Goal: Task Accomplishment & Management: Manage account settings

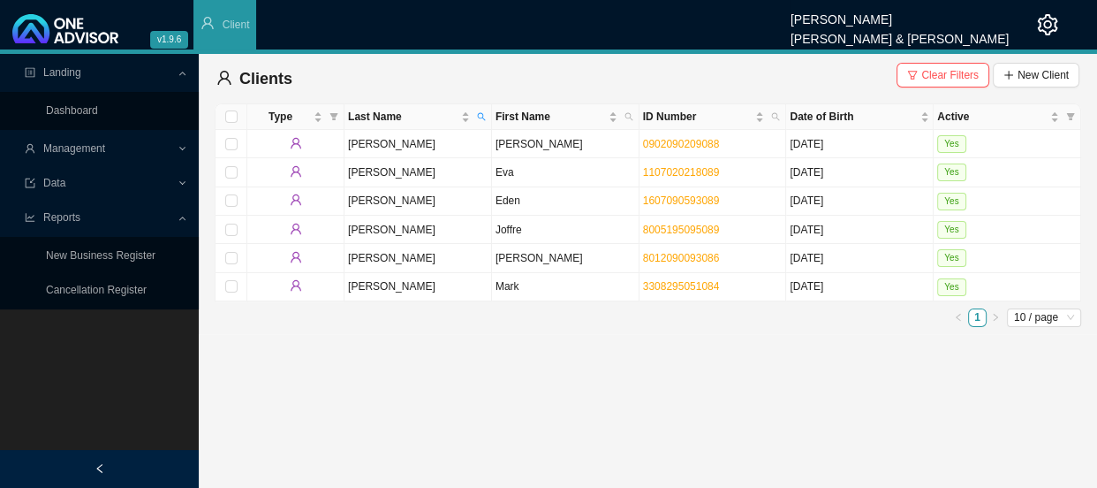
click at [175, 146] on span "Management" at bounding box center [101, 148] width 152 height 31
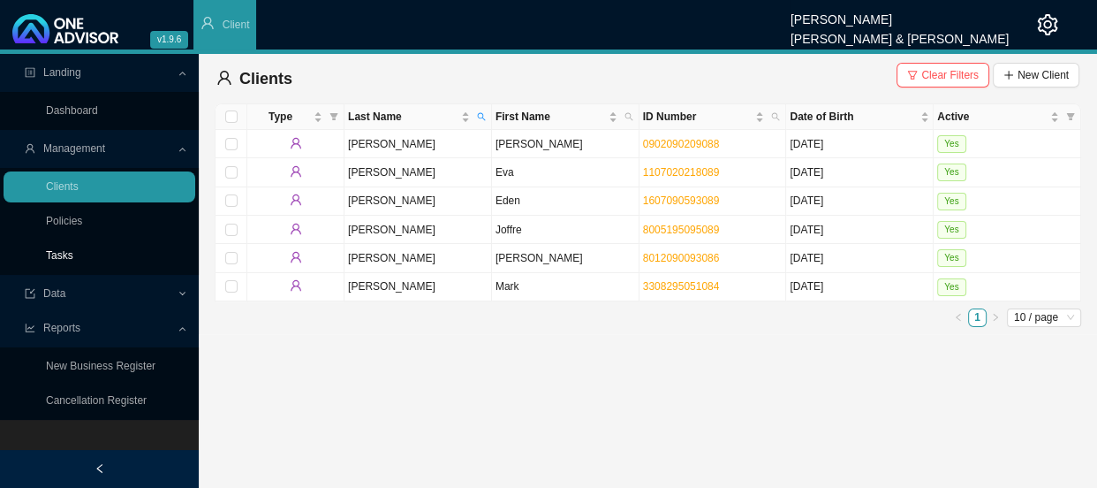
click at [65, 254] on link "Tasks" at bounding box center [59, 255] width 27 height 12
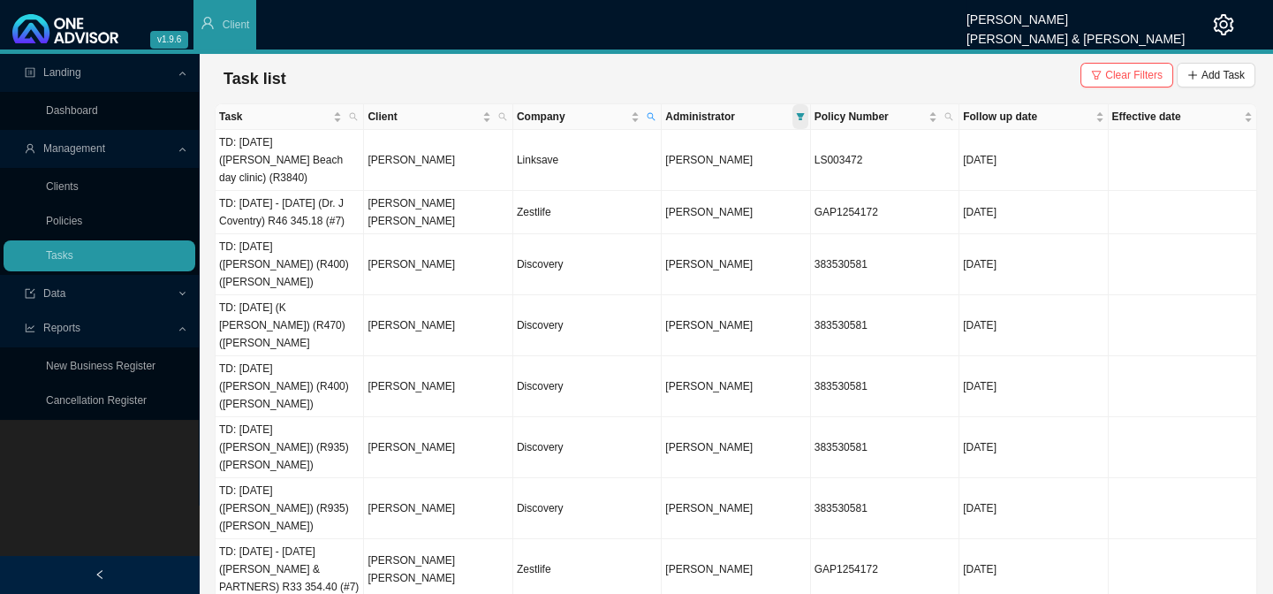
click at [808, 118] on span at bounding box center [801, 116] width 16 height 25
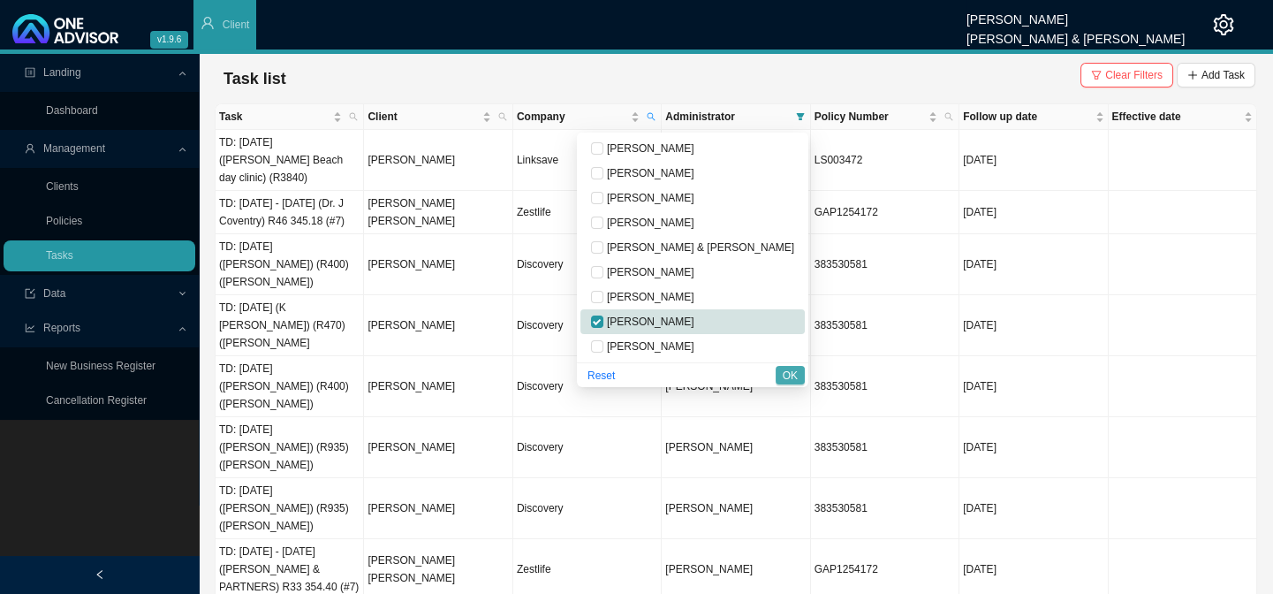
click at [794, 370] on span "OK" at bounding box center [790, 376] width 15 height 18
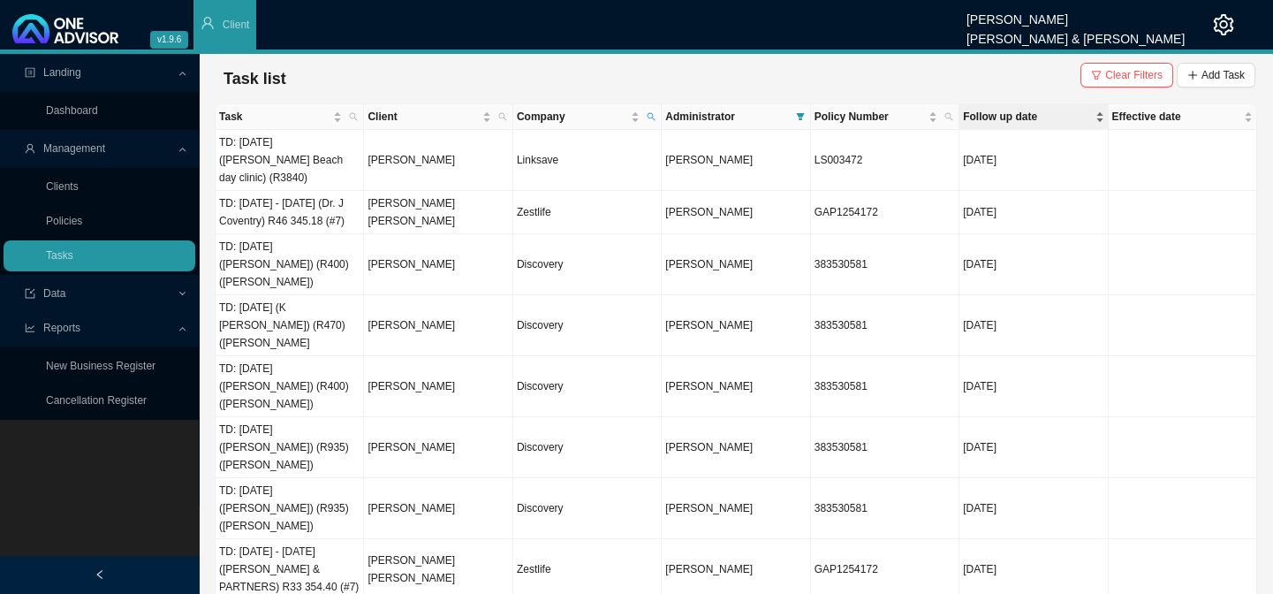
click at [1036, 114] on span "Follow up date" at bounding box center [1027, 117] width 128 height 18
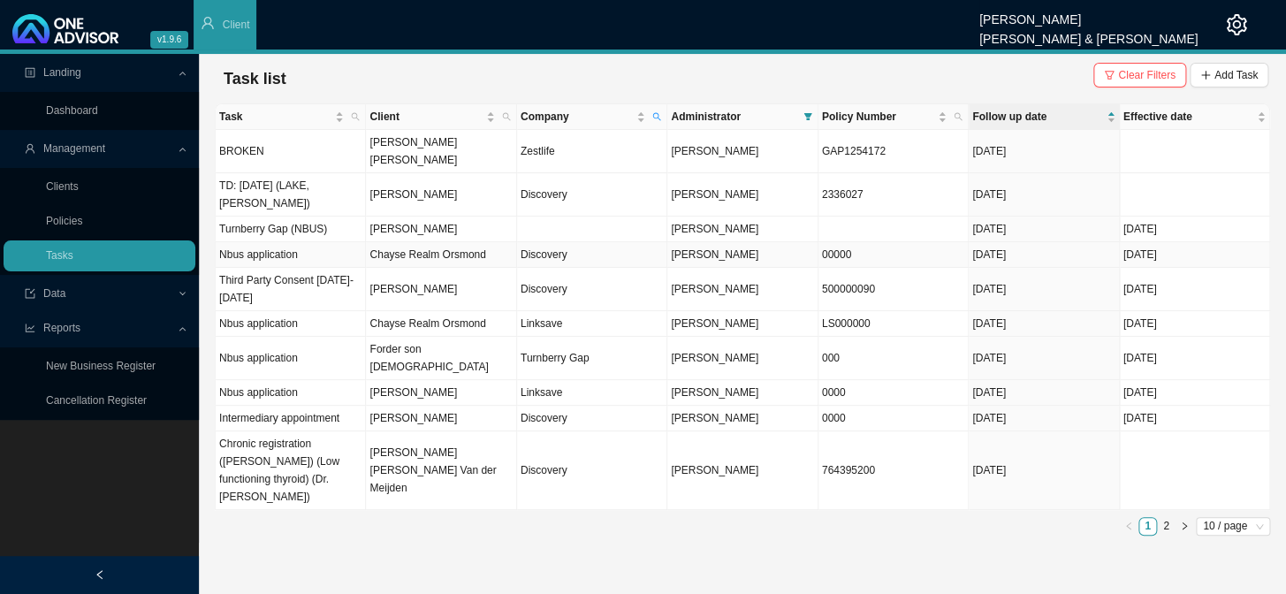
click at [455, 242] on td "Chayse Realm Orsmond" at bounding box center [441, 255] width 150 height 26
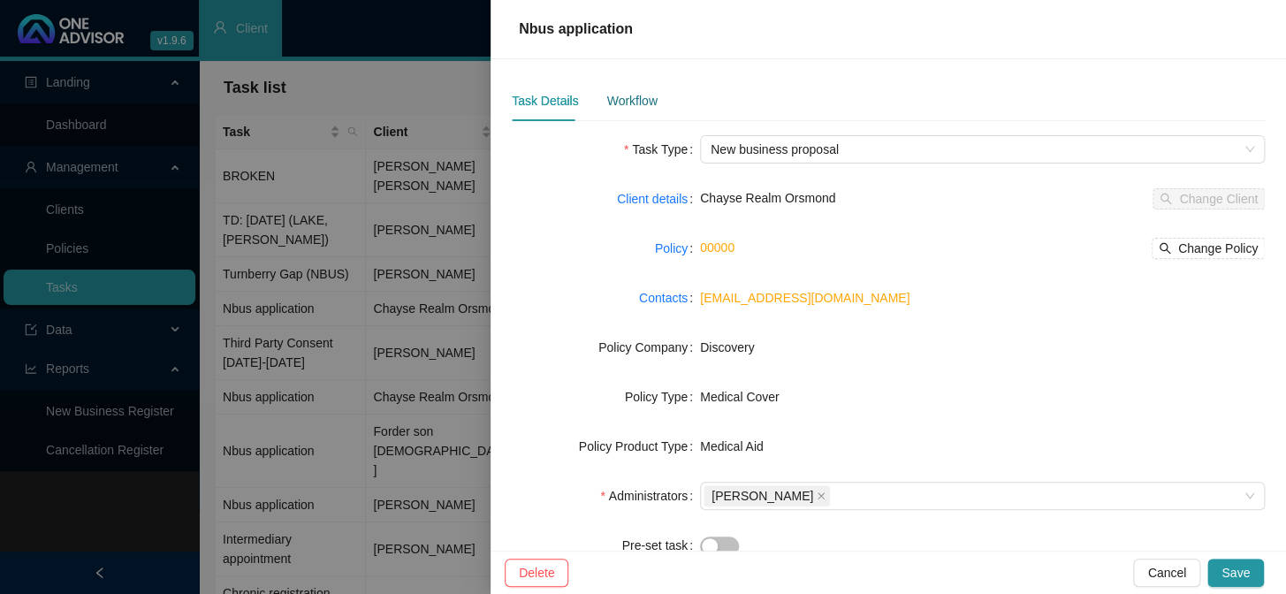
click at [612, 106] on div "Workflow" at bounding box center [631, 100] width 50 height 19
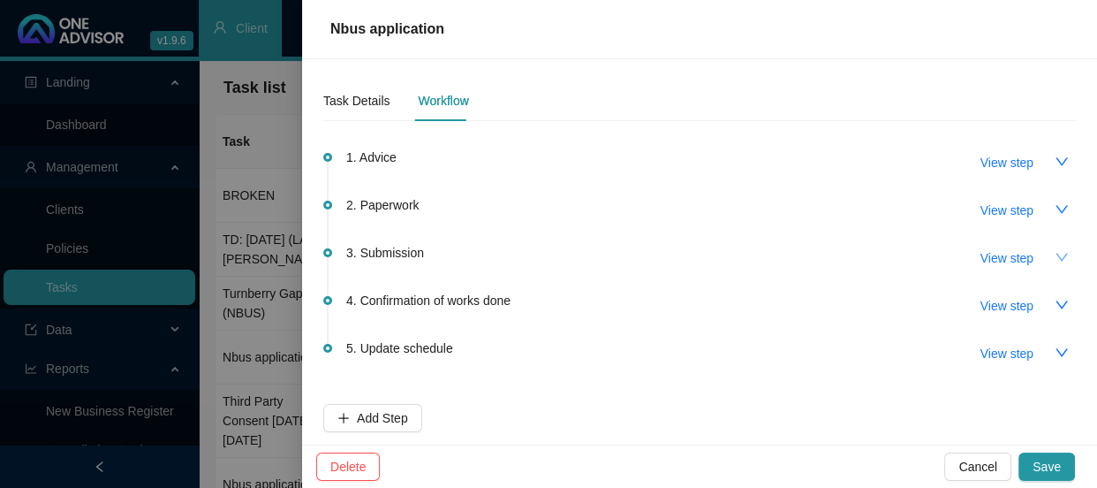
click at [1055, 254] on icon "down" at bounding box center [1062, 257] width 14 height 14
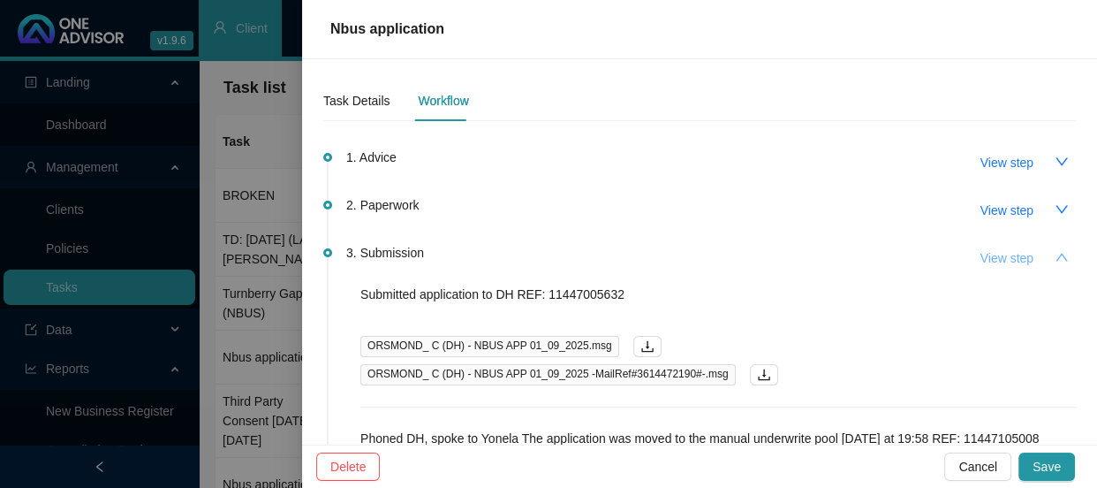
click at [1003, 264] on span "View step" at bounding box center [1007, 257] width 53 height 19
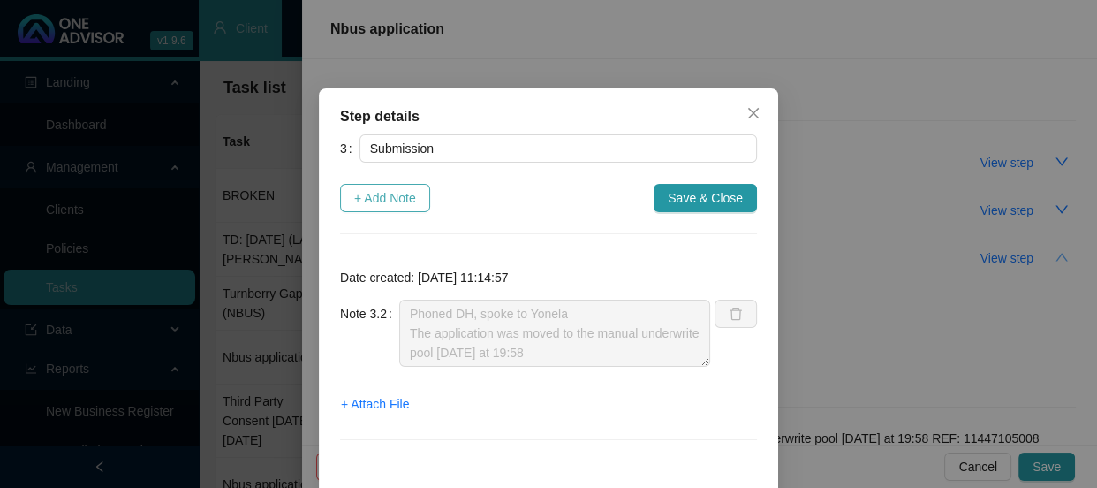
click at [365, 200] on span "+ Add Note" at bounding box center [385, 197] width 62 height 19
type textarea "Phoned DH, spoke to Yonela The application was moved to the manual underwrite p…"
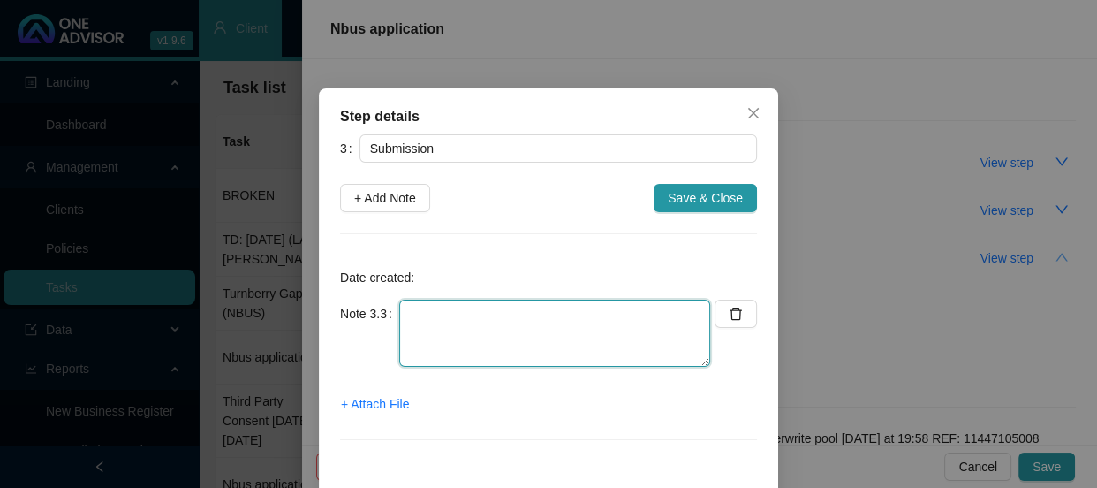
click at [432, 312] on textarea at bounding box center [554, 333] width 311 height 67
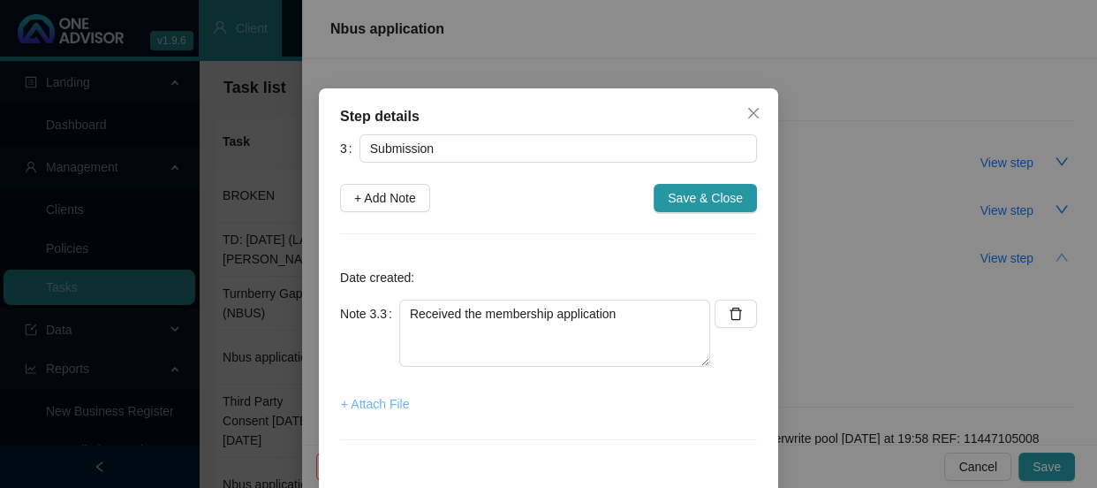
click at [371, 400] on span "+ Attach File" at bounding box center [375, 403] width 68 height 19
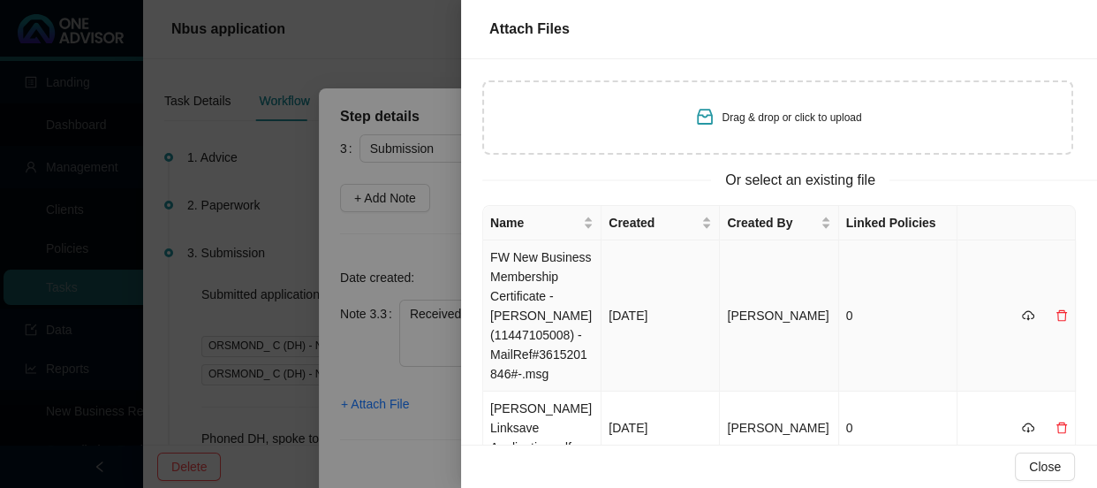
click at [539, 269] on td "FW New Business Membership Certificate - [PERSON_NAME] (11447105008) -MailRef#3…" at bounding box center [542, 315] width 118 height 151
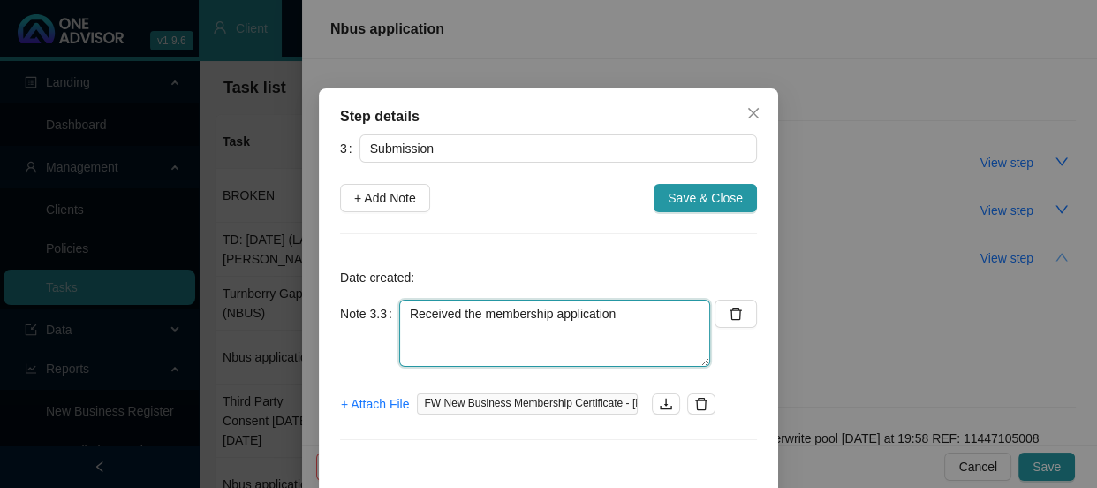
drag, startPoint x: 611, startPoint y: 309, endPoint x: 550, endPoint y: 308, distance: 61.0
click at [550, 308] on textarea "Received the membership application" at bounding box center [554, 333] width 311 height 67
type textarea "Received the membership certificate"
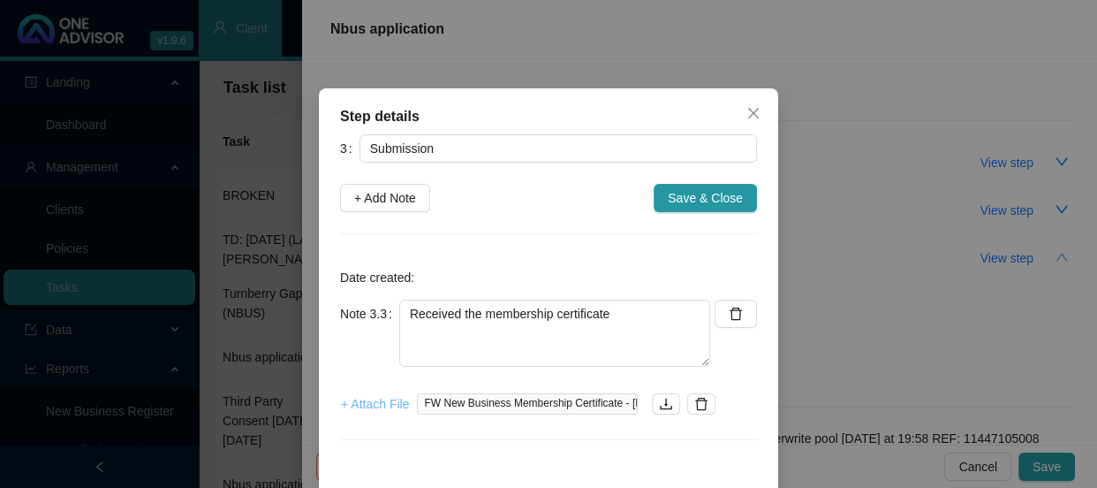
click at [342, 400] on span "+ Attach File" at bounding box center [375, 403] width 68 height 19
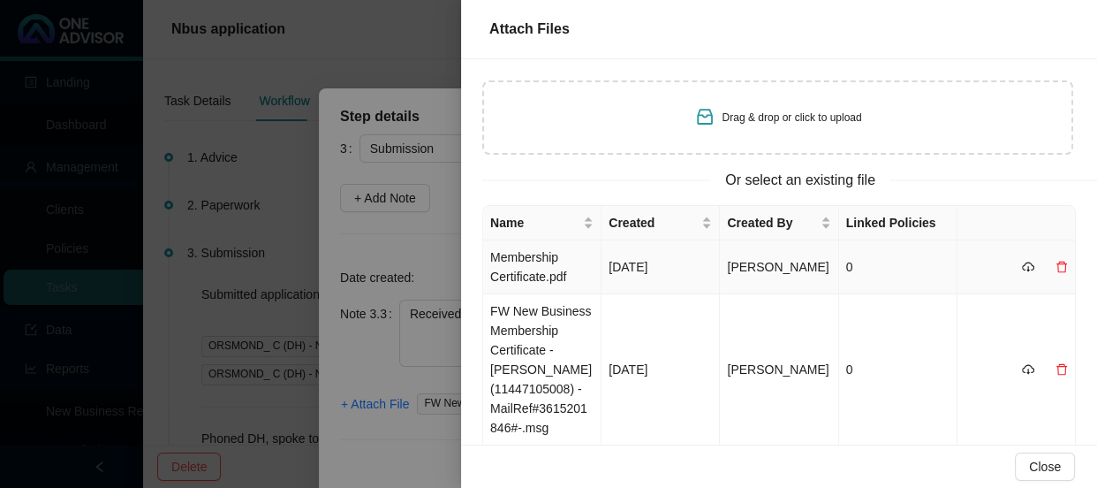
click at [520, 260] on td "Membership Certificate.pdf" at bounding box center [542, 267] width 118 height 54
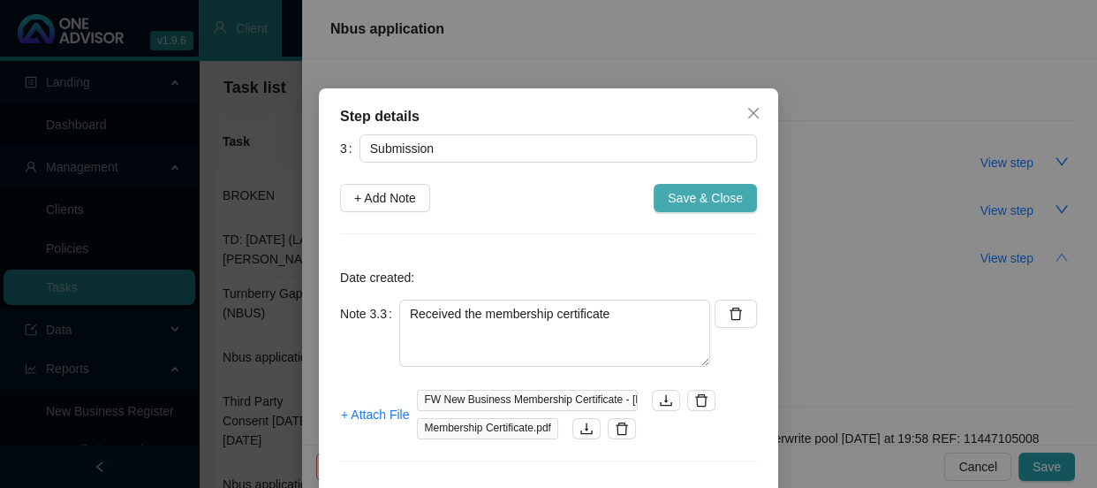
click at [699, 192] on span "Save & Close" at bounding box center [705, 197] width 75 height 19
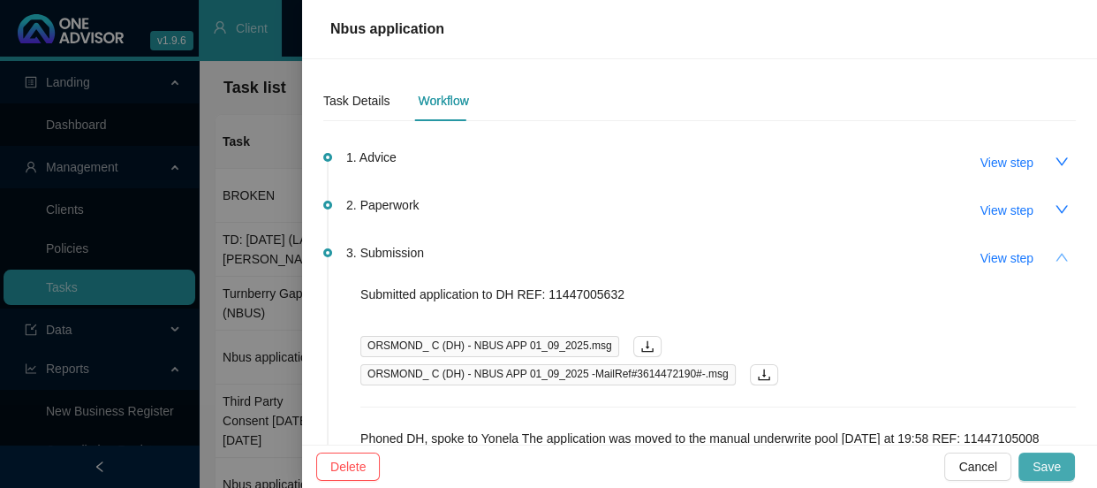
click at [1065, 460] on button "Save" at bounding box center [1047, 466] width 57 height 28
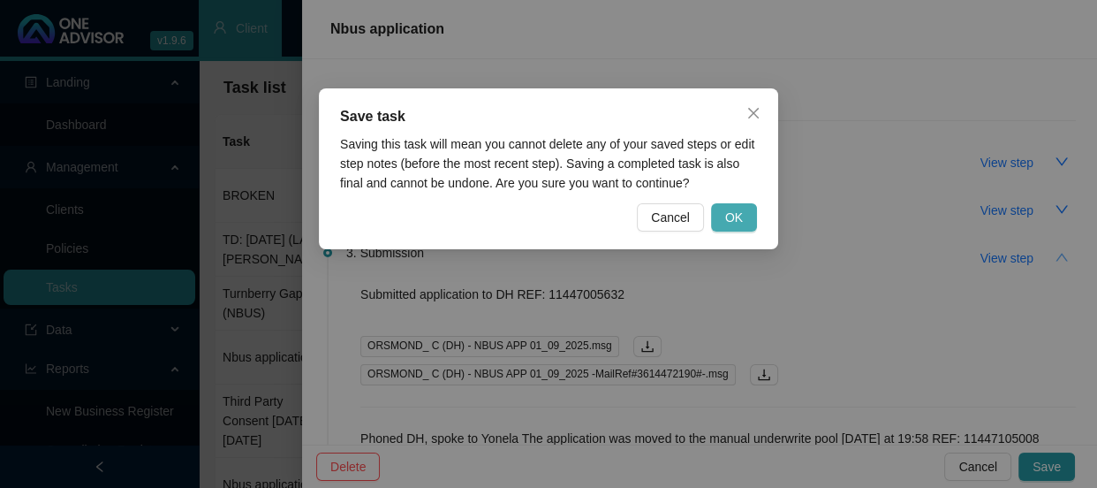
click at [733, 218] on span "OK" at bounding box center [734, 217] width 18 height 19
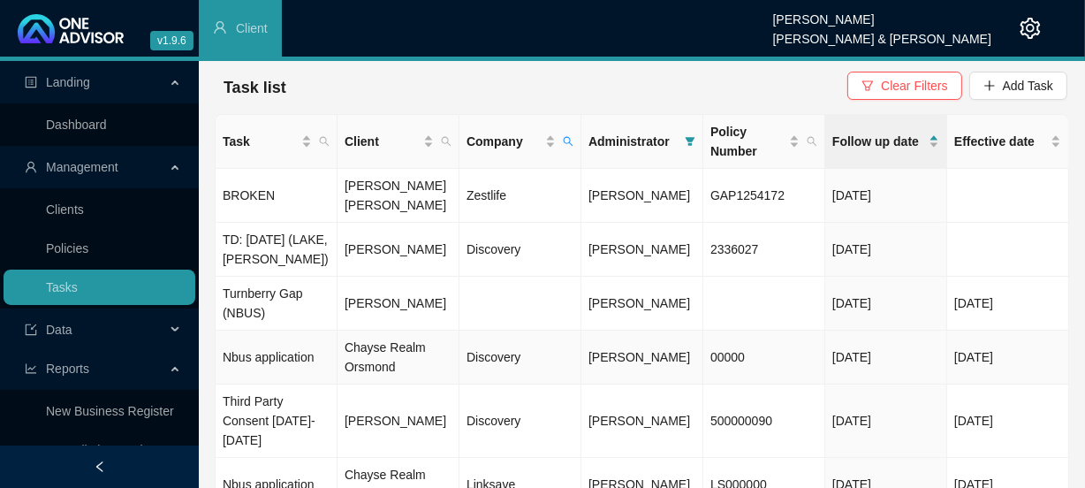
click at [388, 349] on td "Chayse Realm Orsmond" at bounding box center [399, 357] width 122 height 54
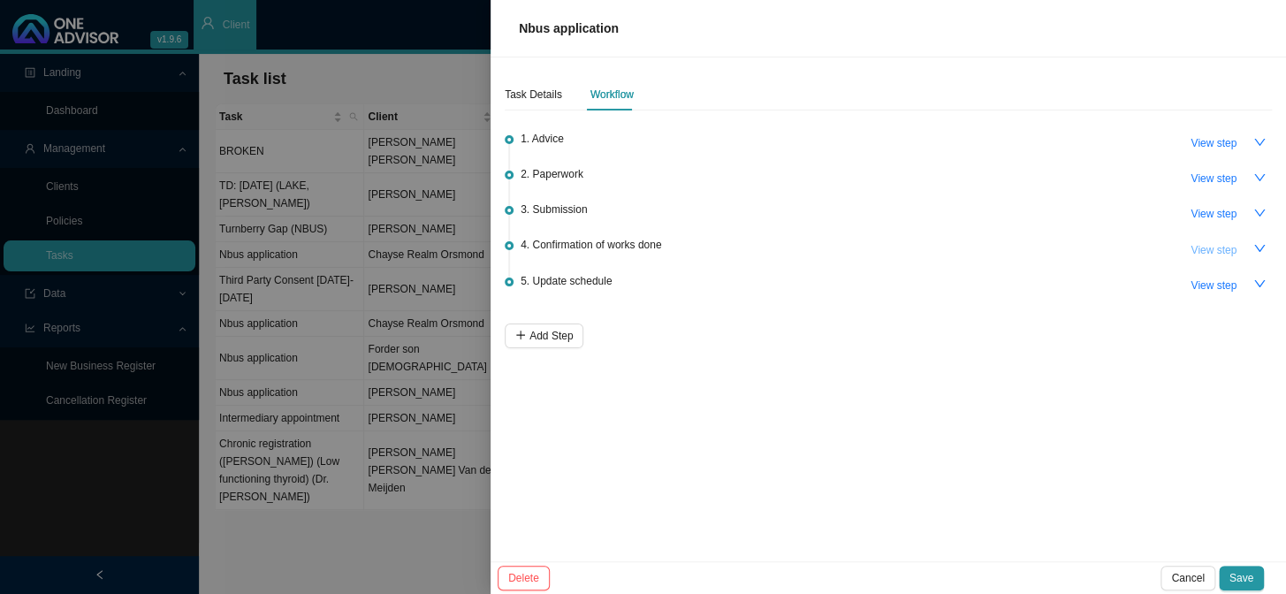
click at [1096, 245] on span "View step" at bounding box center [1213, 250] width 46 height 18
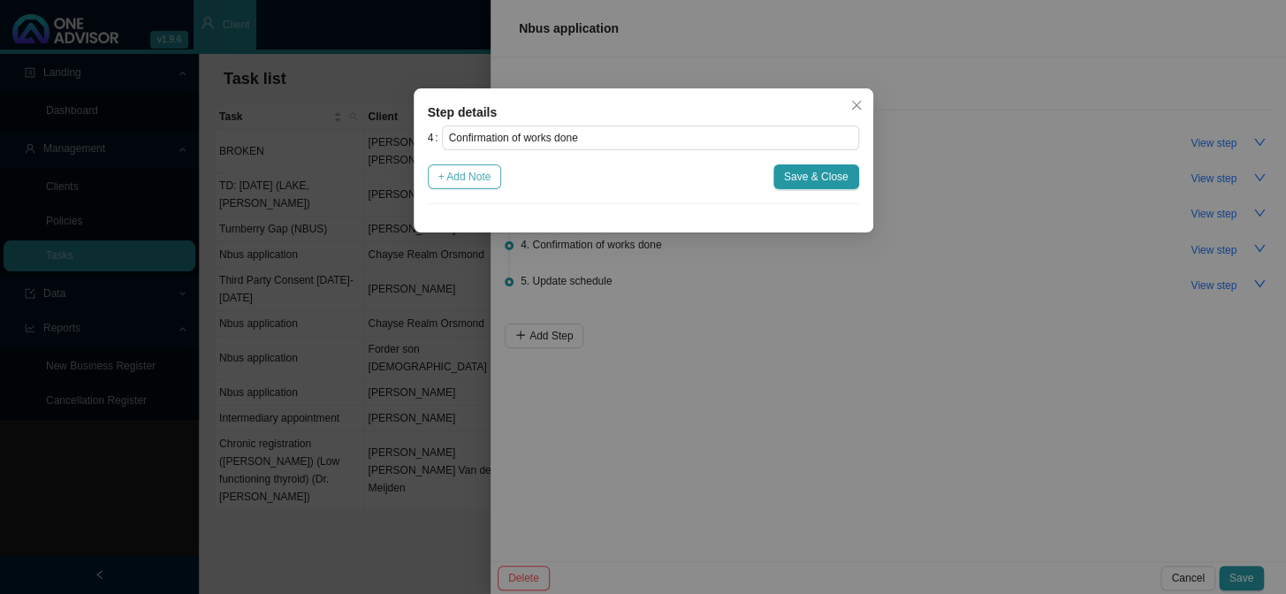
click at [443, 176] on span "+ Add Note" at bounding box center [464, 177] width 53 height 18
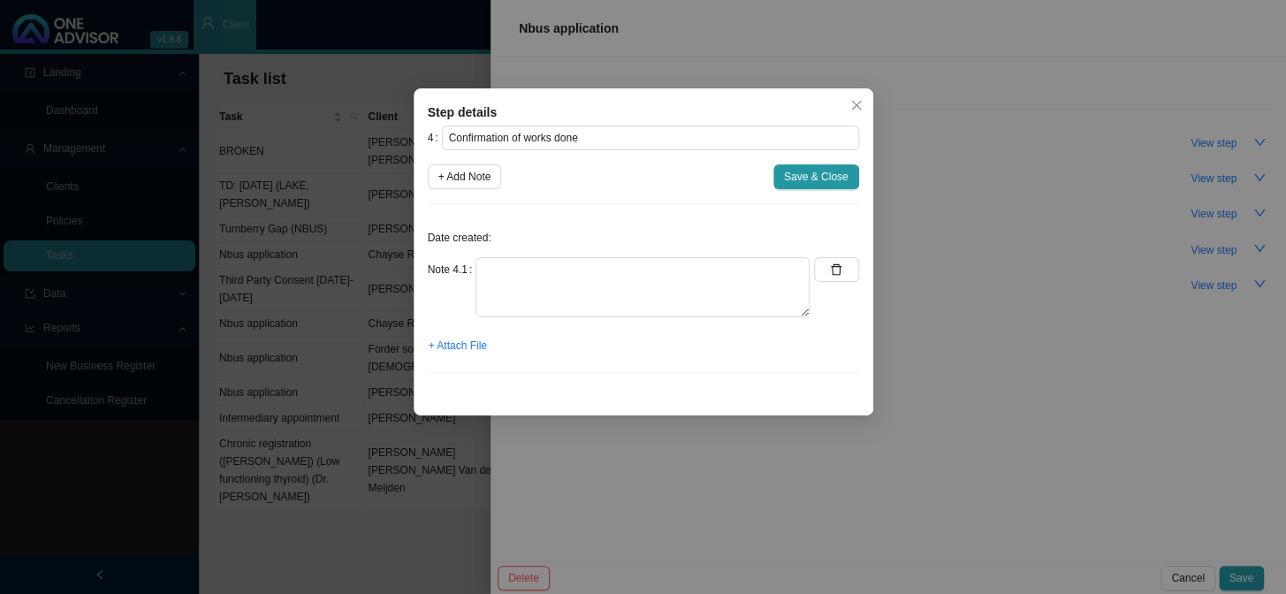
click at [1006, 188] on div "Step details 4 Confirmation of works done + Add Note Save & Close Date created:…" at bounding box center [643, 297] width 1286 height 594
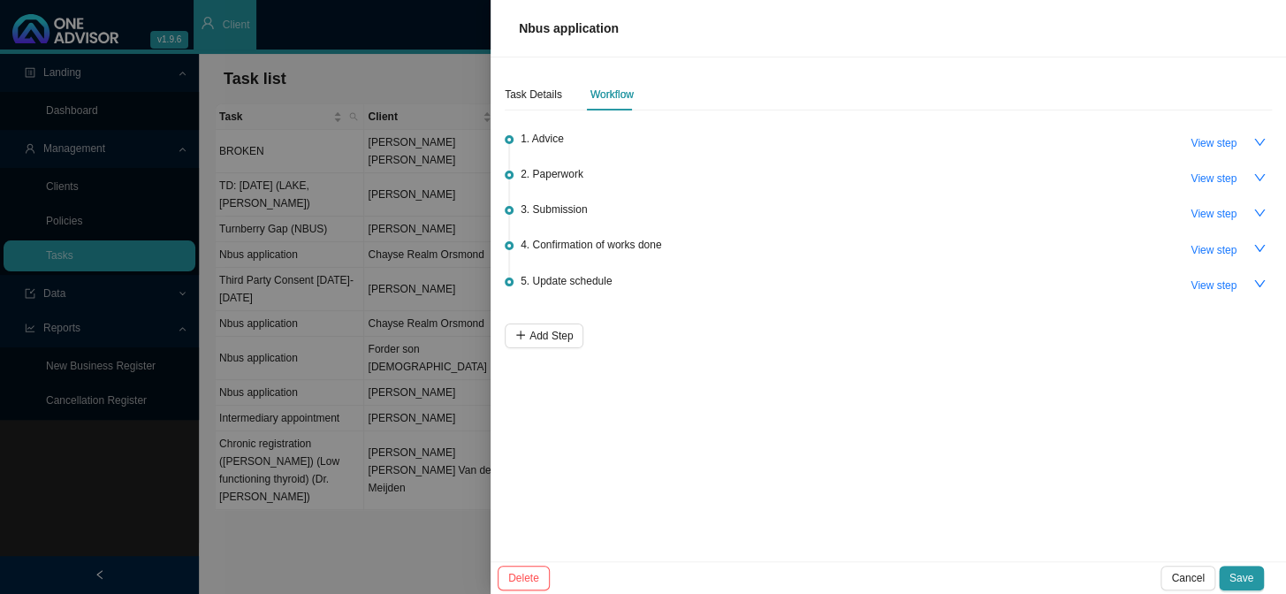
click at [454, 306] on div at bounding box center [643, 297] width 1286 height 594
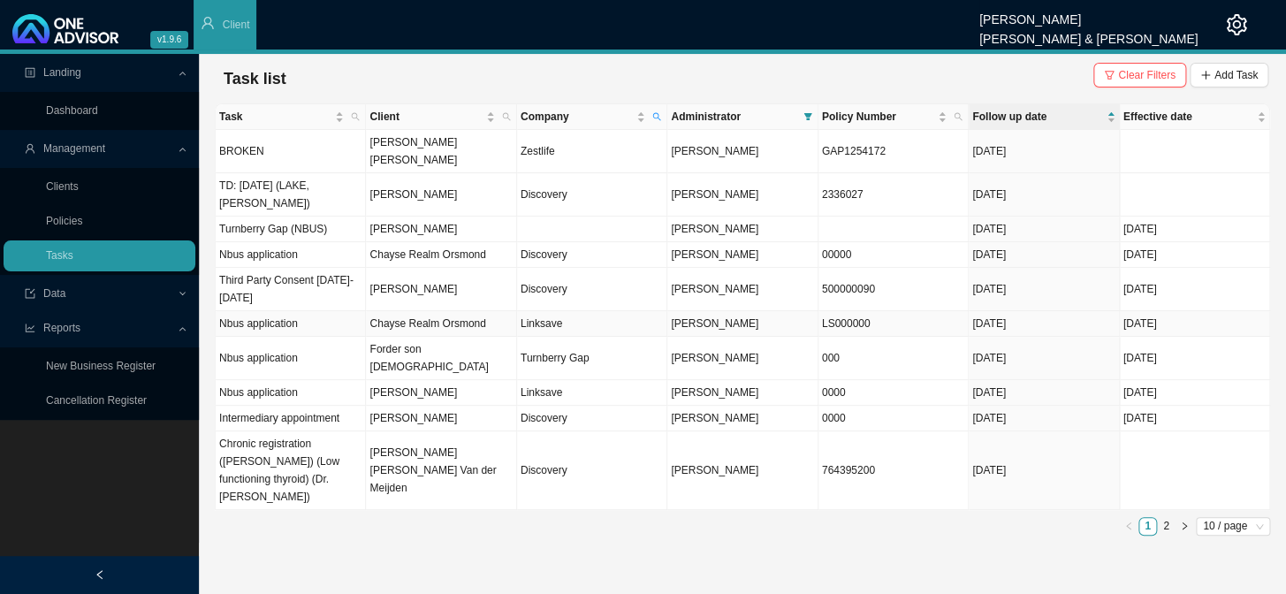
click at [310, 311] on td "Nbus application" at bounding box center [291, 324] width 150 height 26
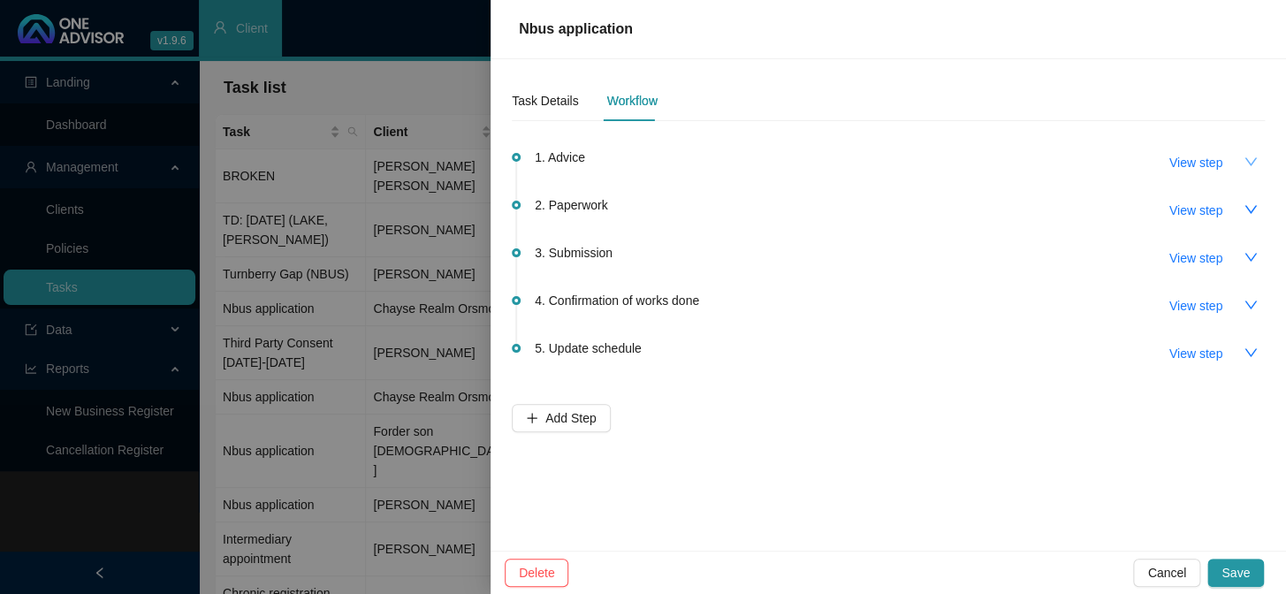
click at [1096, 165] on icon "down" at bounding box center [1250, 162] width 14 height 14
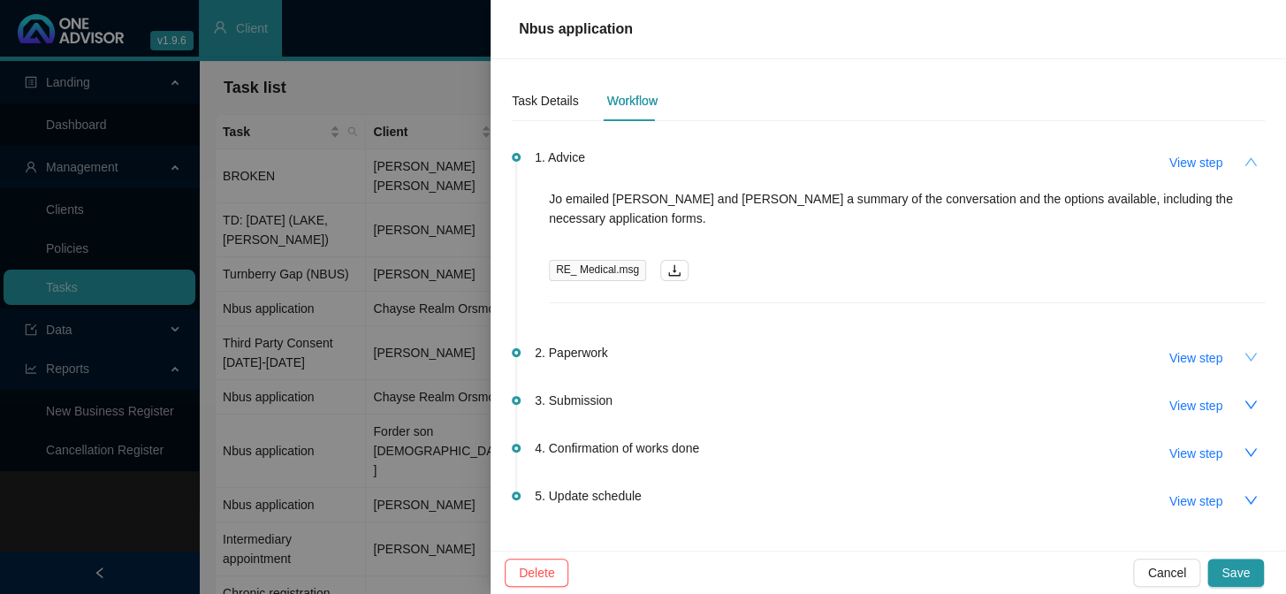
click at [1096, 350] on icon "down" at bounding box center [1250, 357] width 14 height 14
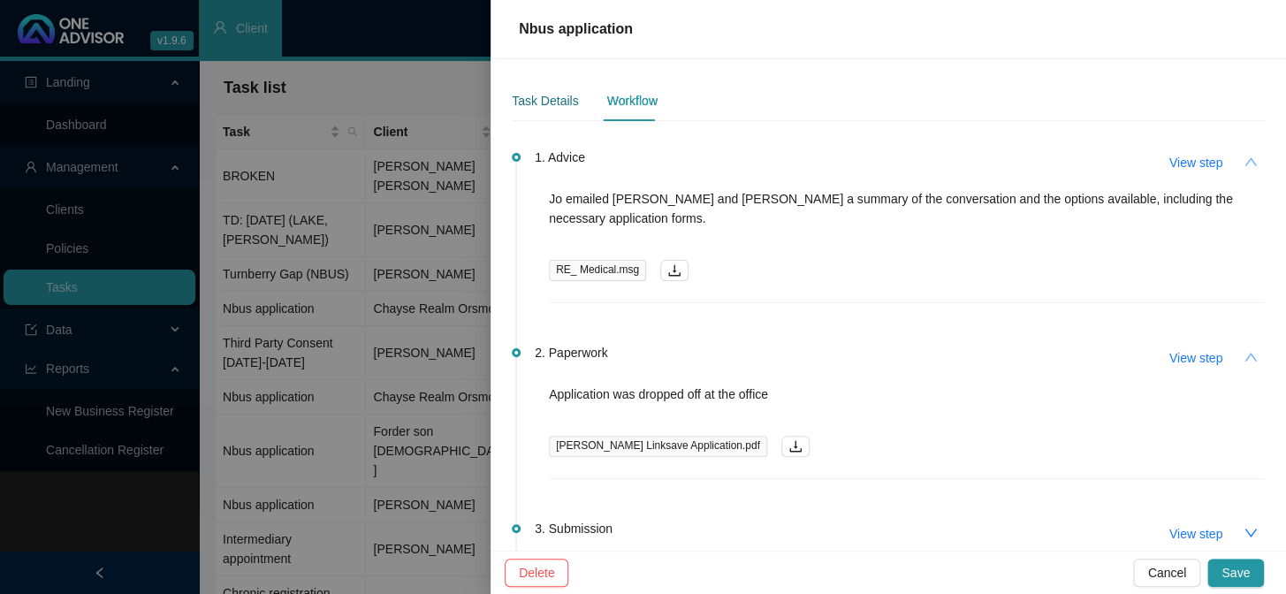
click at [566, 104] on div "Task Details" at bounding box center [545, 100] width 66 height 19
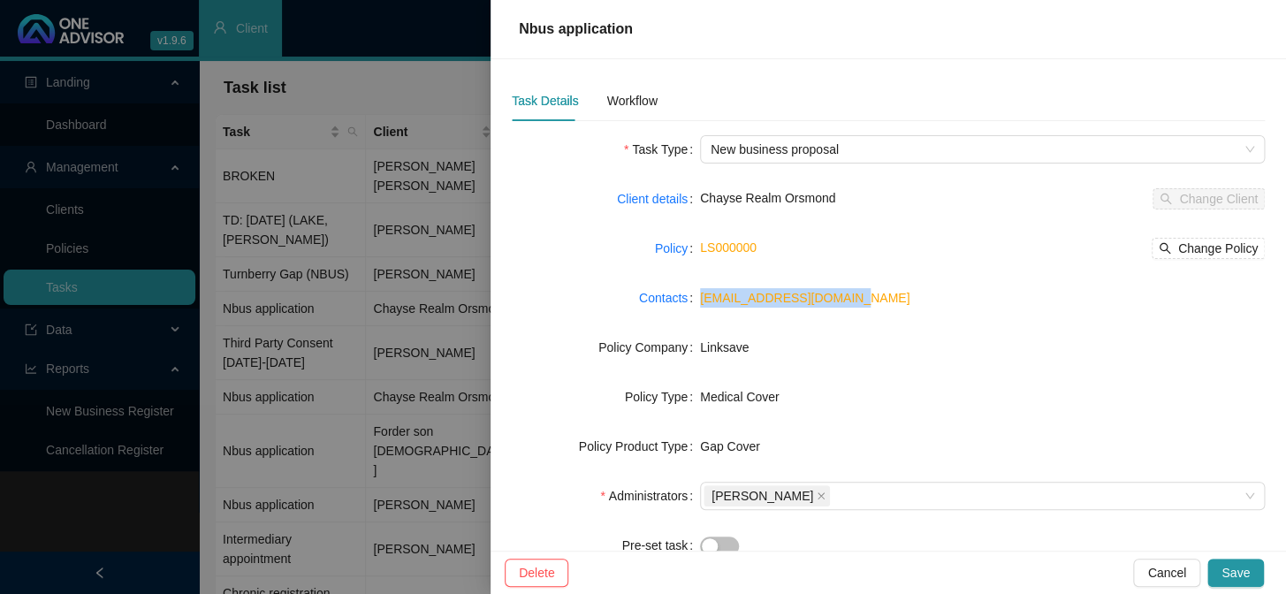
drag, startPoint x: 869, startPoint y: 303, endPoint x: 694, endPoint y: 301, distance: 174.9
click at [694, 301] on div "Contacts [EMAIL_ADDRESS][DOMAIN_NAME]" at bounding box center [888, 298] width 753 height 28
click at [427, 294] on div at bounding box center [643, 297] width 1286 height 594
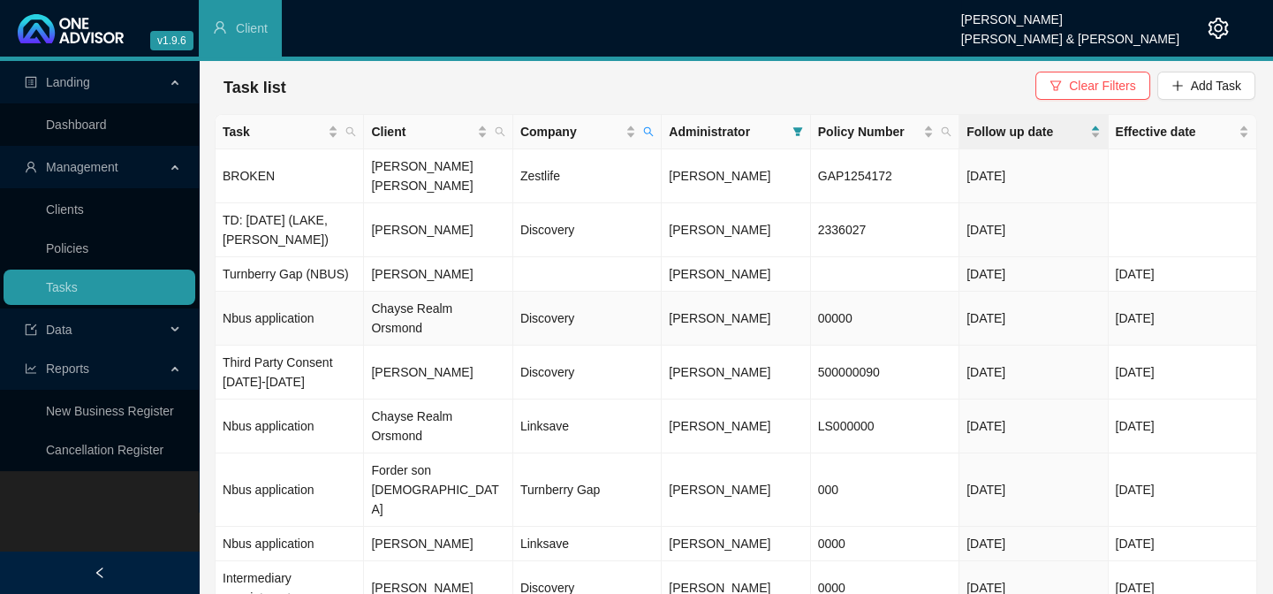
click at [440, 292] on td "Chayse Realm Orsmond" at bounding box center [438, 319] width 148 height 54
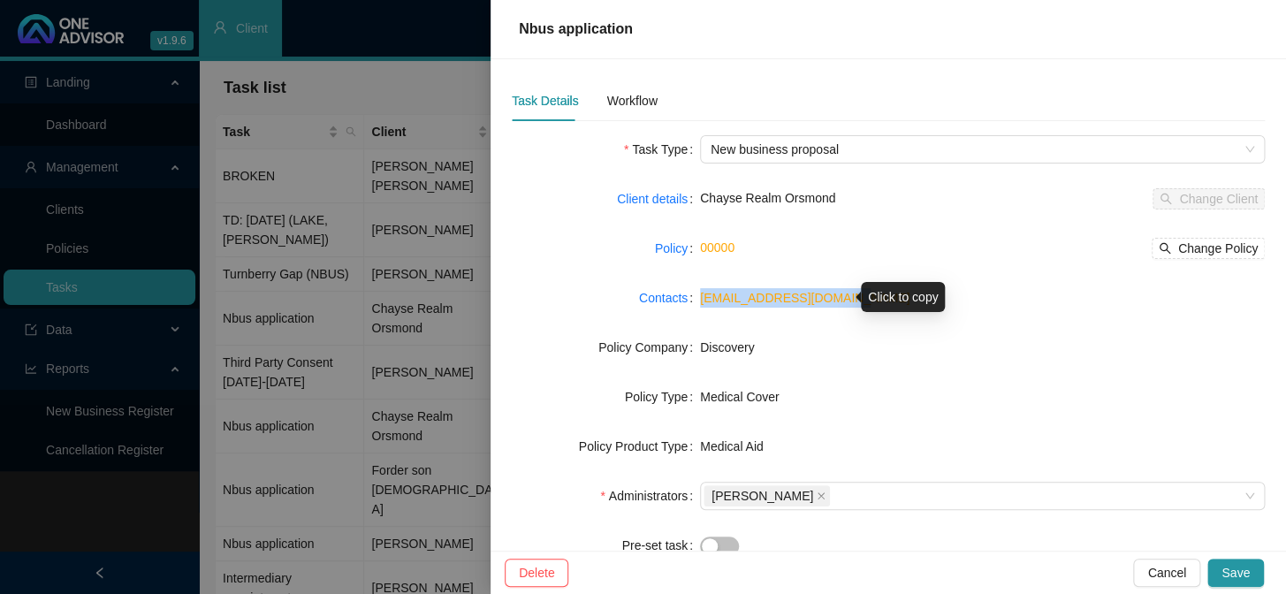
drag, startPoint x: 869, startPoint y: 300, endPoint x: 699, endPoint y: 299, distance: 170.5
click at [700, 299] on div "[EMAIL_ADDRESS][DOMAIN_NAME]" at bounding box center [982, 297] width 565 height 19
copy link "[EMAIL_ADDRESS][DOMAIN_NAME]"
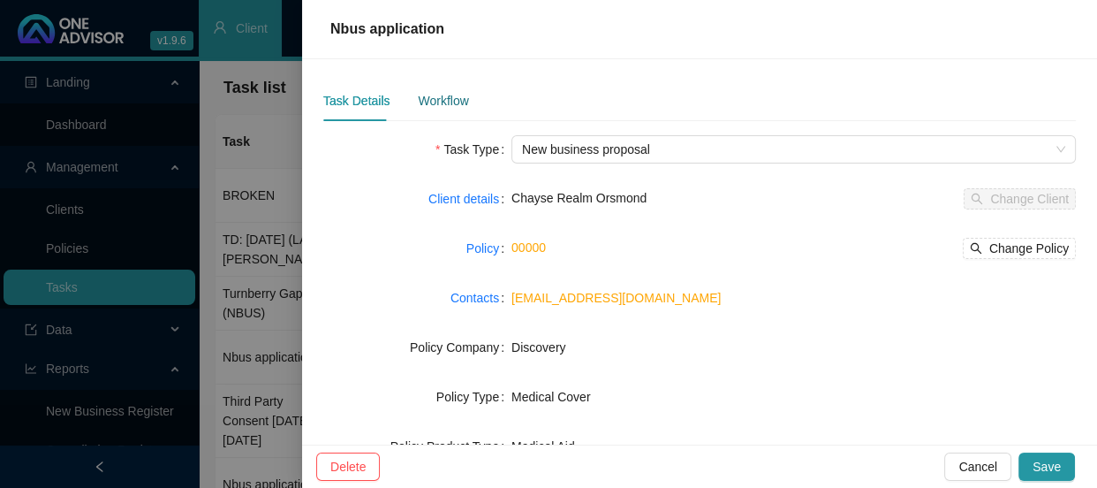
click at [422, 102] on div "Workflow" at bounding box center [443, 100] width 50 height 19
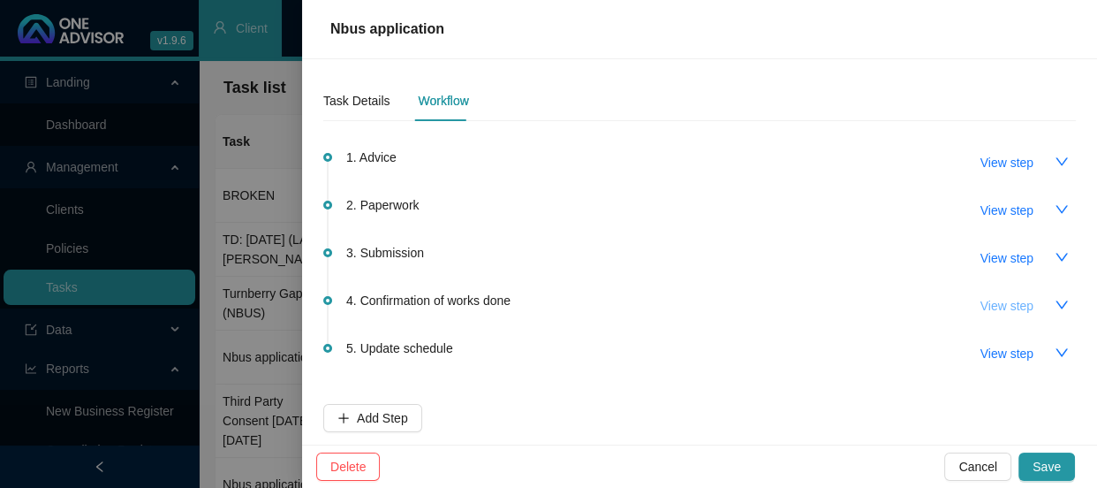
click at [1005, 304] on span "View step" at bounding box center [1007, 305] width 53 height 19
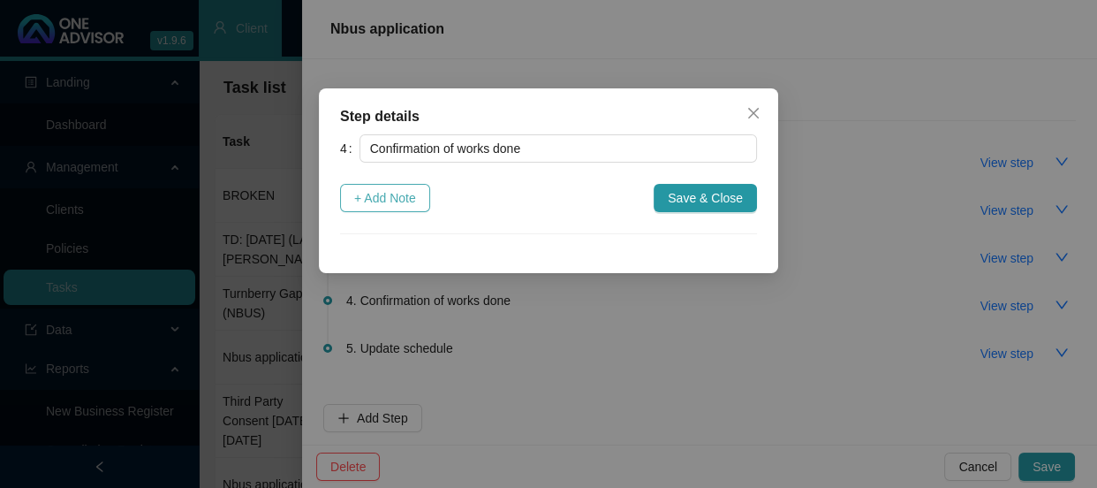
click at [385, 202] on span "+ Add Note" at bounding box center [385, 197] width 62 height 19
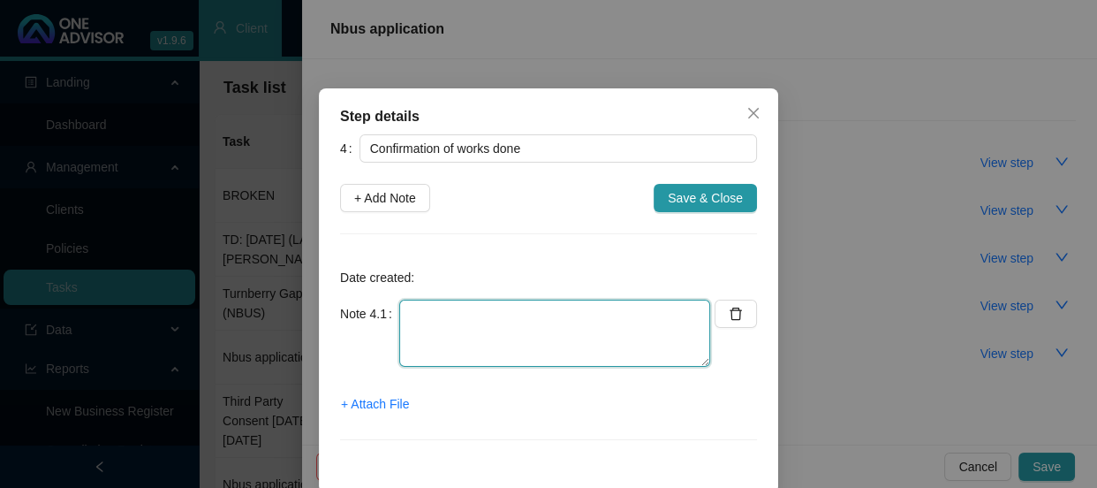
click at [423, 320] on textarea at bounding box center [554, 333] width 311 height 67
click at [691, 311] on textarea "Sent confirmation of works done via Whatsapp and" at bounding box center [554, 333] width 311 height 67
type textarea "Sent confirmation of works done via Whatsapp and email"
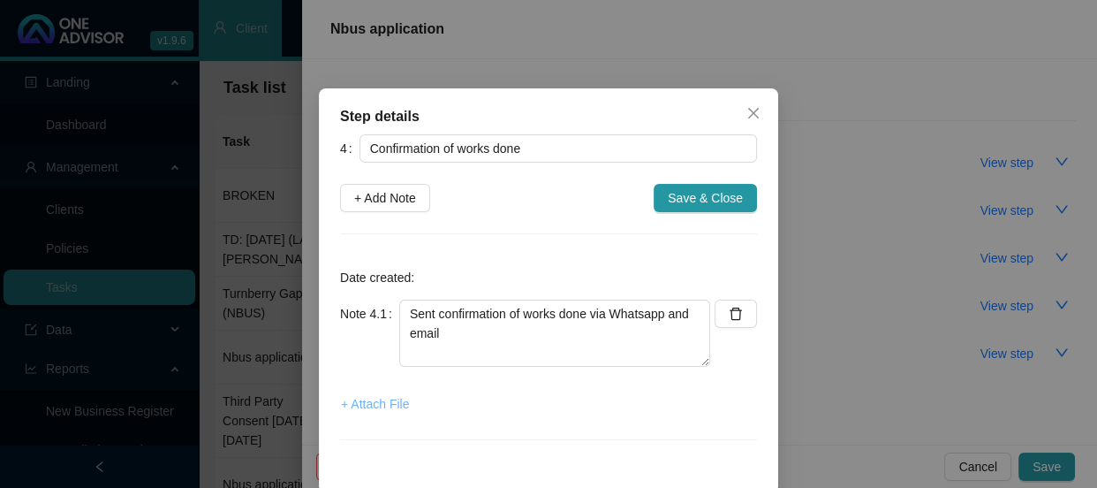
click at [383, 409] on span "+ Attach File" at bounding box center [375, 403] width 68 height 19
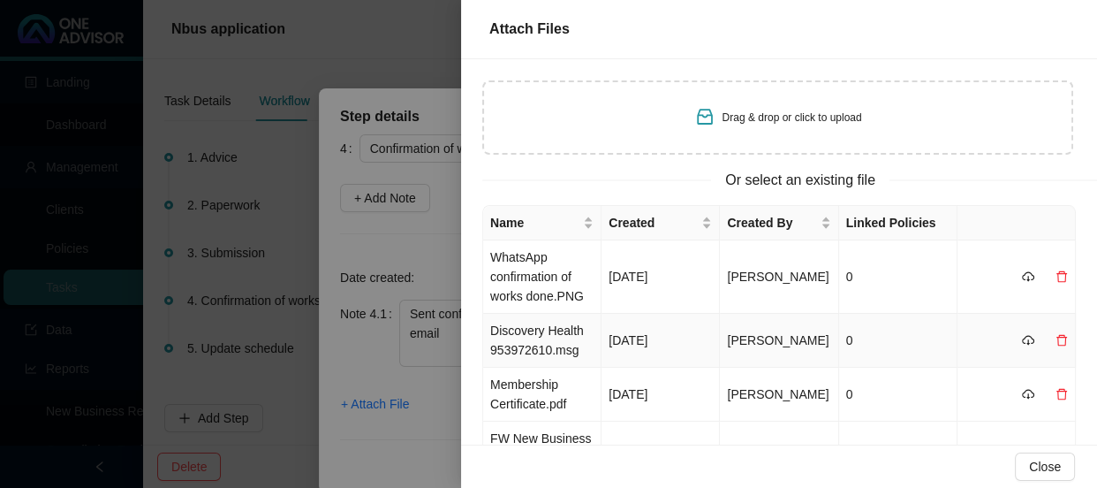
click at [551, 346] on td "Discovery Health 953972610.msg" at bounding box center [542, 341] width 118 height 54
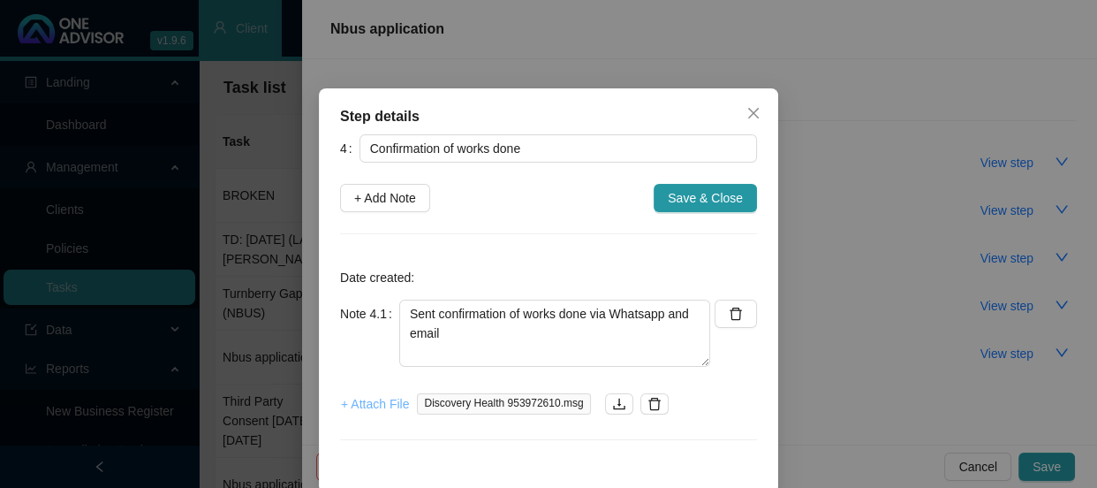
click at [376, 407] on span "+ Attach File" at bounding box center [375, 403] width 68 height 19
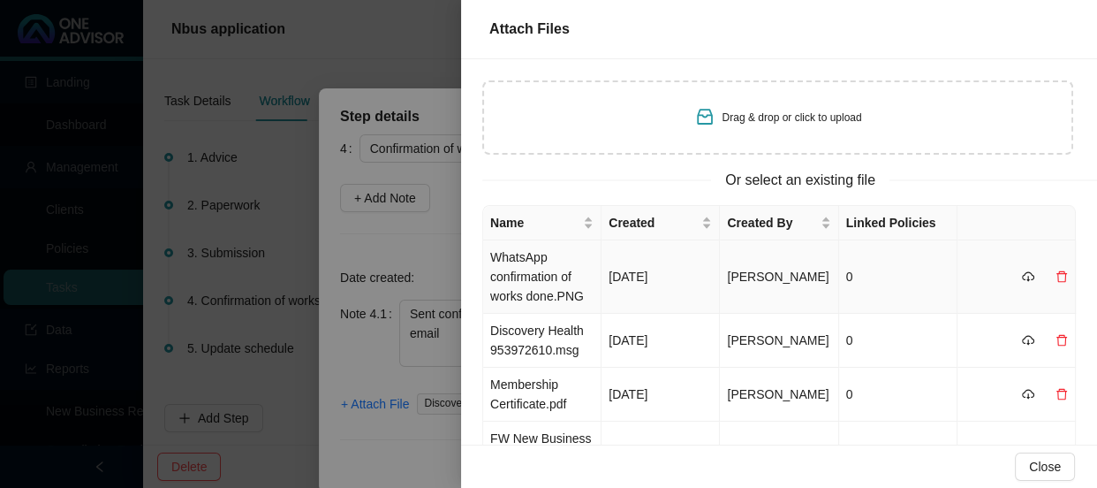
click at [530, 269] on td "WhatsApp confirmation of works done.PNG" at bounding box center [542, 276] width 118 height 73
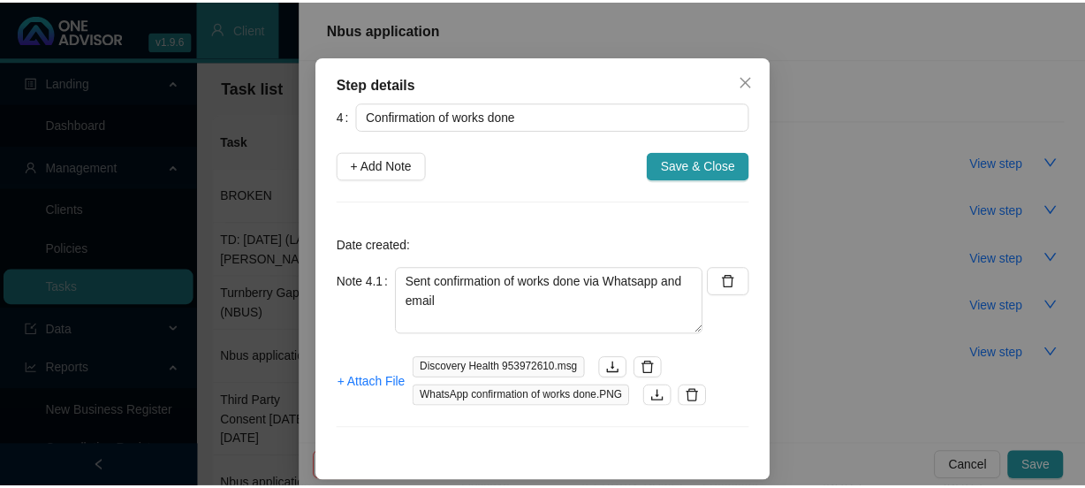
scroll to position [47, 0]
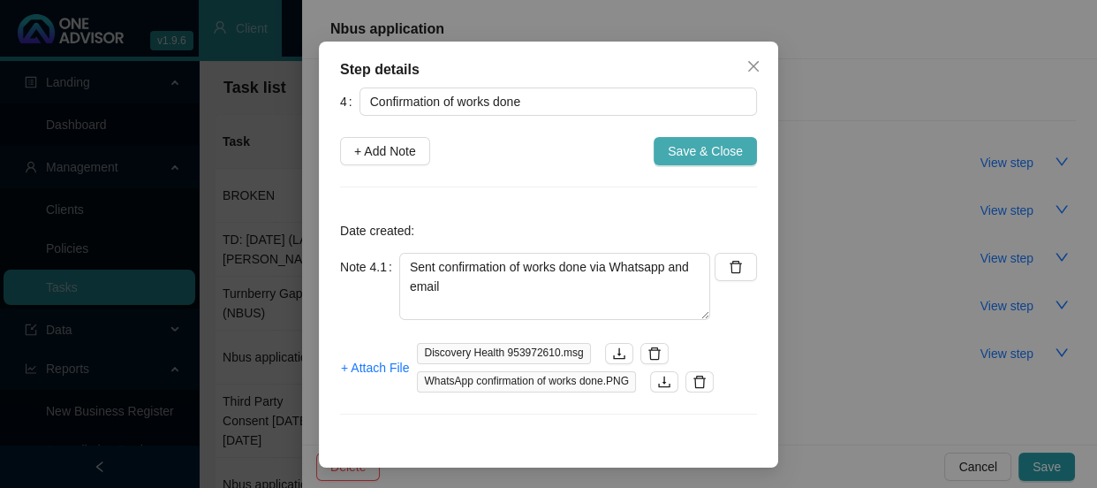
click at [699, 157] on span "Save & Close" at bounding box center [705, 150] width 75 height 19
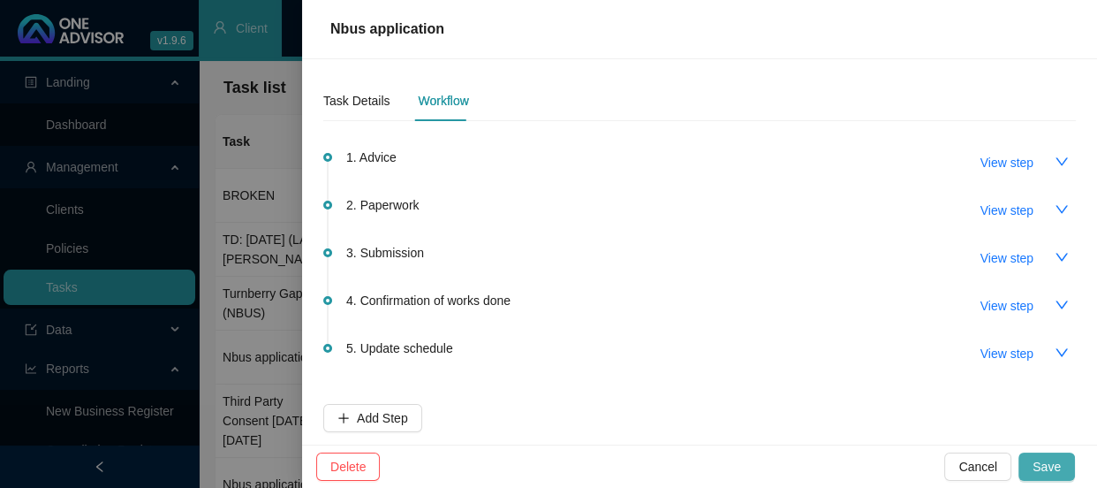
click at [1051, 466] on span "Save" at bounding box center [1047, 466] width 28 height 19
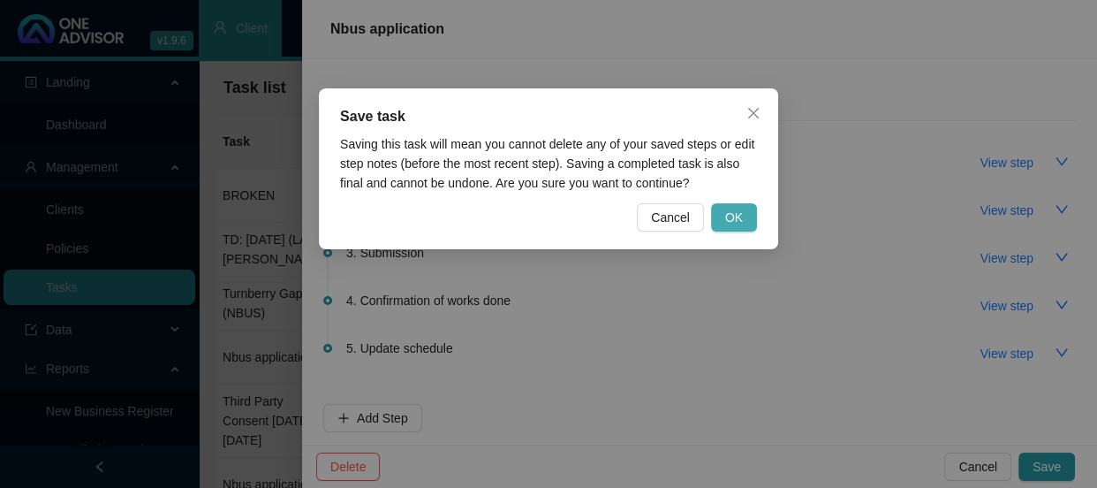
click at [735, 209] on span "OK" at bounding box center [734, 217] width 18 height 19
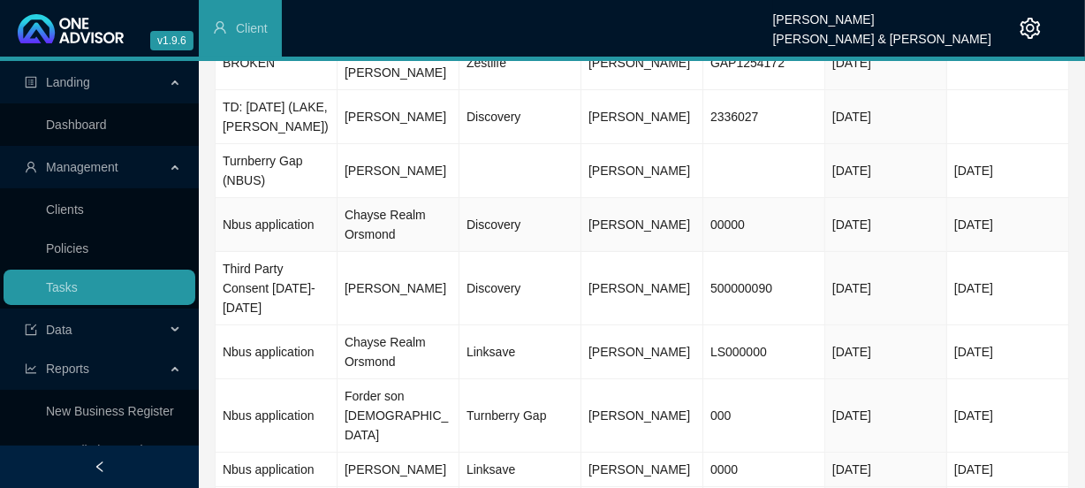
scroll to position [160, 0]
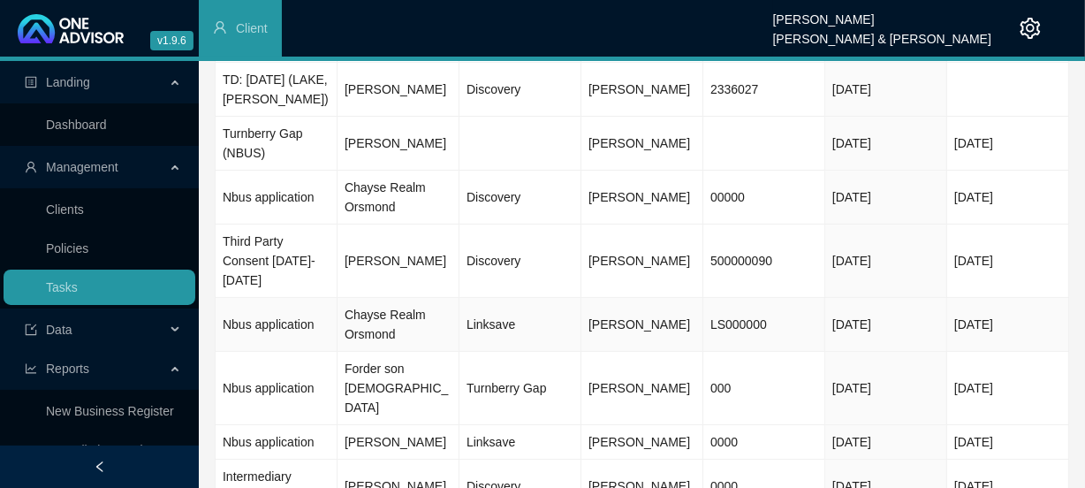
click at [414, 318] on td "Chayse Realm Orsmond" at bounding box center [399, 325] width 122 height 54
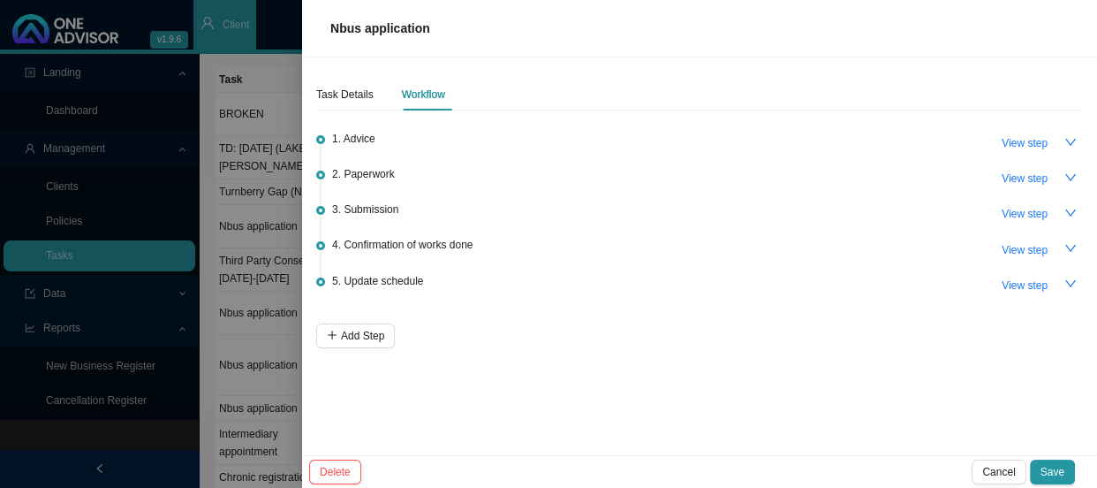
scroll to position [35, 0]
click at [1078, 141] on button "button" at bounding box center [1070, 142] width 25 height 25
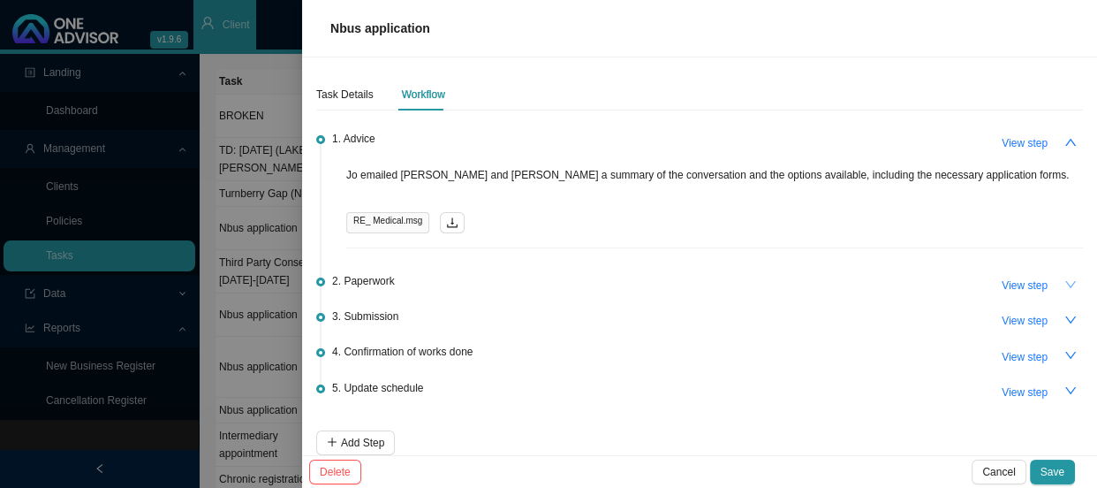
click at [1065, 279] on icon "down" at bounding box center [1071, 284] width 12 height 12
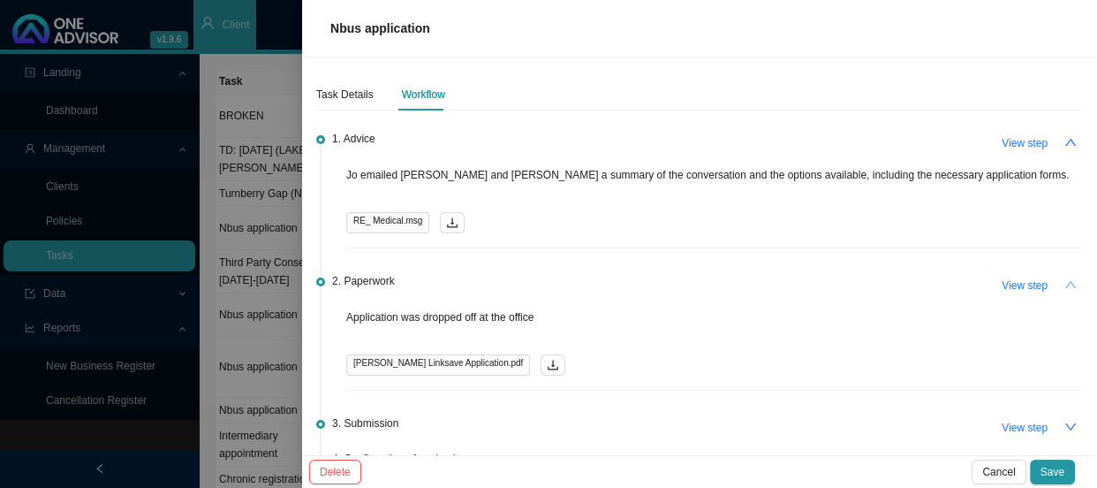
click at [1065, 279] on icon "up" at bounding box center [1071, 284] width 12 height 12
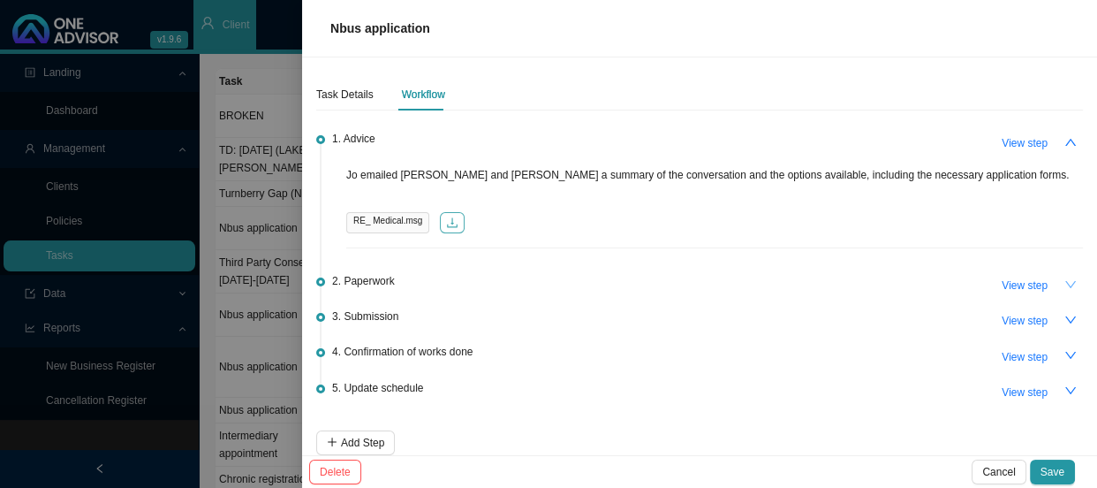
click at [458, 227] on button "button" at bounding box center [452, 222] width 25 height 21
click at [446, 224] on icon "download" at bounding box center [452, 222] width 12 height 12
click at [1043, 139] on button "View step" at bounding box center [1024, 143] width 67 height 25
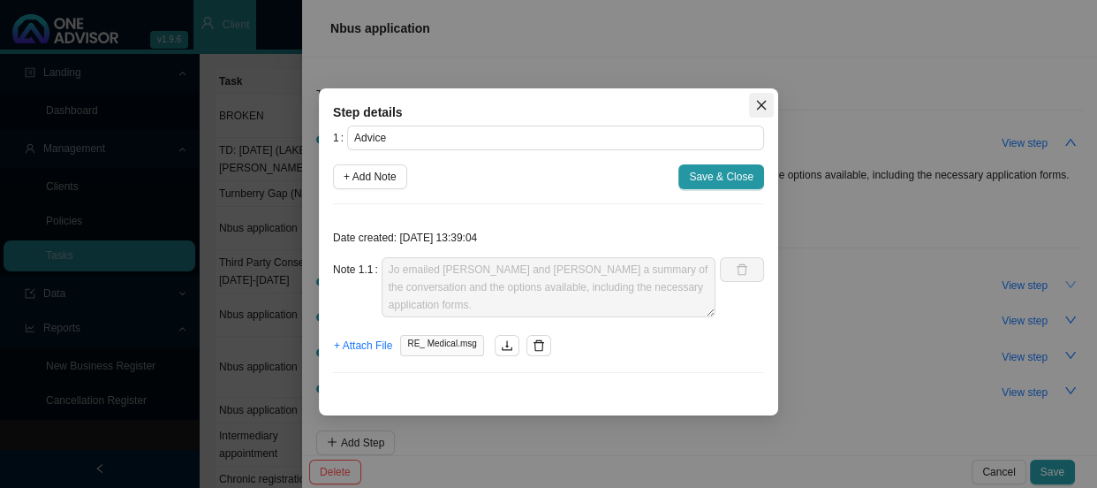
drag, startPoint x: 750, startPoint y: 98, endPoint x: 928, endPoint y: 117, distance: 178.6
click at [751, 99] on span "Close" at bounding box center [761, 105] width 25 height 12
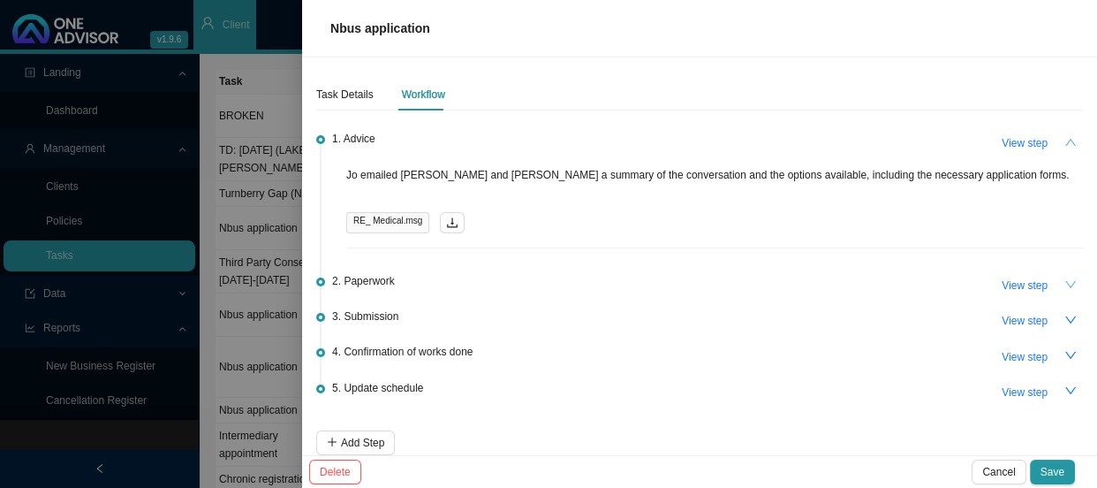
click at [1067, 139] on button "button" at bounding box center [1070, 142] width 25 height 25
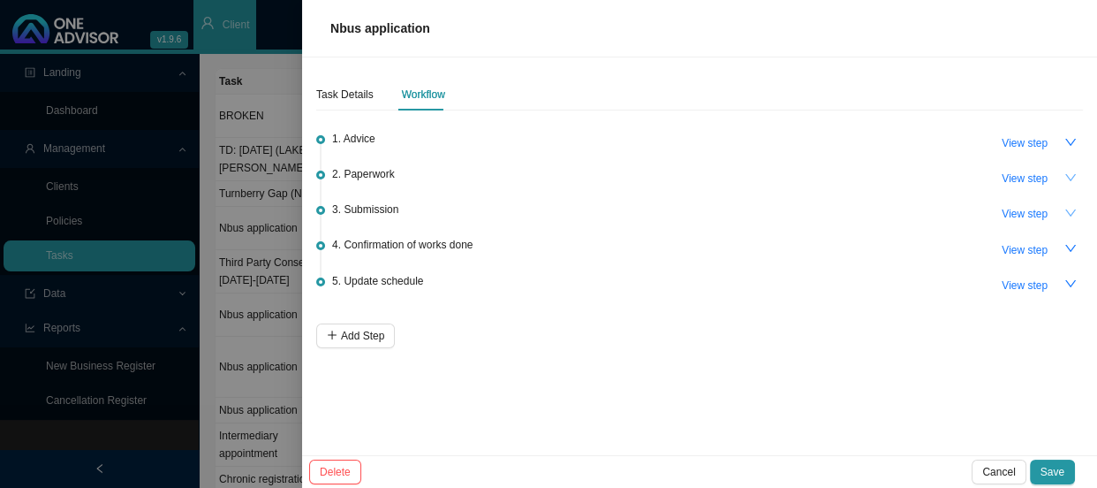
click at [1067, 211] on icon "down" at bounding box center [1071, 212] width 11 height 7
click at [1028, 216] on span "View step" at bounding box center [1025, 214] width 46 height 18
type input "Submission"
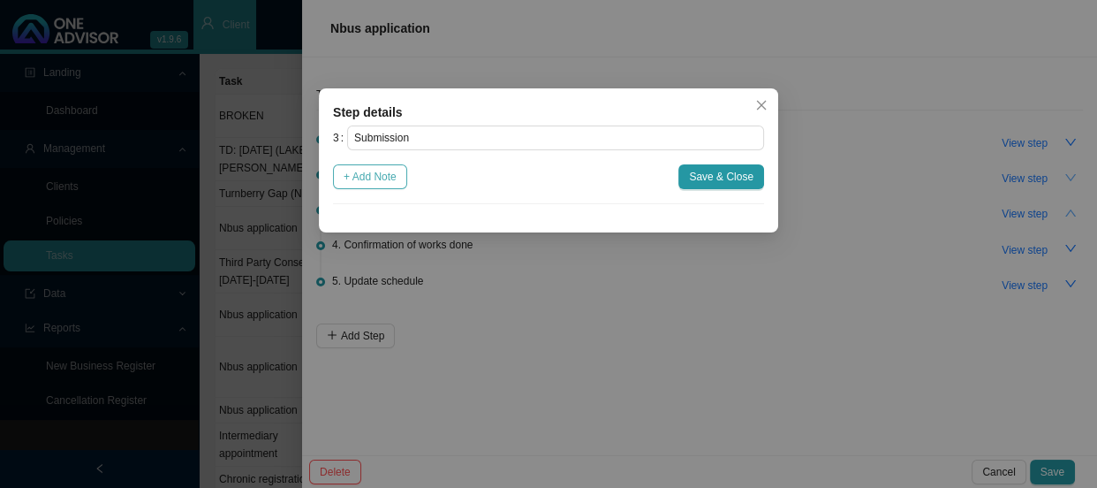
click at [390, 179] on span "+ Add Note" at bounding box center [370, 177] width 53 height 18
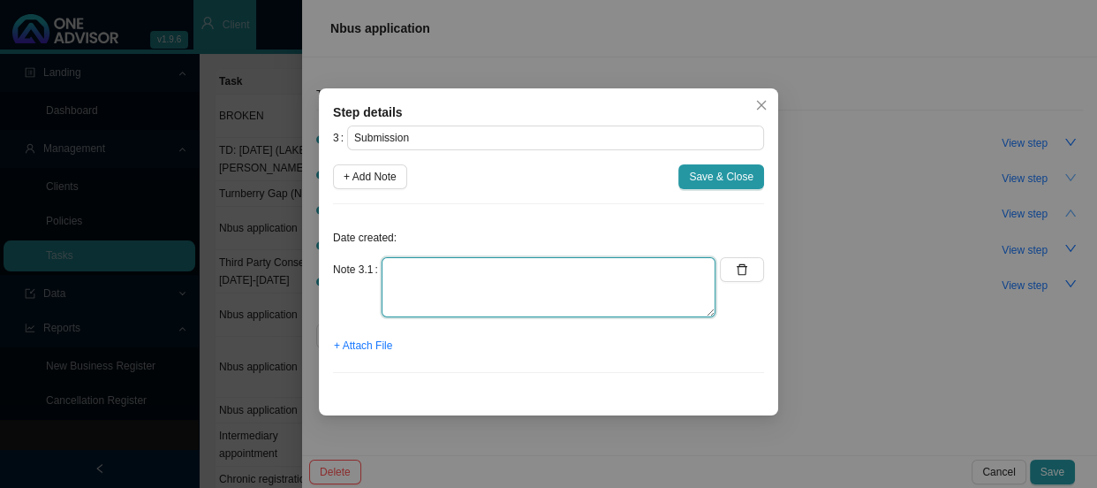
click at [404, 263] on textarea at bounding box center [549, 287] width 334 height 60
type textarea "s"
type textarea "Submitted app to Linksave"
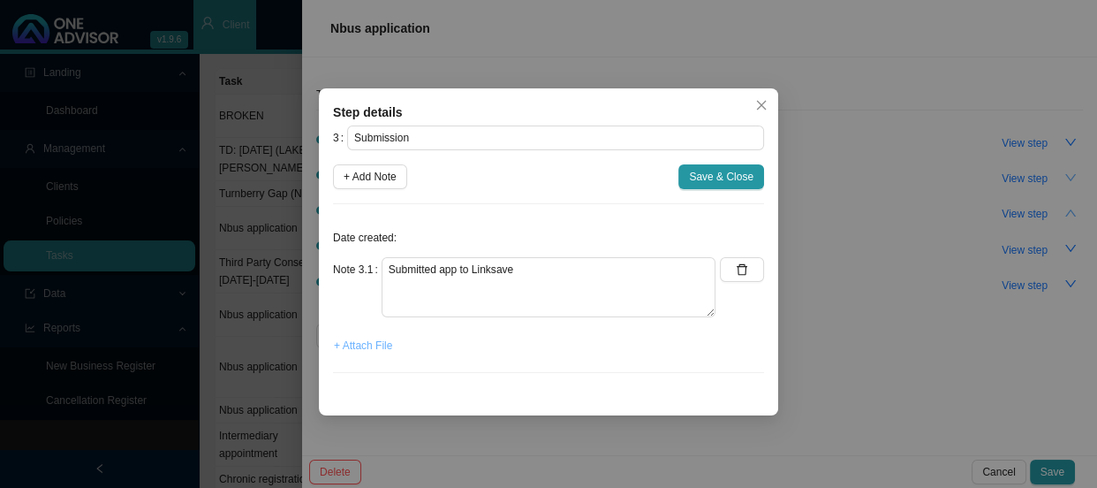
click at [385, 347] on span "+ Attach File" at bounding box center [363, 346] width 58 height 18
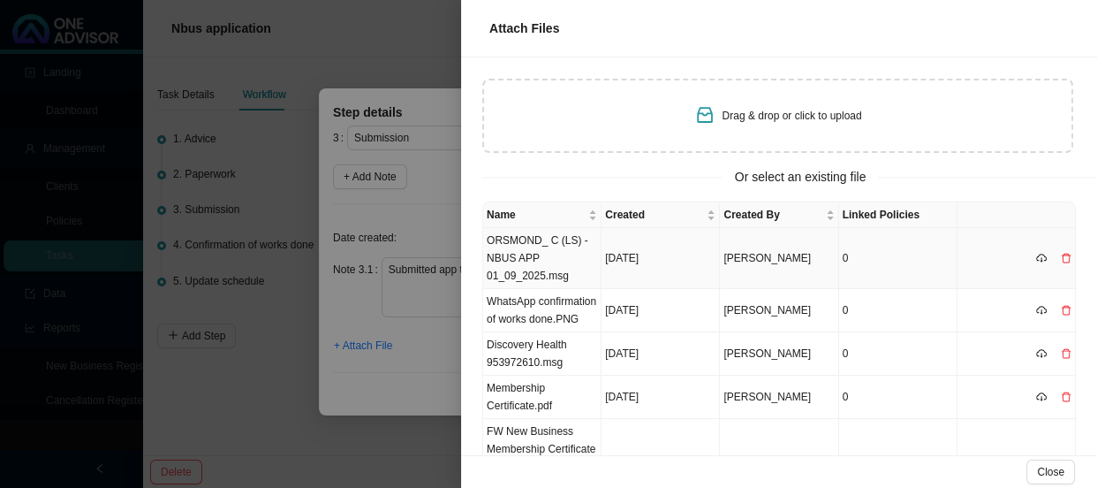
click at [542, 254] on td "ORSMOND_ C (LS) - NBUS APP 01_09_2025.msg" at bounding box center [542, 258] width 118 height 61
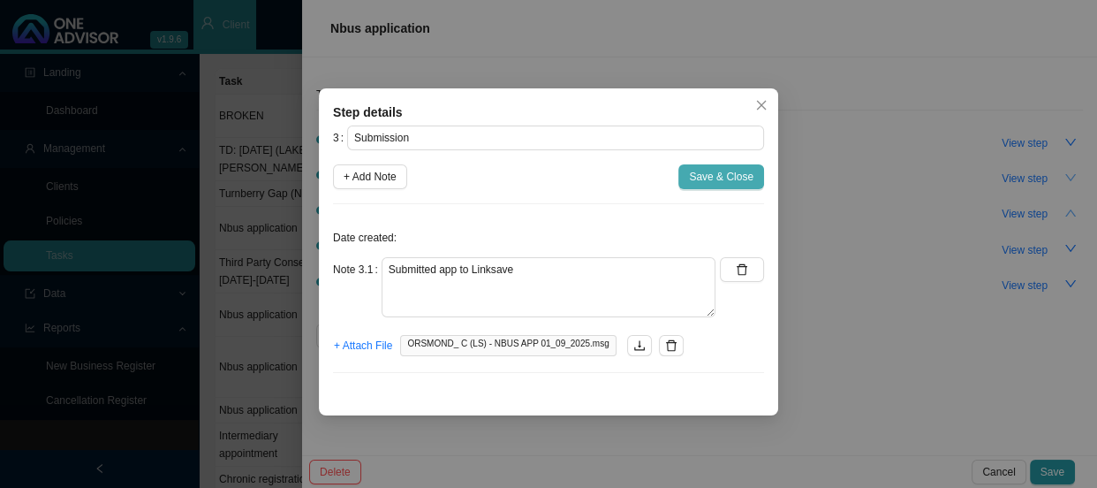
click at [701, 177] on span "Save & Close" at bounding box center [721, 177] width 64 height 18
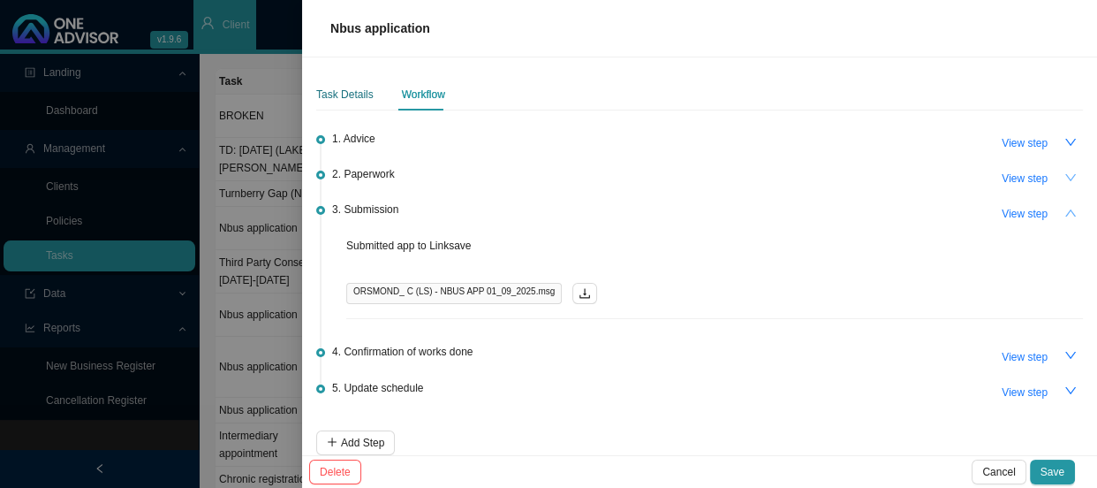
click at [345, 98] on div "Task Details" at bounding box center [344, 95] width 57 height 18
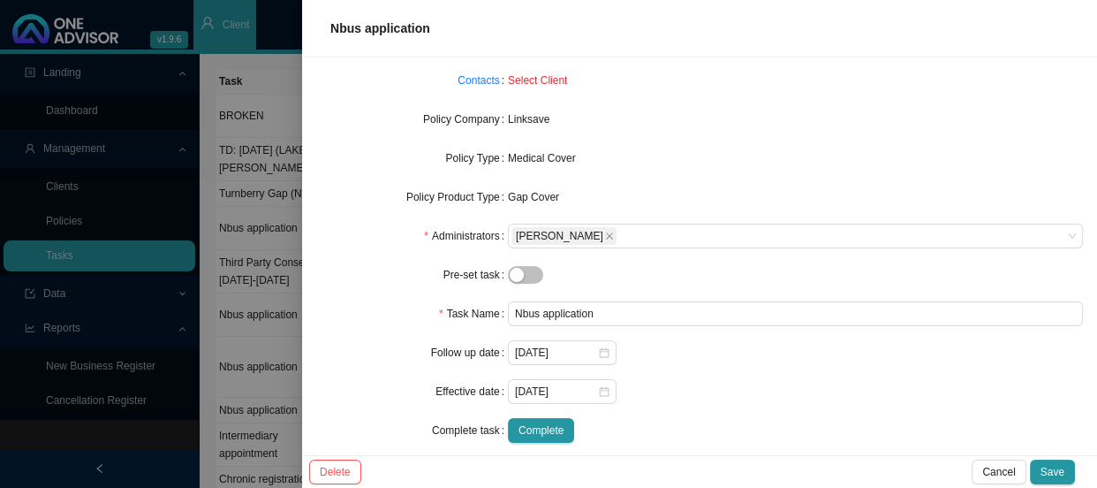
scroll to position [181, 0]
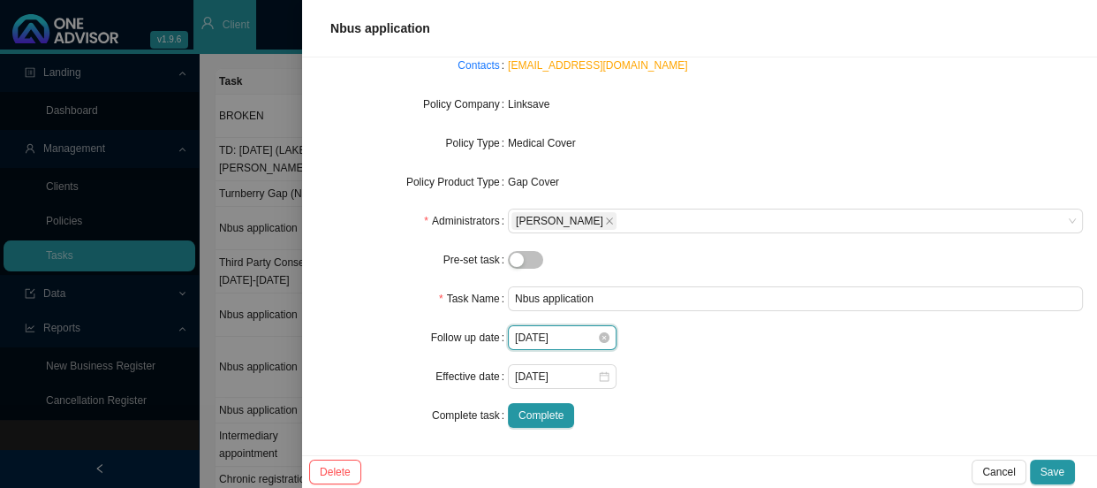
click at [580, 332] on input "[DATE]" at bounding box center [556, 338] width 82 height 18
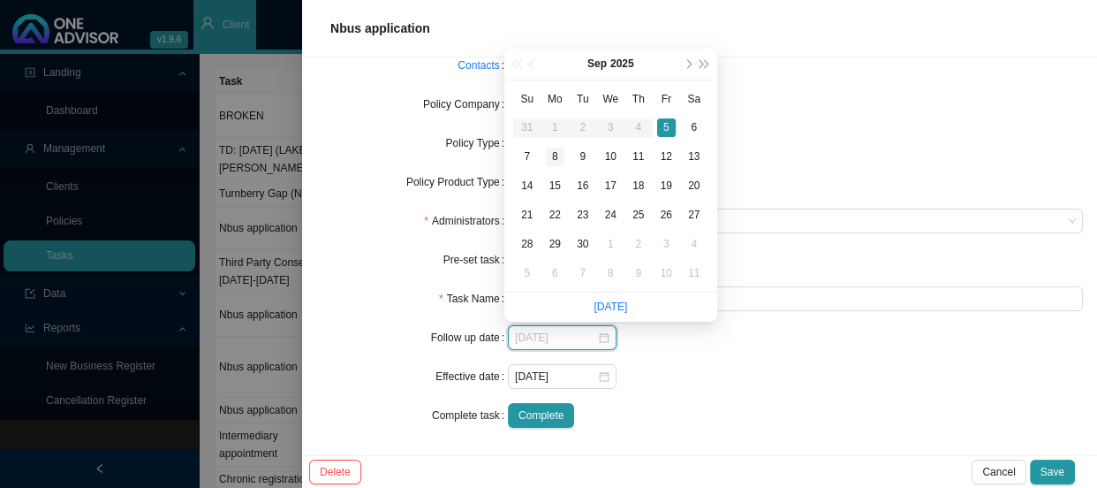
type input "[DATE]"
click at [554, 154] on div "8" at bounding box center [555, 157] width 19 height 19
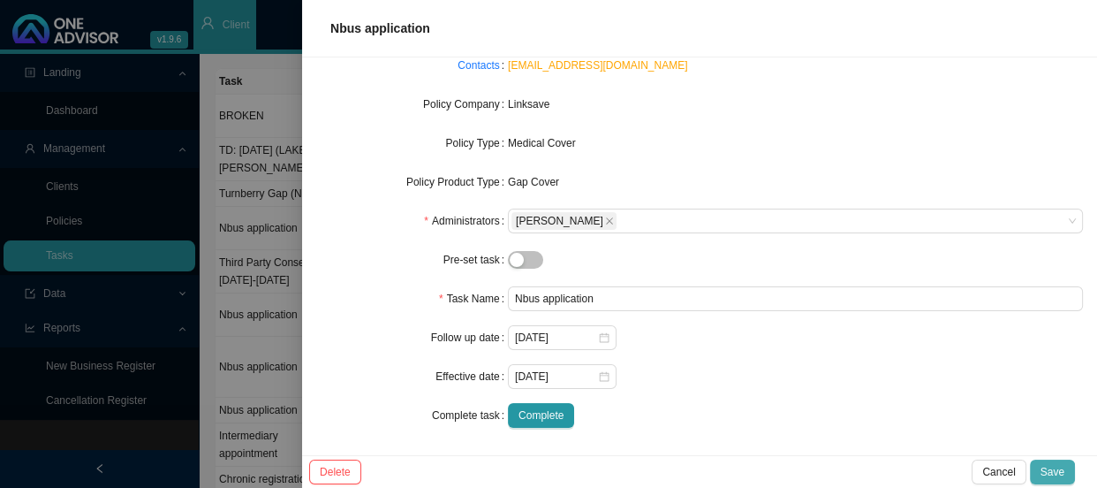
click at [1056, 461] on button "Save" at bounding box center [1052, 471] width 45 height 25
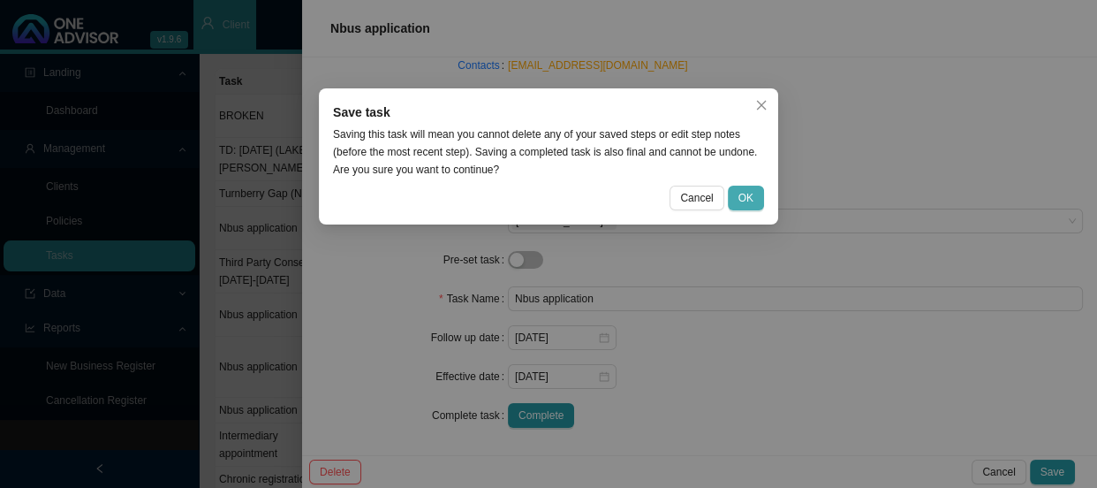
click at [734, 193] on button "OK" at bounding box center [746, 198] width 36 height 25
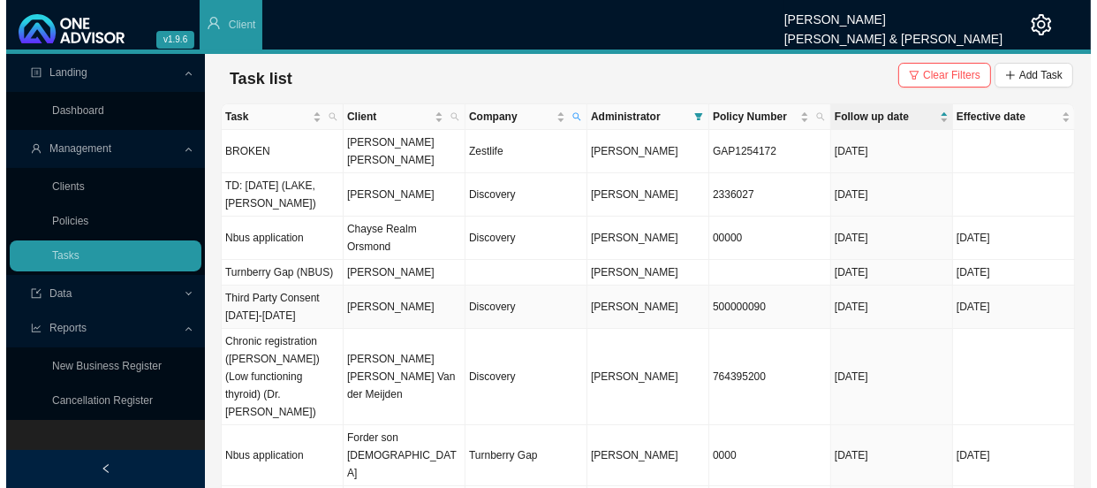
scroll to position [35, 0]
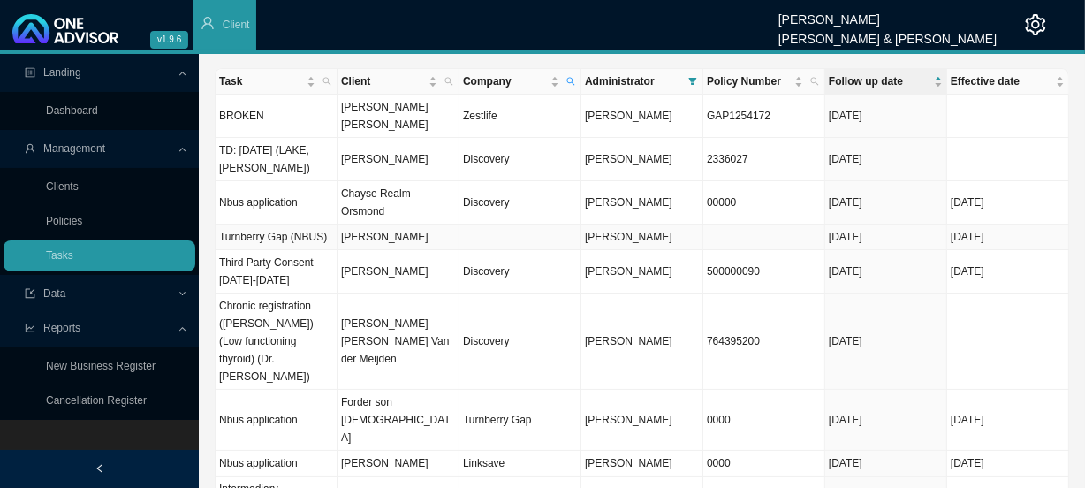
click at [406, 224] on td "[PERSON_NAME]" at bounding box center [399, 237] width 122 height 26
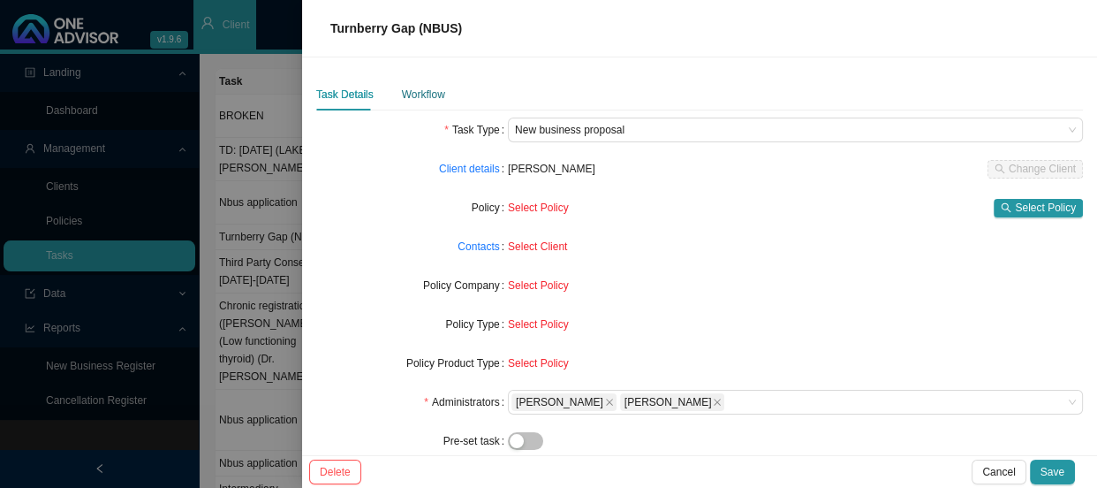
click at [414, 96] on div "Workflow" at bounding box center [423, 95] width 43 height 18
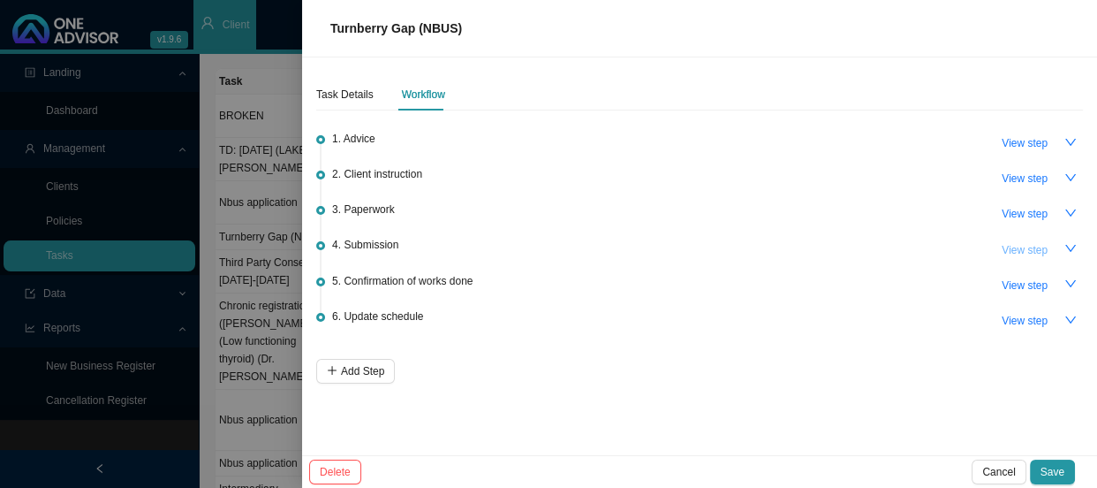
click at [1025, 250] on span "View step" at bounding box center [1025, 250] width 46 height 18
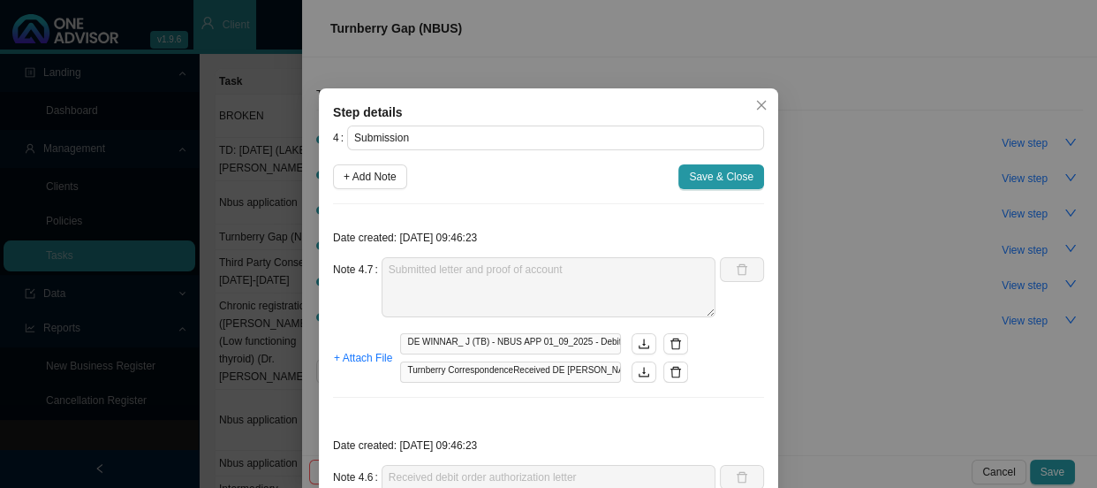
click at [507, 342] on span "DE WINNAR_ J (TB) - NBUS APP 01_09_2025 - Debit Order Authorisation.msg" at bounding box center [510, 343] width 221 height 21
click at [638, 342] on icon "download" at bounding box center [644, 344] width 12 height 12
click at [670, 345] on icon "delete" at bounding box center [676, 344] width 12 height 12
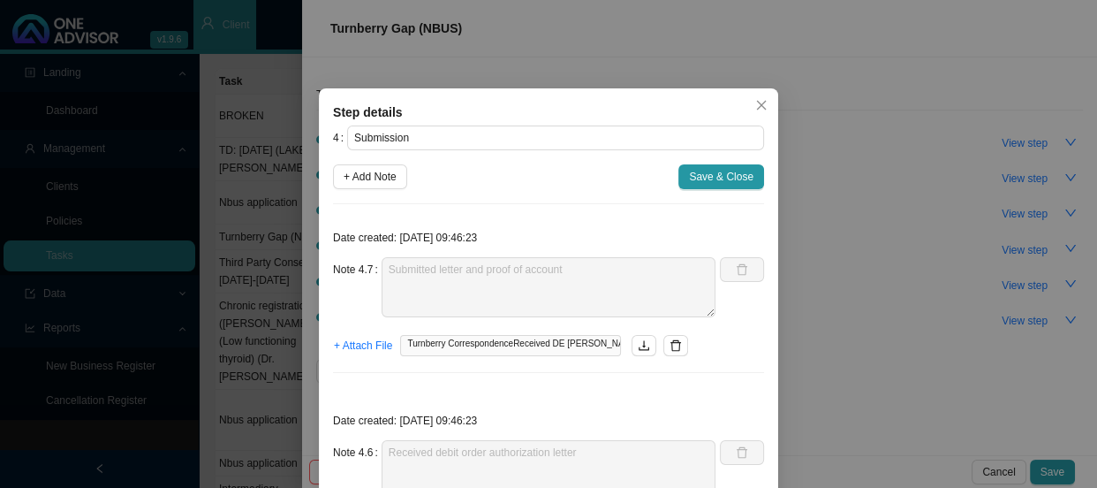
click at [670, 345] on icon "delete" at bounding box center [676, 345] width 12 height 12
click at [357, 338] on span "+ Attach File" at bounding box center [363, 346] width 58 height 18
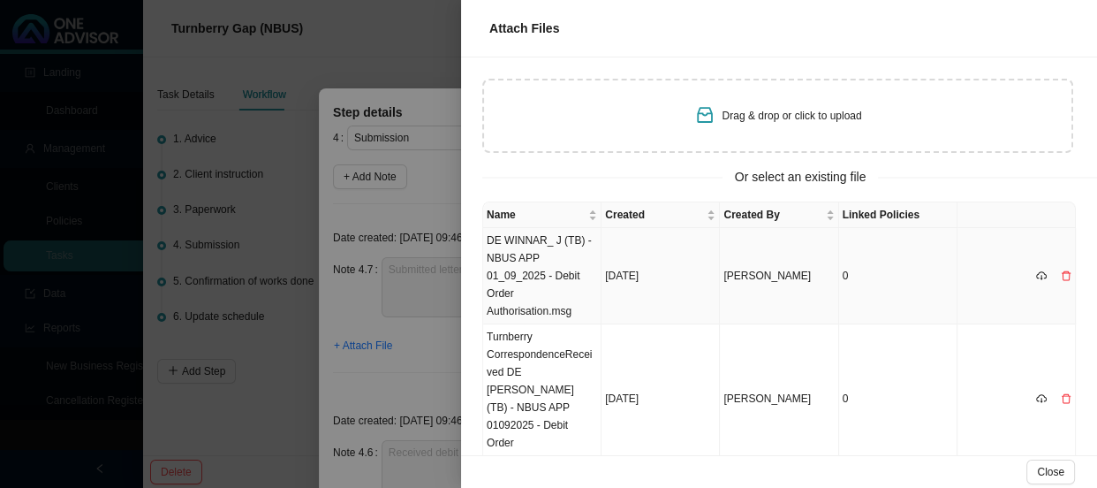
click at [566, 274] on td "DE WINNAR_ J (TB) - NBUS APP 01_09_2025 - Debit Order Authorisation.msg" at bounding box center [542, 276] width 118 height 96
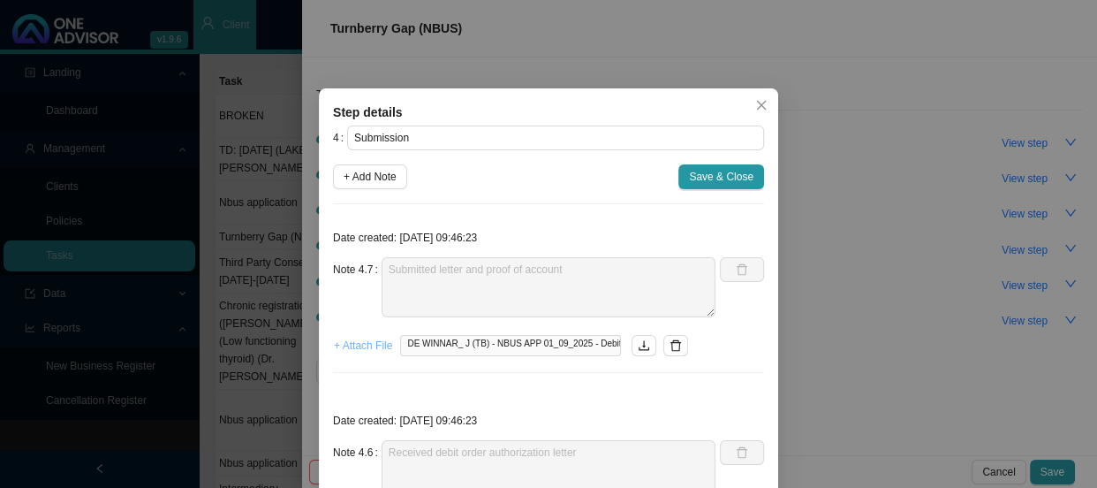
click at [365, 347] on span "+ Attach File" at bounding box center [363, 346] width 58 height 18
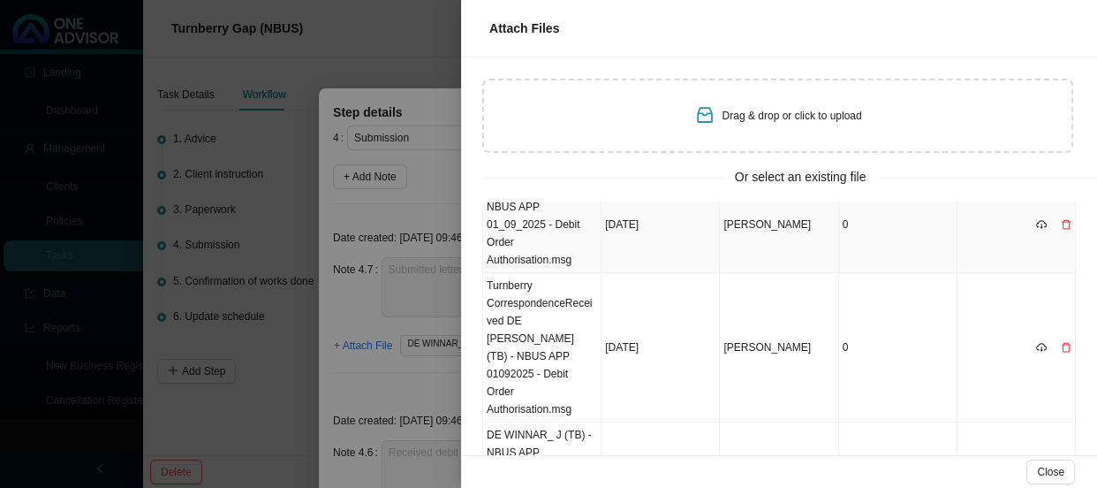
scroll to position [80, 0]
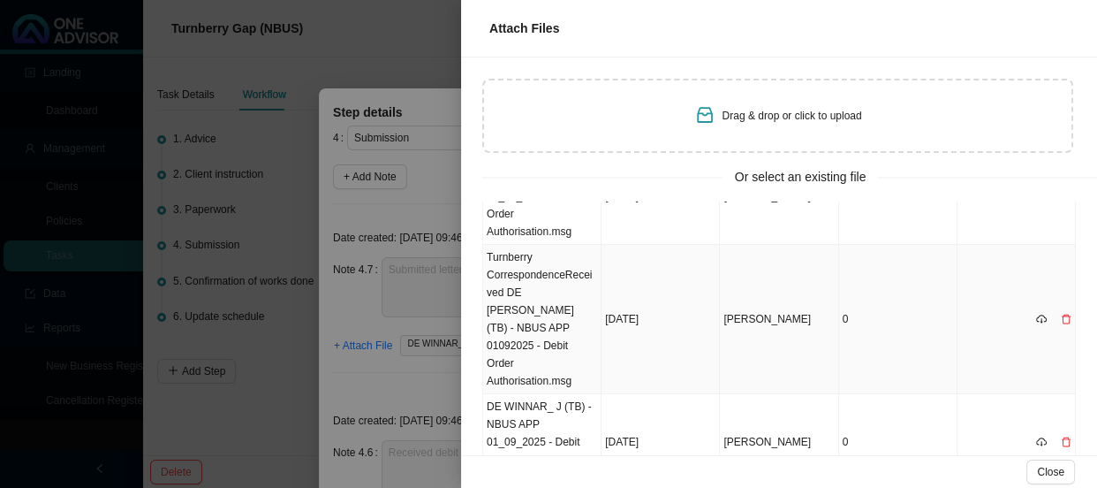
click at [1061, 314] on icon "delete" at bounding box center [1066, 319] width 11 height 11
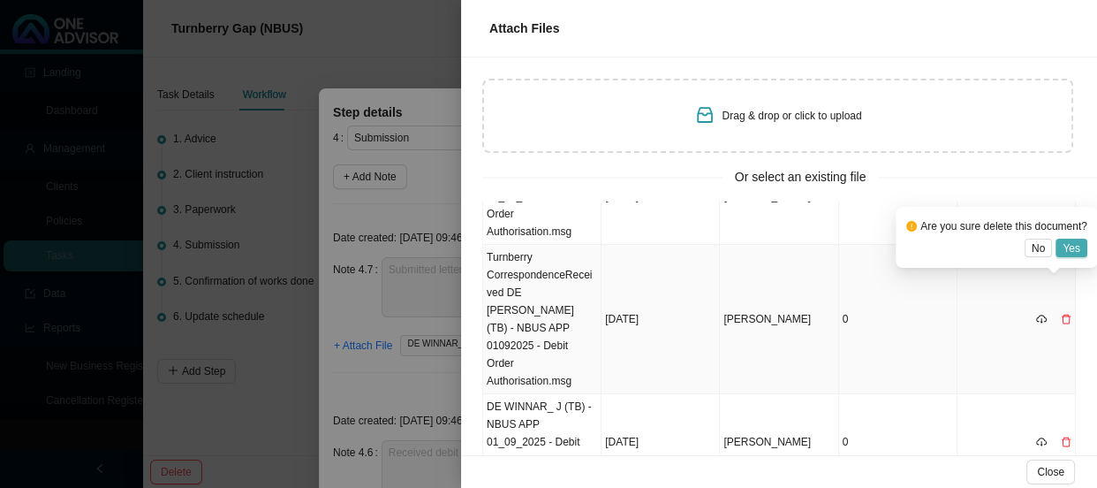
click at [1081, 243] on button "Yes" at bounding box center [1072, 248] width 32 height 19
click at [1061, 314] on icon "delete" at bounding box center [1066, 319] width 11 height 11
click at [1081, 241] on button "Yes" at bounding box center [1072, 248] width 32 height 19
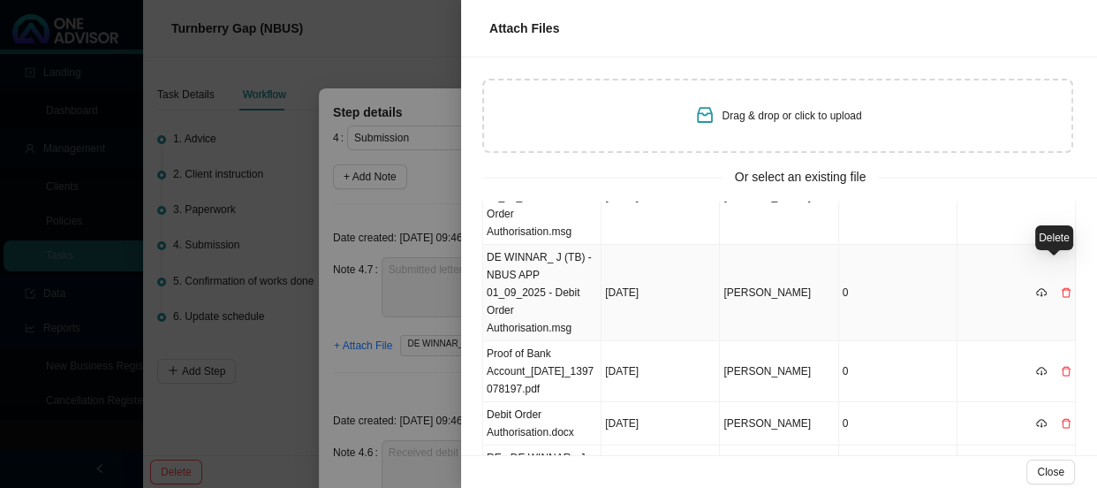
click at [1062, 287] on icon "delete" at bounding box center [1066, 292] width 9 height 10
click at [1079, 224] on button "Yes" at bounding box center [1072, 230] width 32 height 19
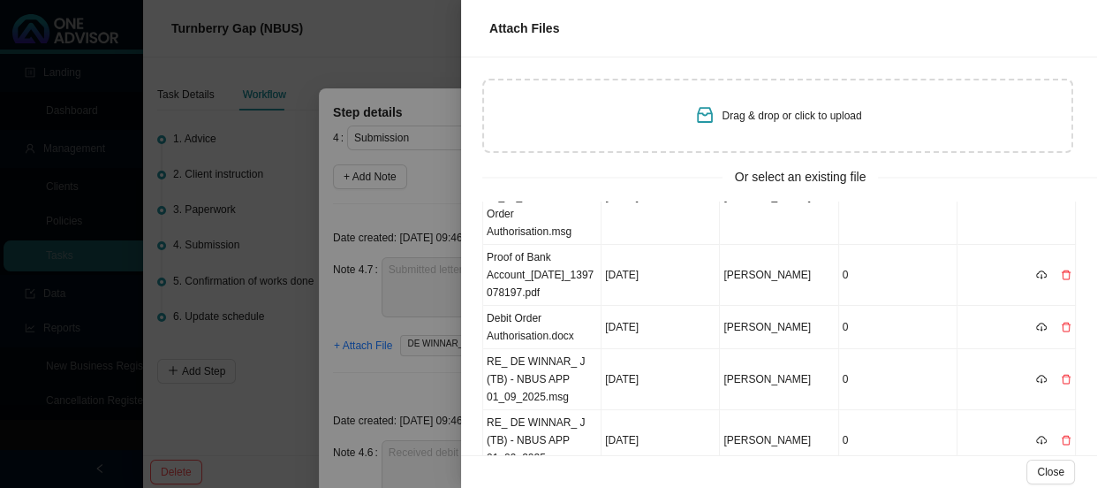
click at [382, 330] on div at bounding box center [548, 244] width 1097 height 488
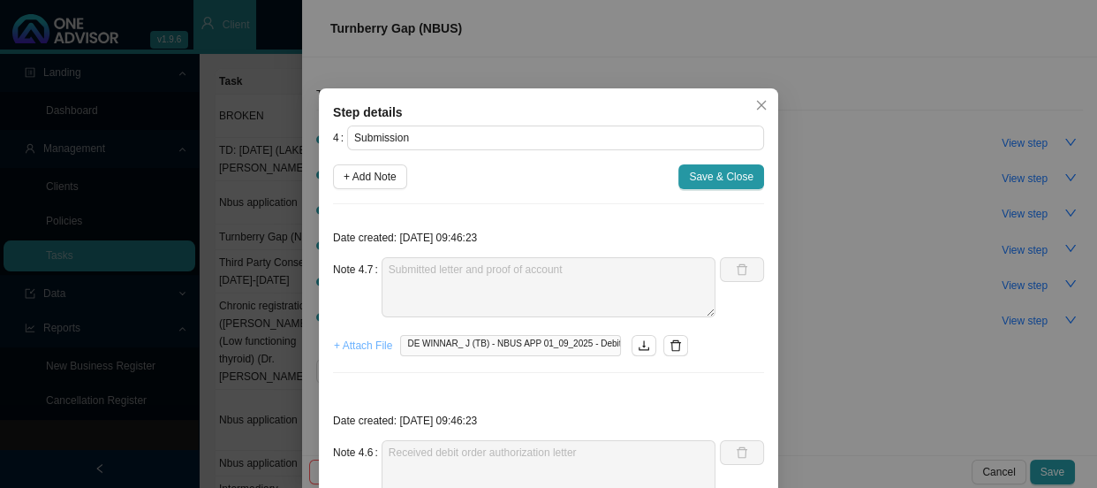
click at [348, 342] on span "+ Attach File" at bounding box center [363, 346] width 58 height 18
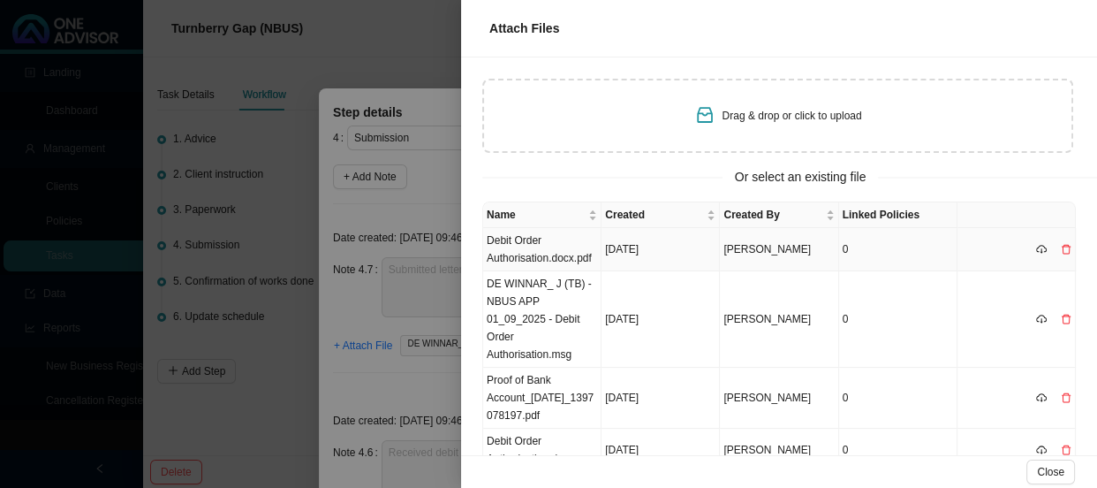
click at [554, 254] on td "Debit Order Authorisation.docx.pdf" at bounding box center [542, 249] width 118 height 43
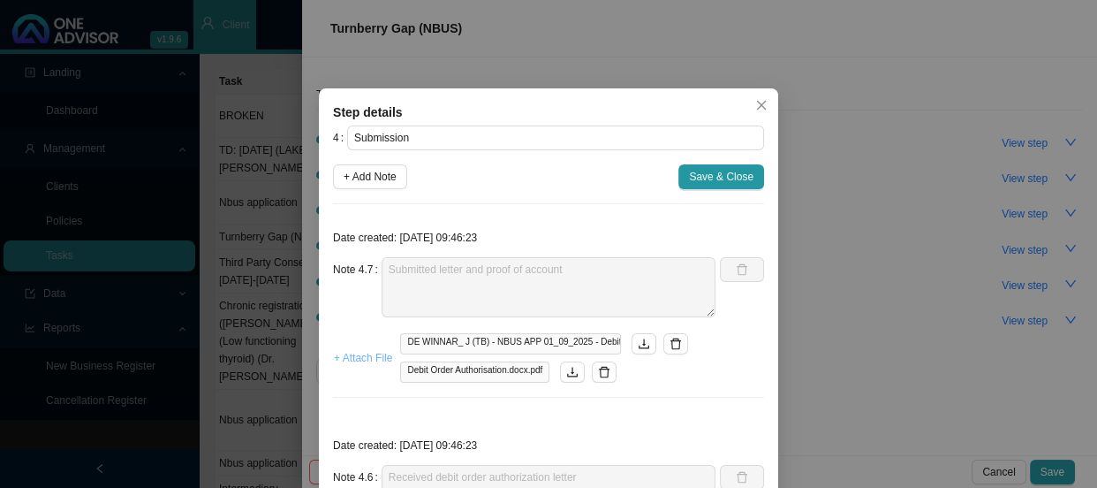
click at [367, 359] on span "+ Attach File" at bounding box center [363, 358] width 58 height 18
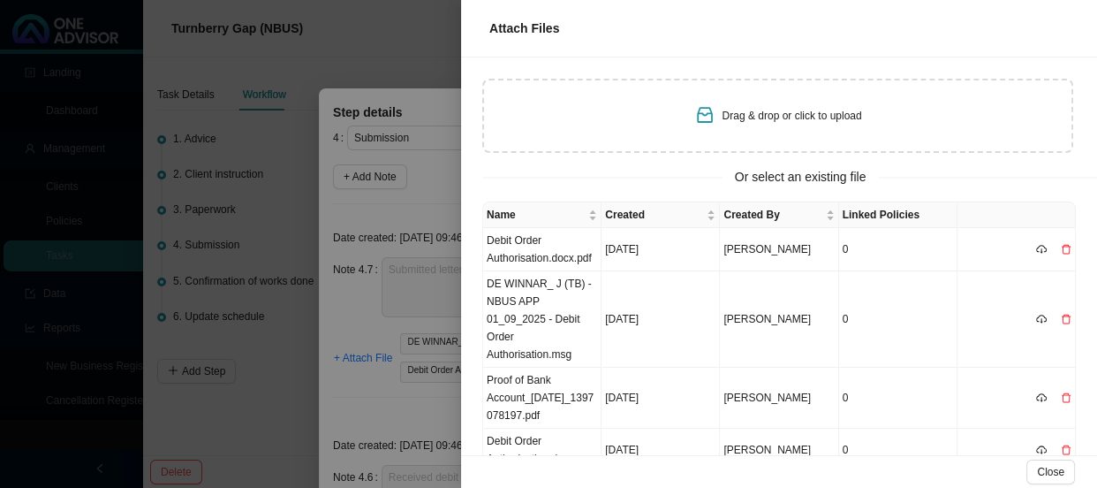
click at [403, 277] on div at bounding box center [548, 244] width 1097 height 488
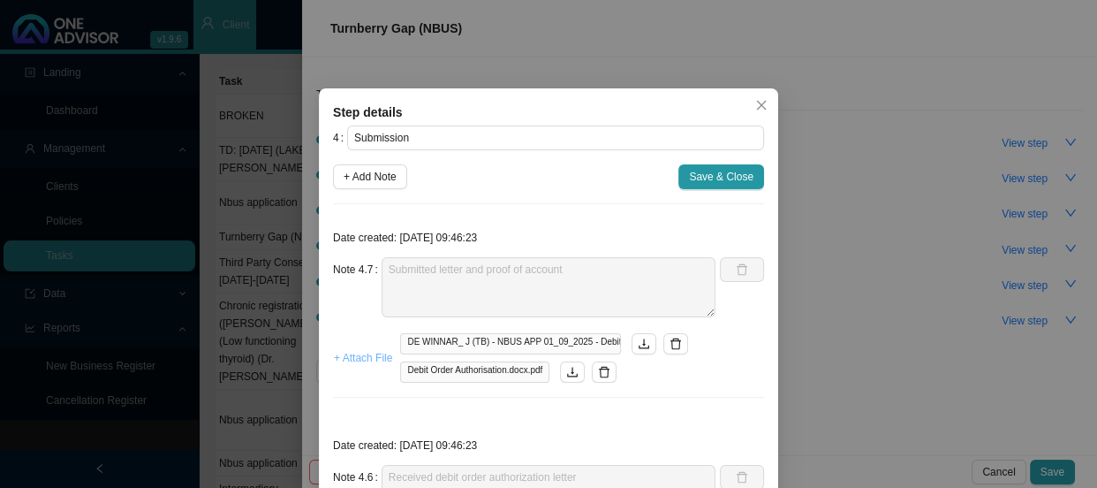
click at [362, 355] on span "+ Attach File" at bounding box center [363, 358] width 58 height 18
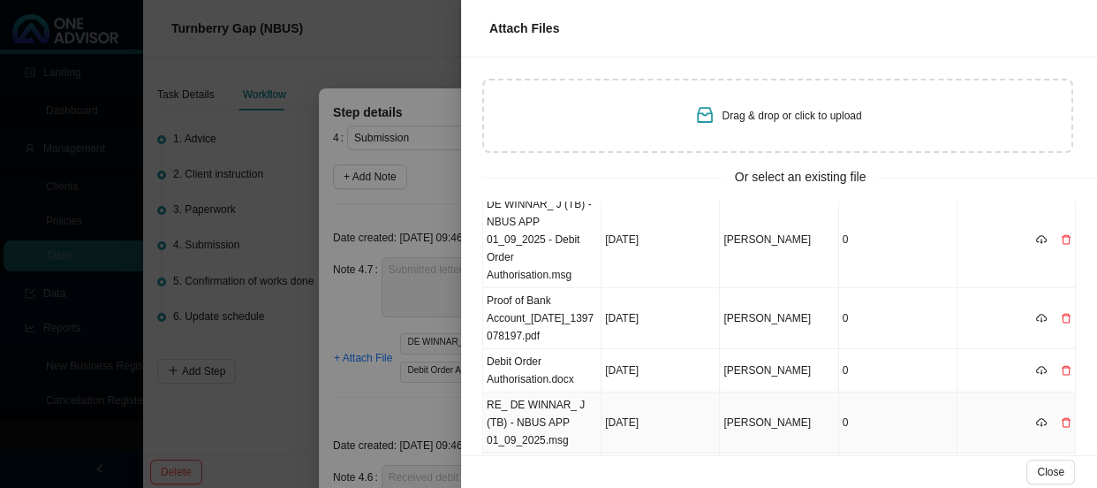
scroll to position [160, 0]
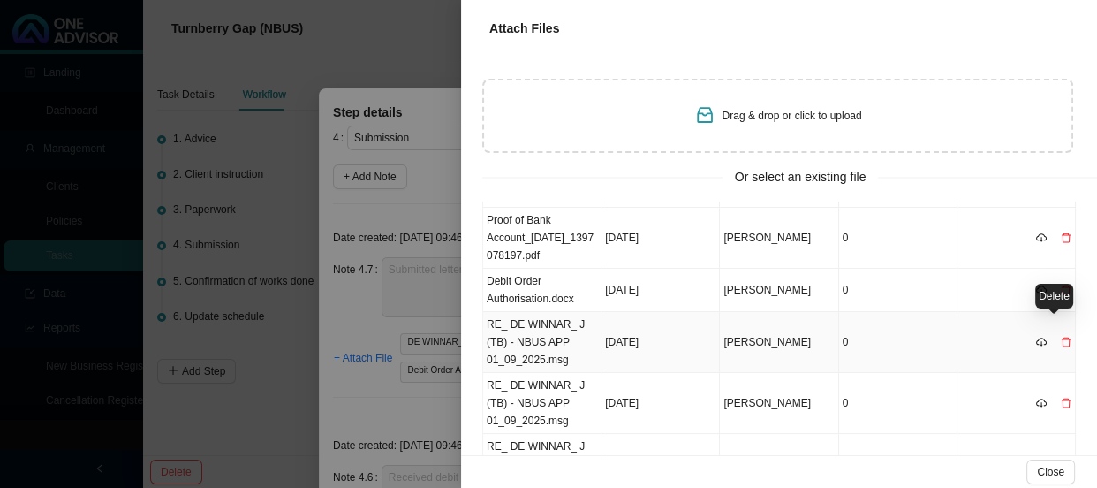
click at [1061, 337] on icon "delete" at bounding box center [1066, 342] width 11 height 11
click at [1078, 280] on span "Yes" at bounding box center [1072, 289] width 18 height 18
click at [1061, 337] on icon "delete" at bounding box center [1066, 342] width 11 height 11
click at [1069, 284] on div "Delete" at bounding box center [1054, 296] width 38 height 25
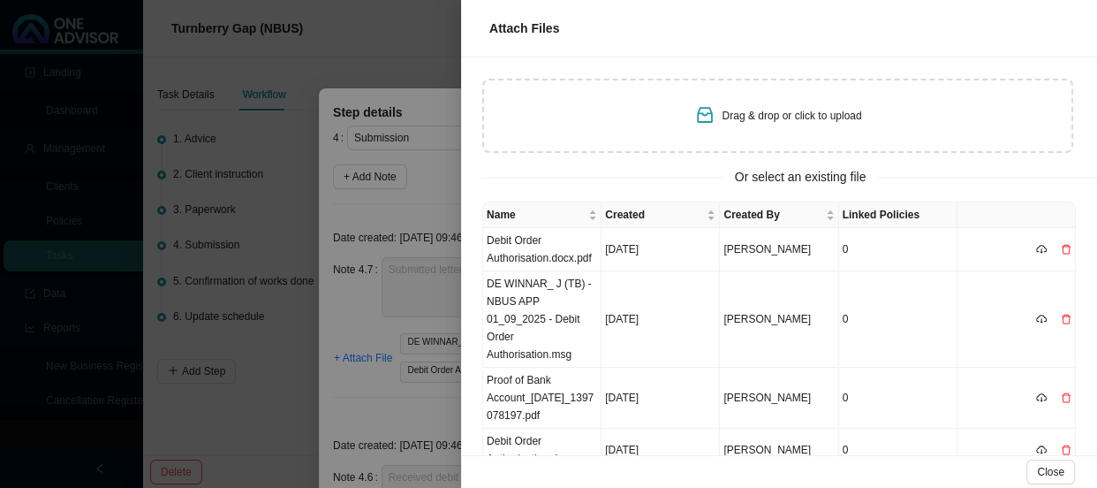
scroll to position [0, 0]
click at [405, 397] on div at bounding box center [548, 244] width 1097 height 488
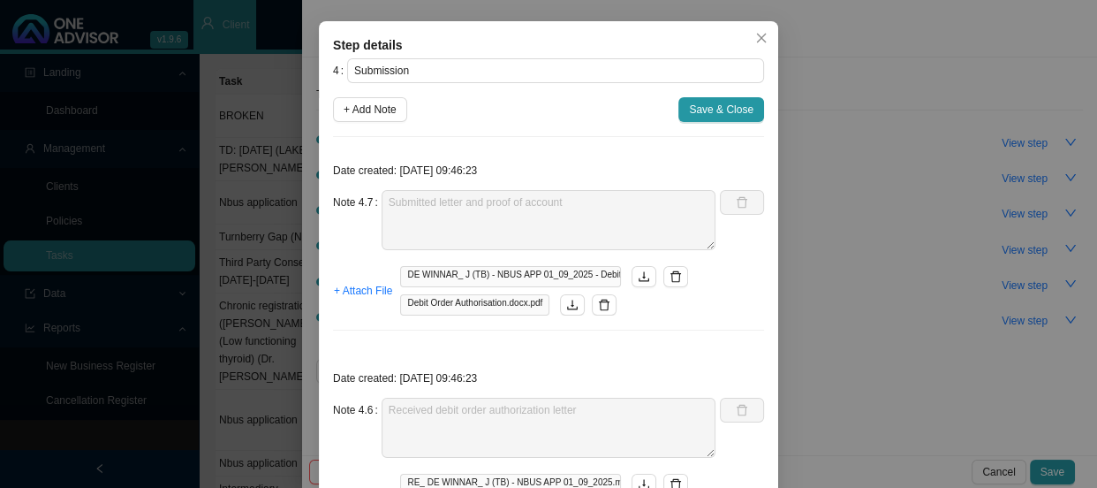
scroll to position [160, 0]
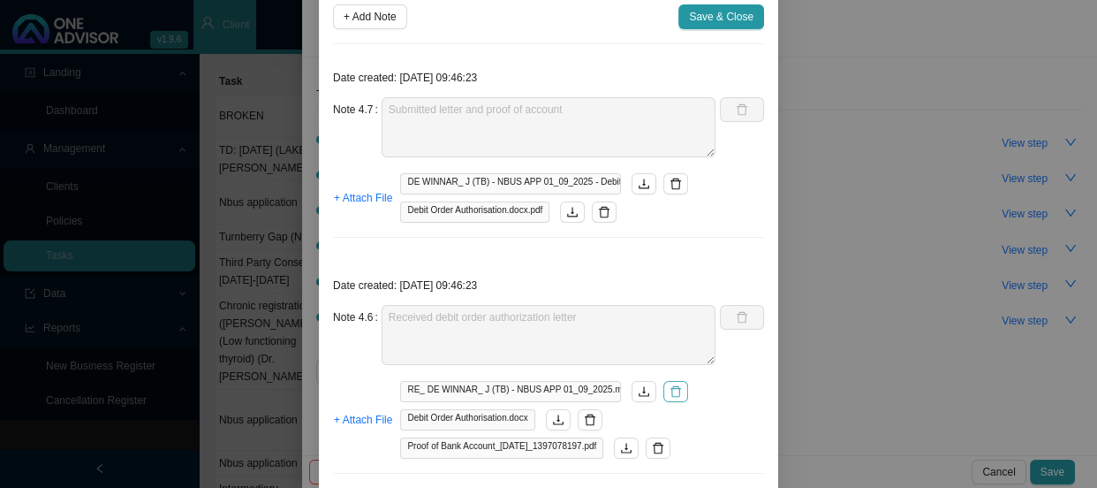
click at [673, 393] on icon "delete" at bounding box center [676, 391] width 12 height 12
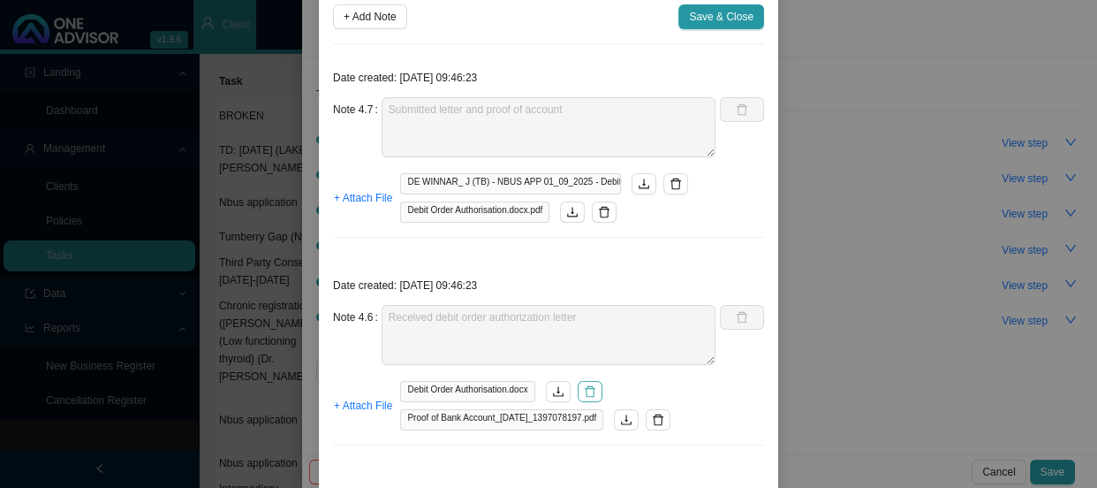
click at [585, 395] on icon "delete" at bounding box center [590, 391] width 11 height 11
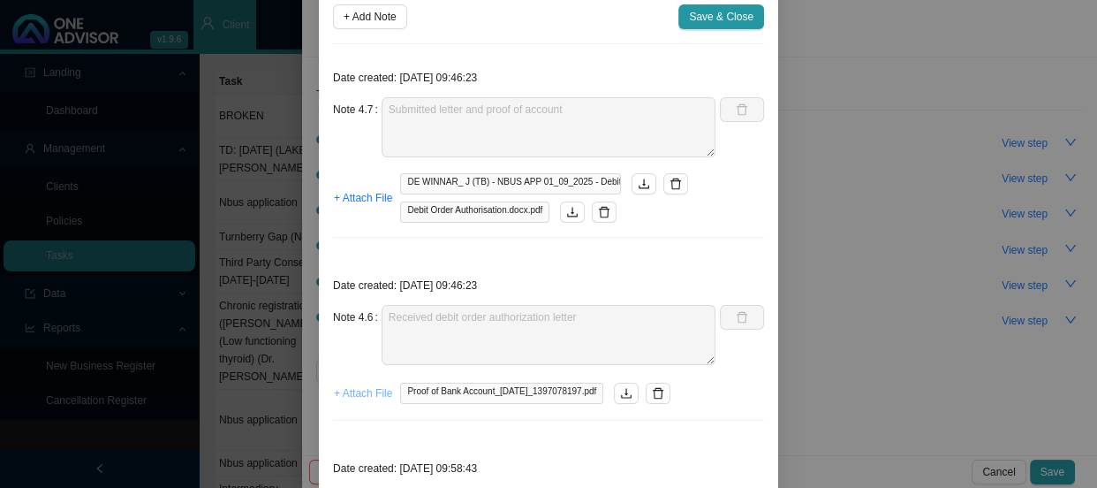
click at [344, 391] on span "+ Attach File" at bounding box center [363, 393] width 58 height 18
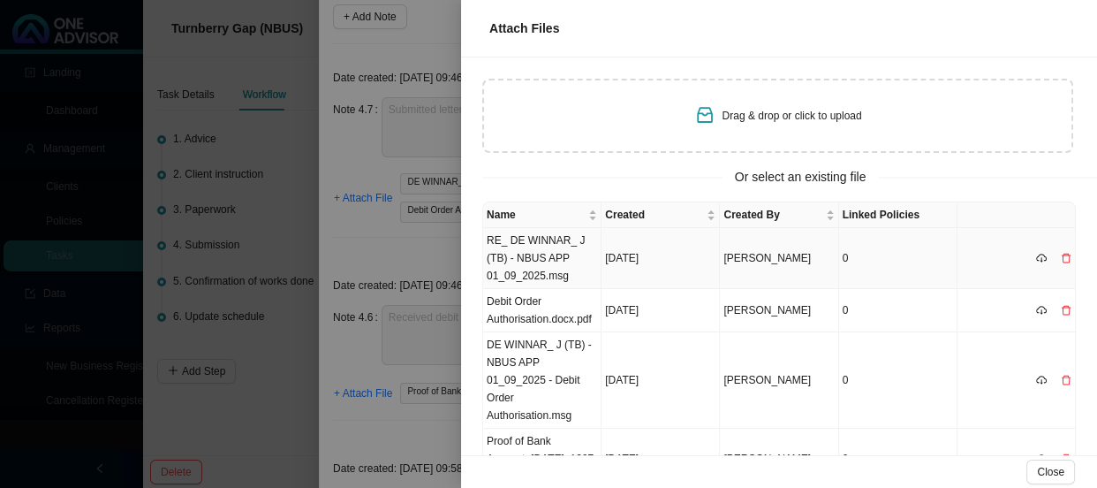
click at [538, 257] on td "RE_ DE WINNAR_ J (TB) - NBUS APP 01_09_2025.msg" at bounding box center [542, 258] width 118 height 61
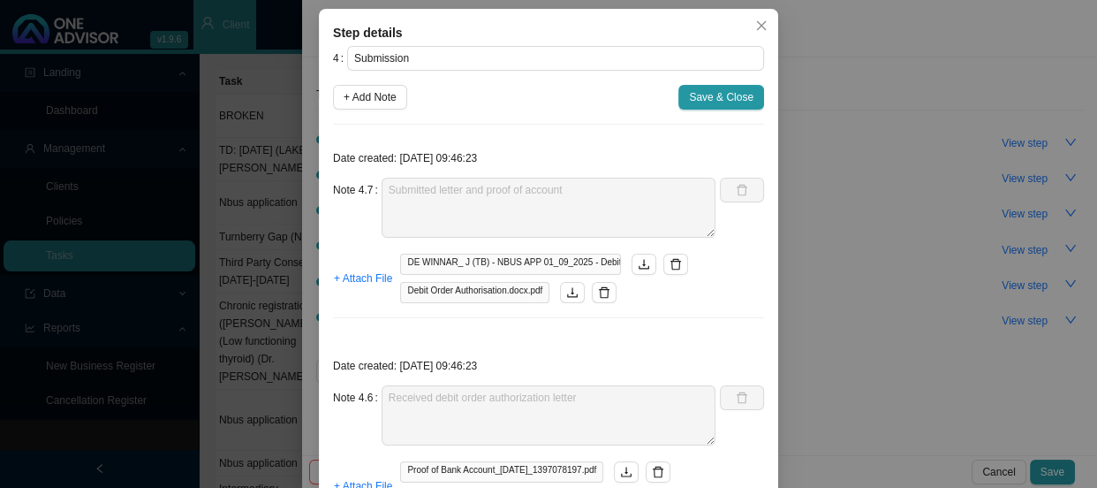
scroll to position [0, 0]
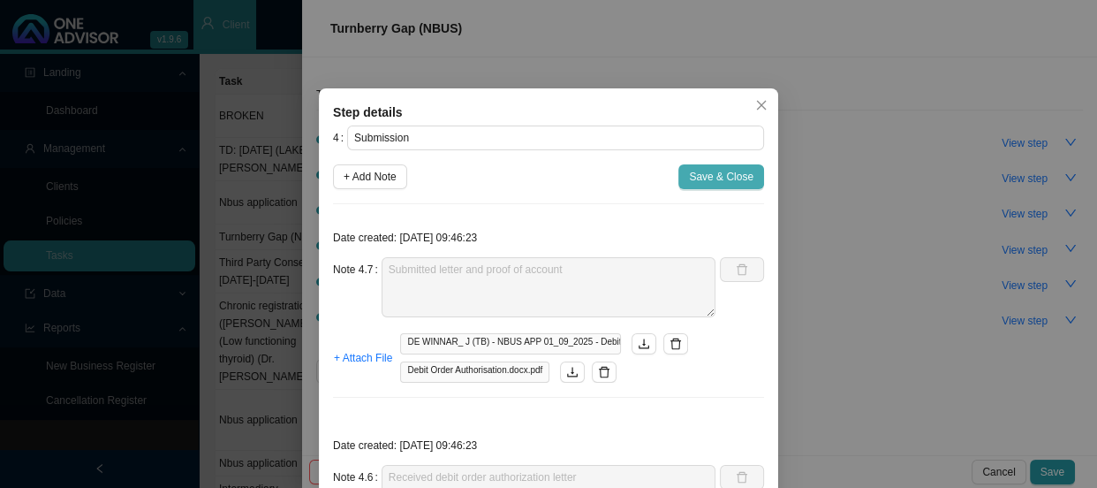
click at [732, 178] on span "Save & Close" at bounding box center [721, 177] width 64 height 18
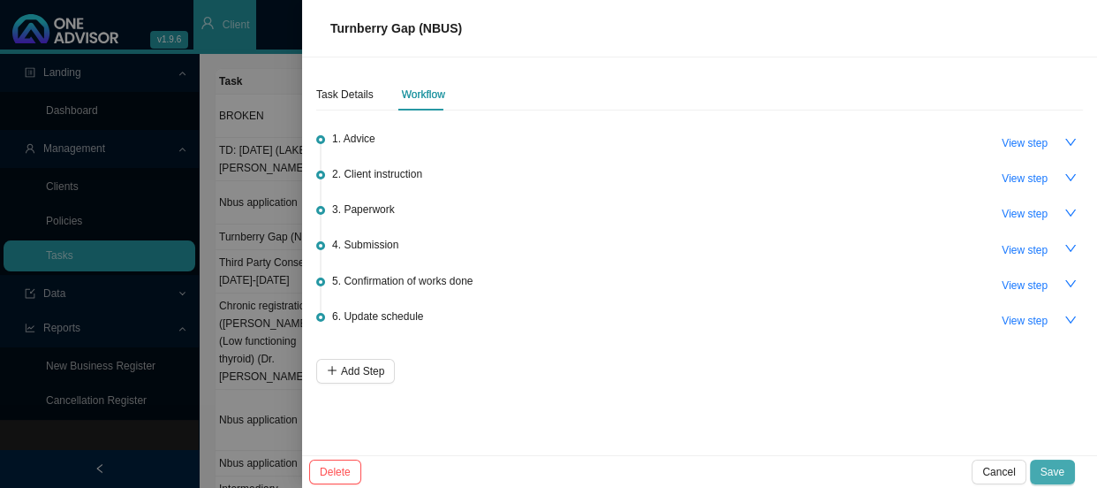
click at [1060, 474] on span "Save" at bounding box center [1053, 472] width 24 height 18
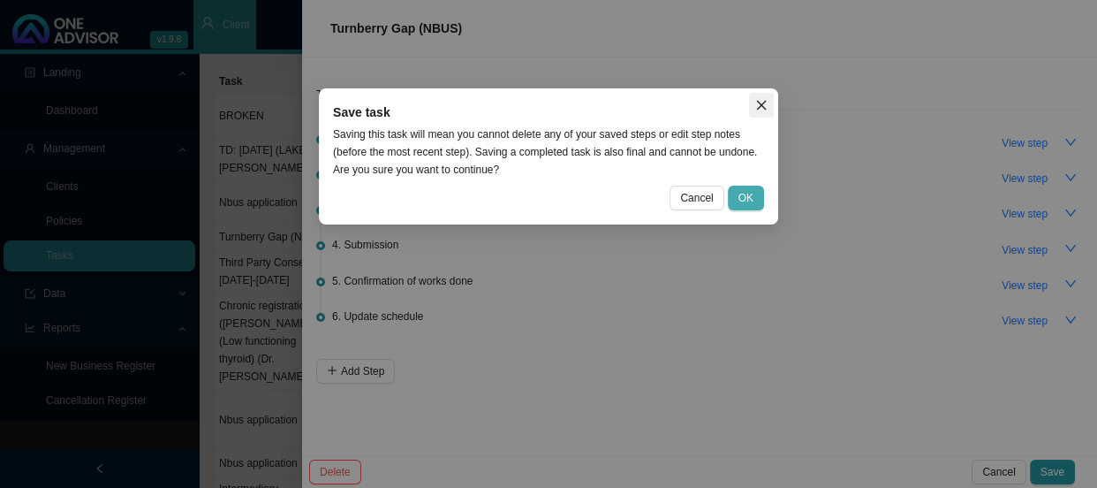
click at [754, 99] on span "Close" at bounding box center [761, 105] width 25 height 12
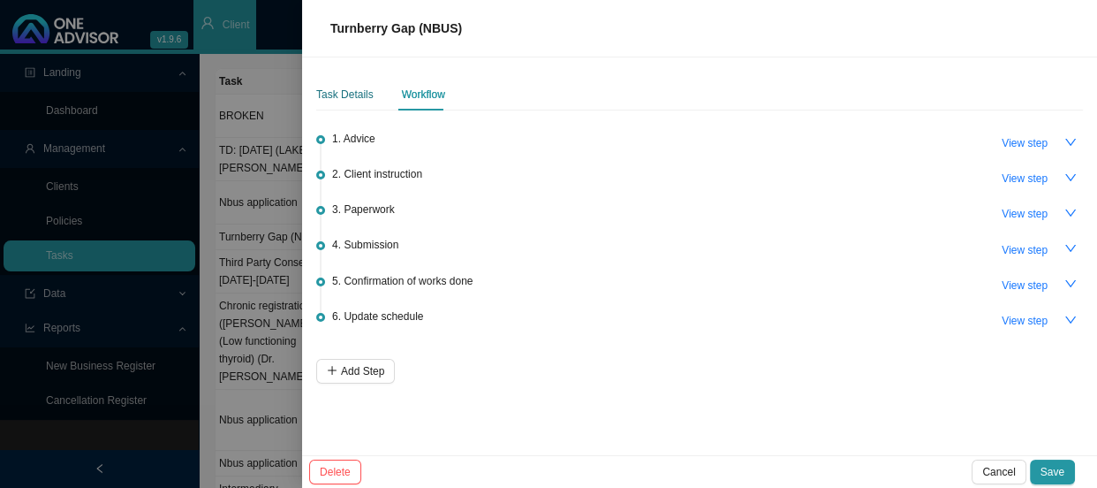
click at [344, 94] on div "Task Details" at bounding box center [344, 95] width 57 height 18
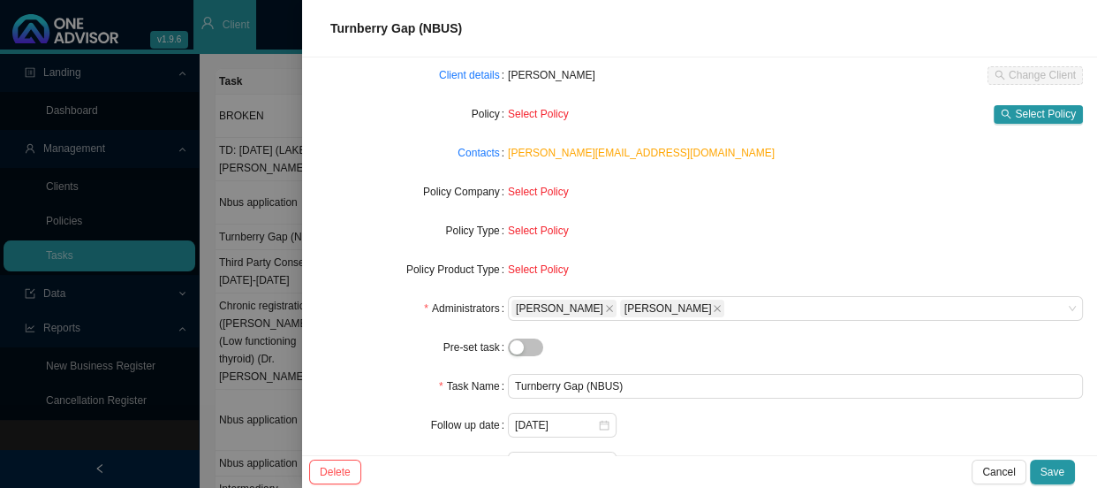
scroll to position [181, 0]
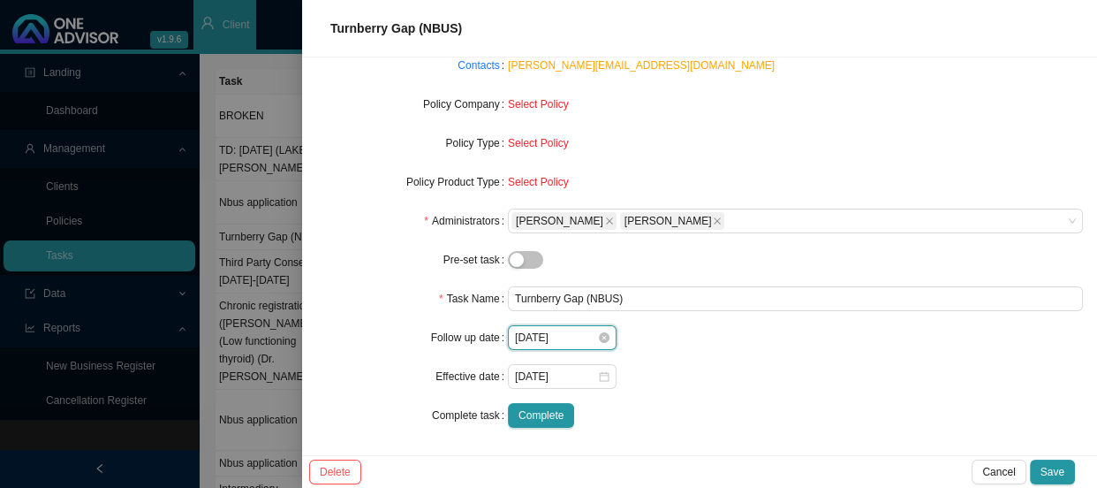
click at [569, 338] on input "[DATE]" at bounding box center [556, 338] width 82 height 18
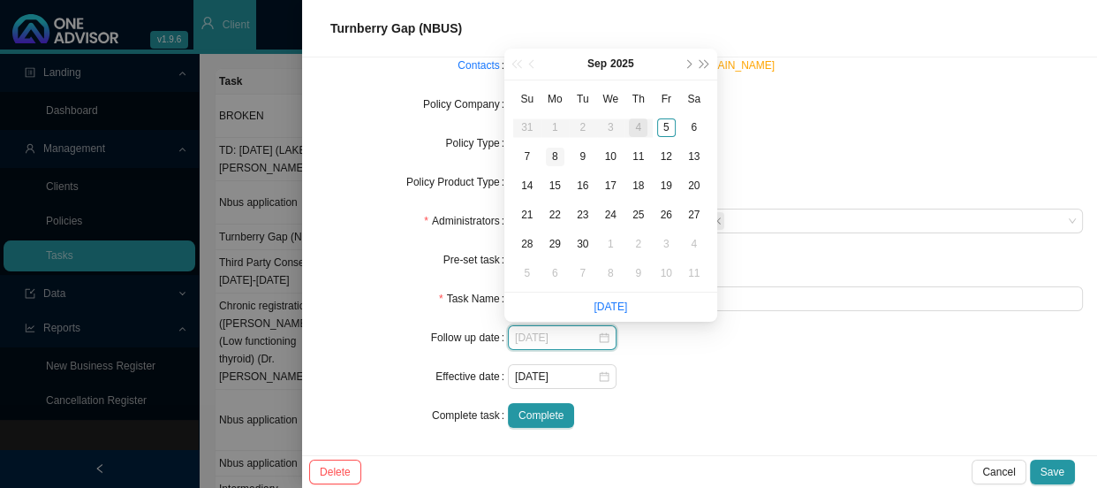
type input "[DATE]"
click at [562, 158] on div "8" at bounding box center [555, 157] width 19 height 19
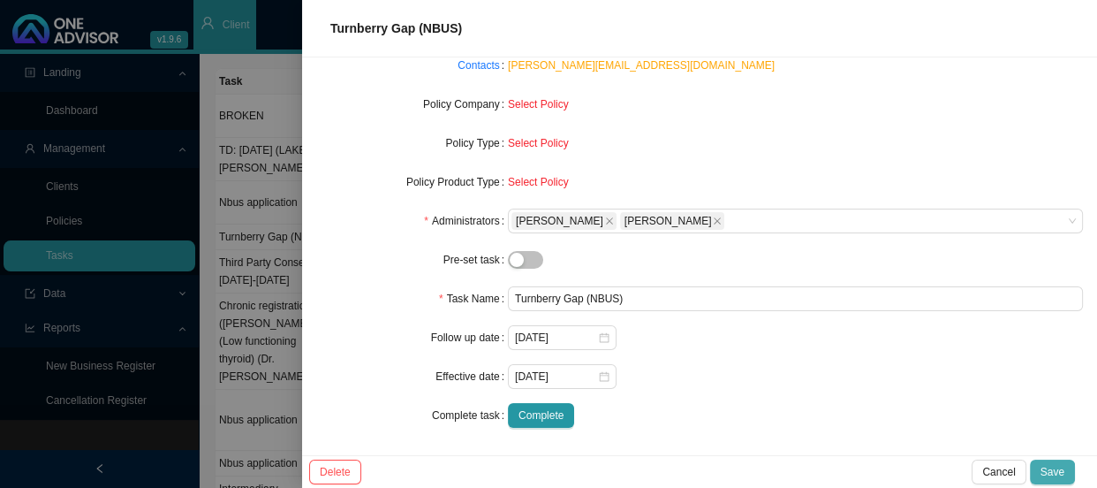
click at [1053, 473] on span "Save" at bounding box center [1053, 472] width 24 height 18
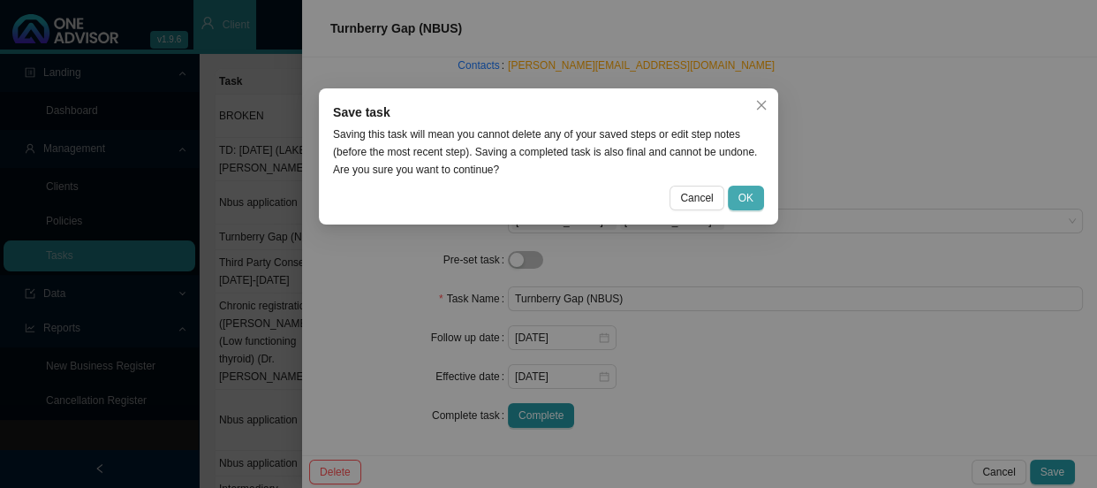
click at [741, 194] on span "OK" at bounding box center [746, 198] width 15 height 18
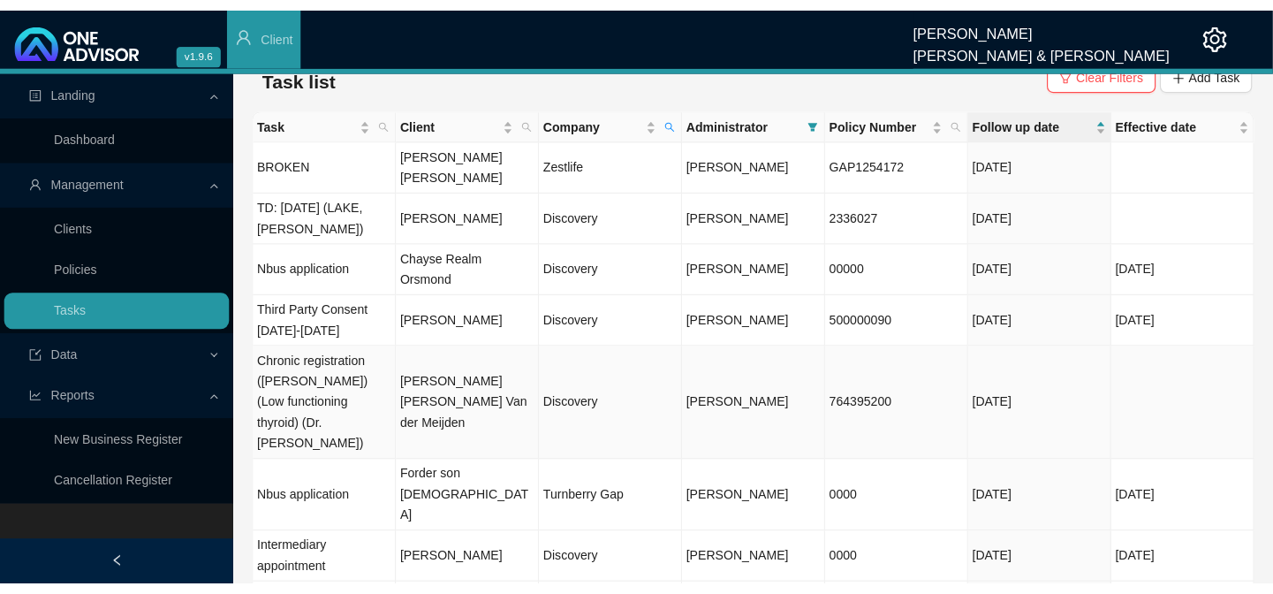
scroll to position [0, 0]
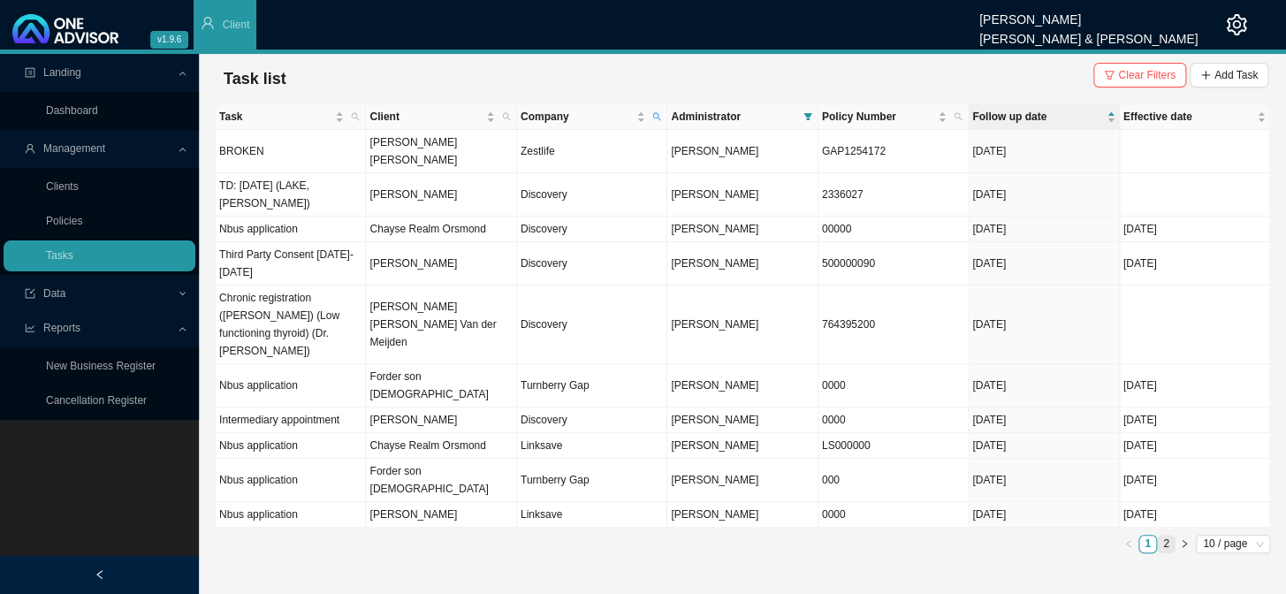
click at [1096, 487] on link "2" at bounding box center [1165, 543] width 17 height 17
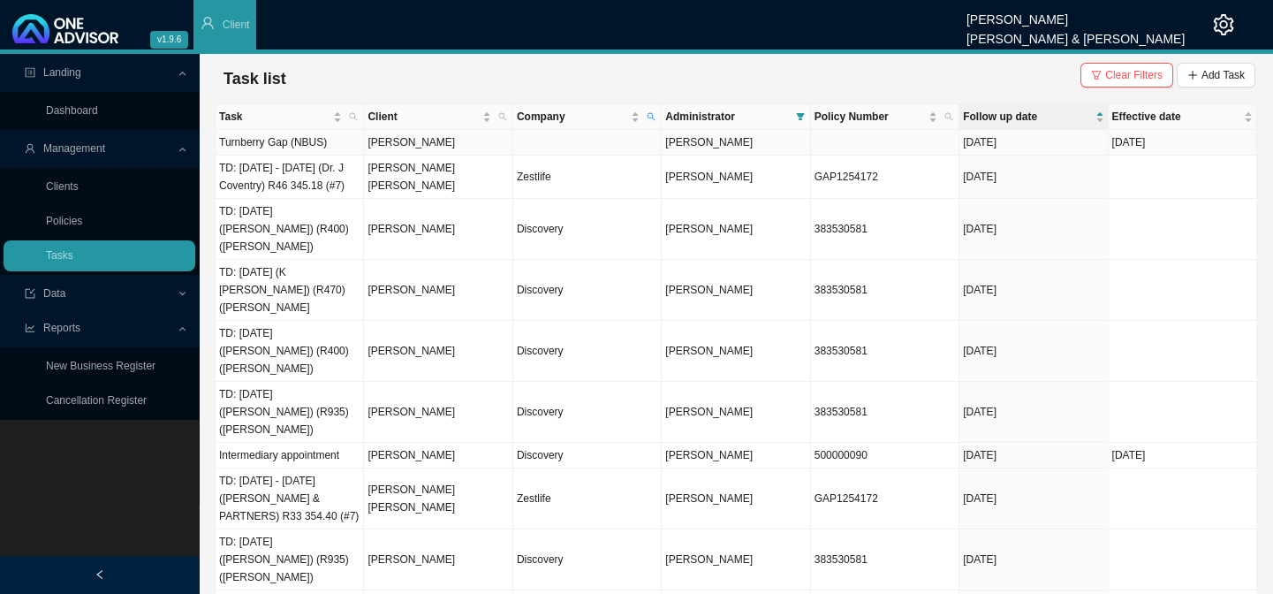
click at [425, 148] on td "[PERSON_NAME]" at bounding box center [438, 143] width 148 height 26
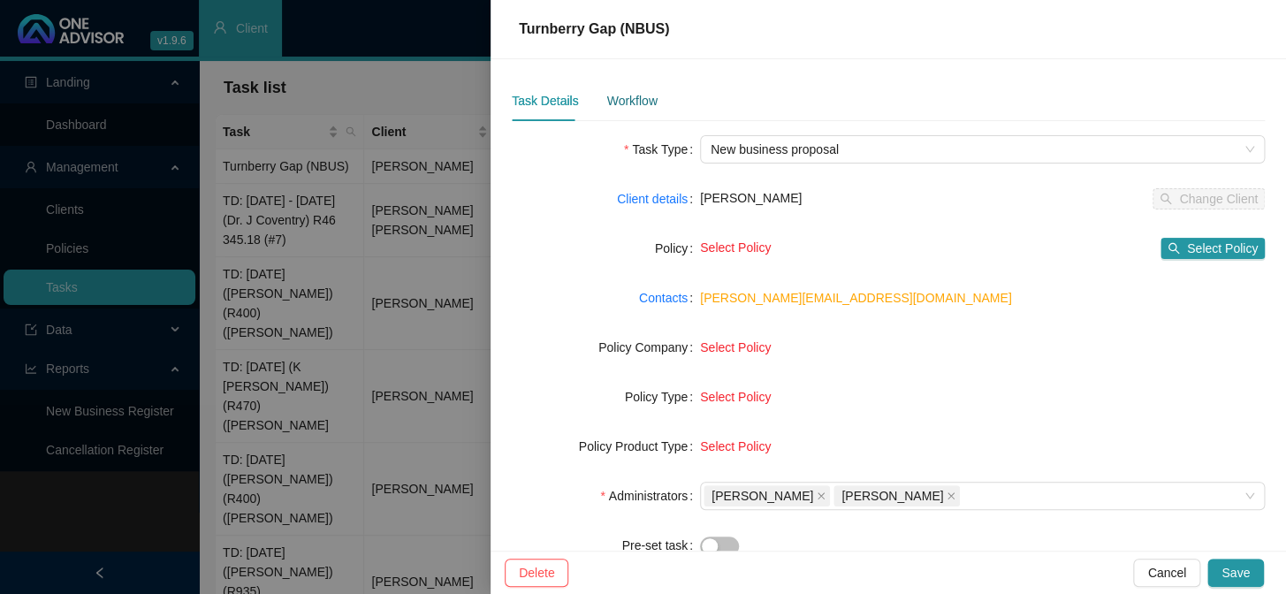
click at [633, 107] on div "Workflow" at bounding box center [631, 100] width 50 height 19
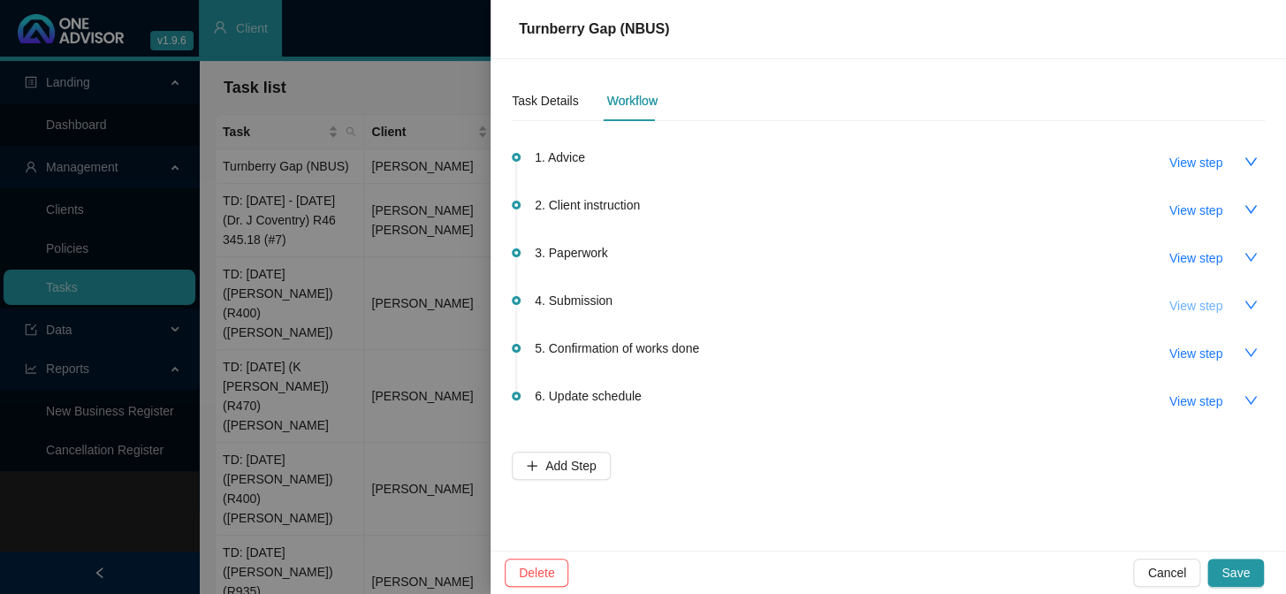
click at [1096, 310] on span "View step" at bounding box center [1195, 305] width 53 height 19
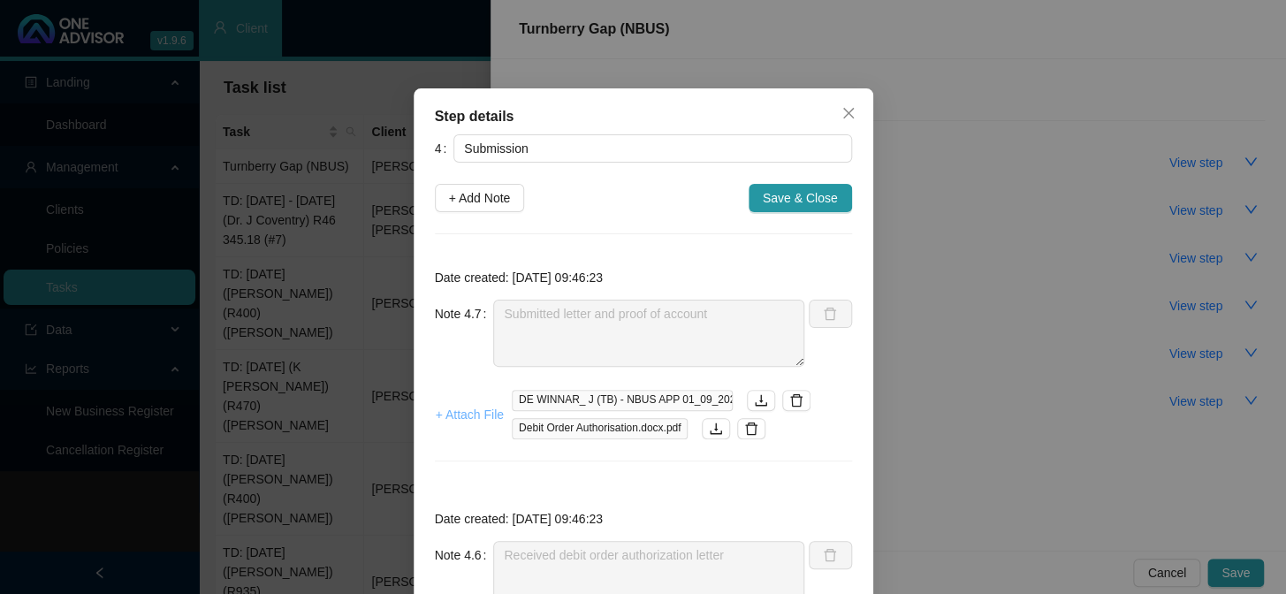
click at [453, 417] on span "+ Attach File" at bounding box center [470, 414] width 68 height 19
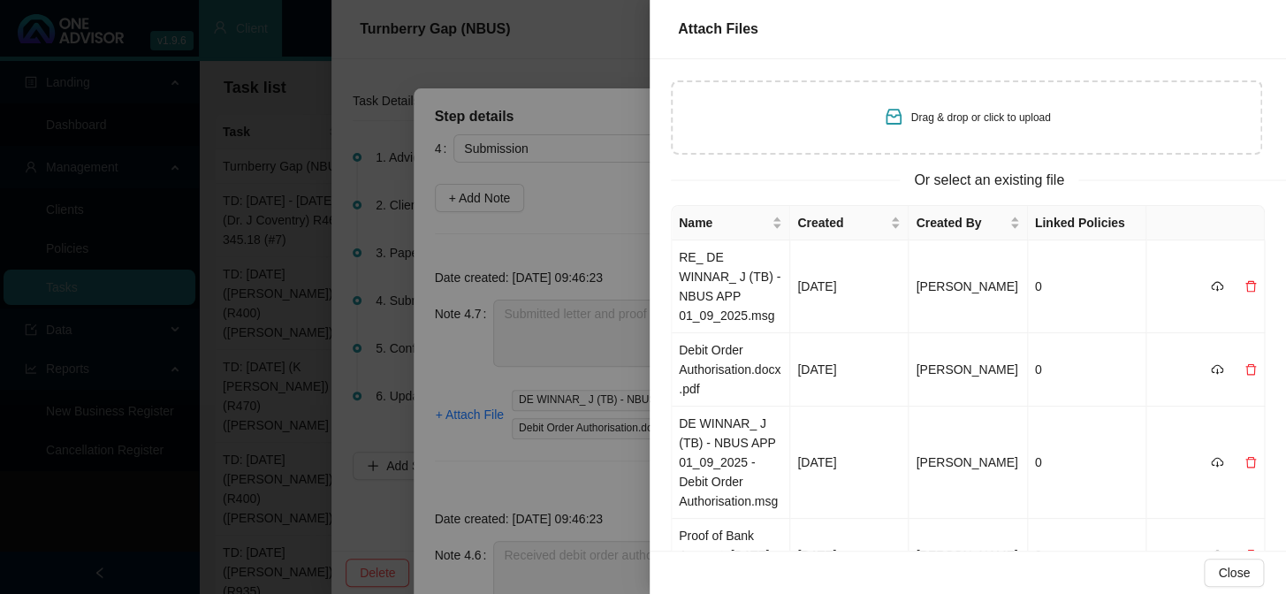
click at [502, 265] on div at bounding box center [643, 297] width 1286 height 594
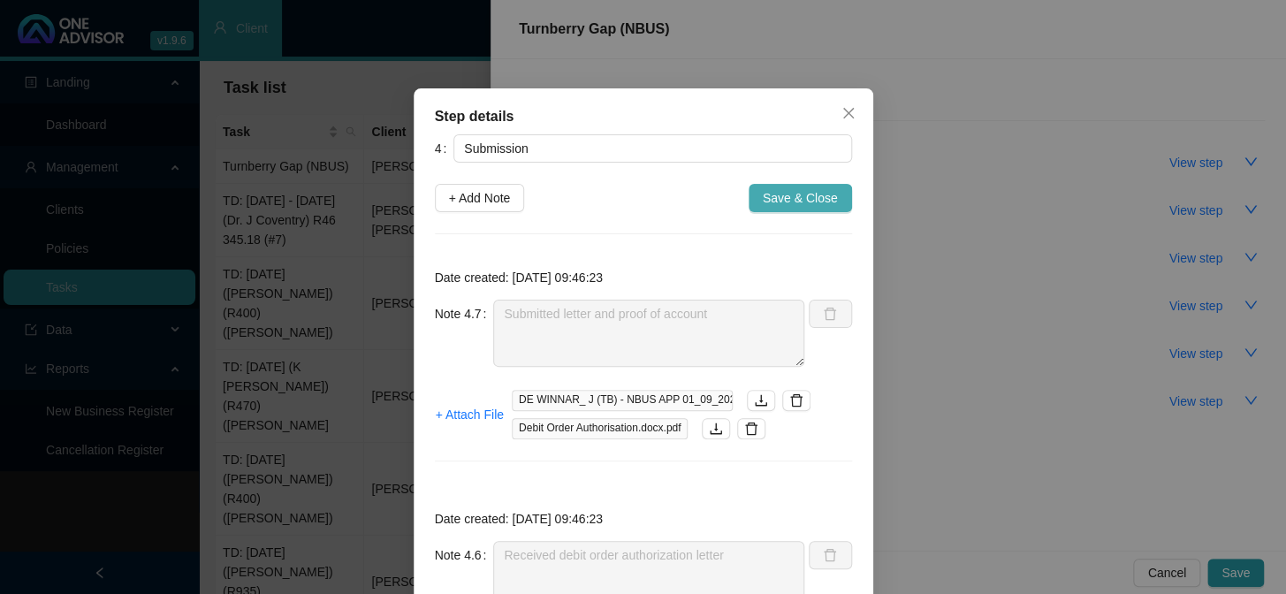
click at [814, 194] on span "Save & Close" at bounding box center [799, 197] width 75 height 19
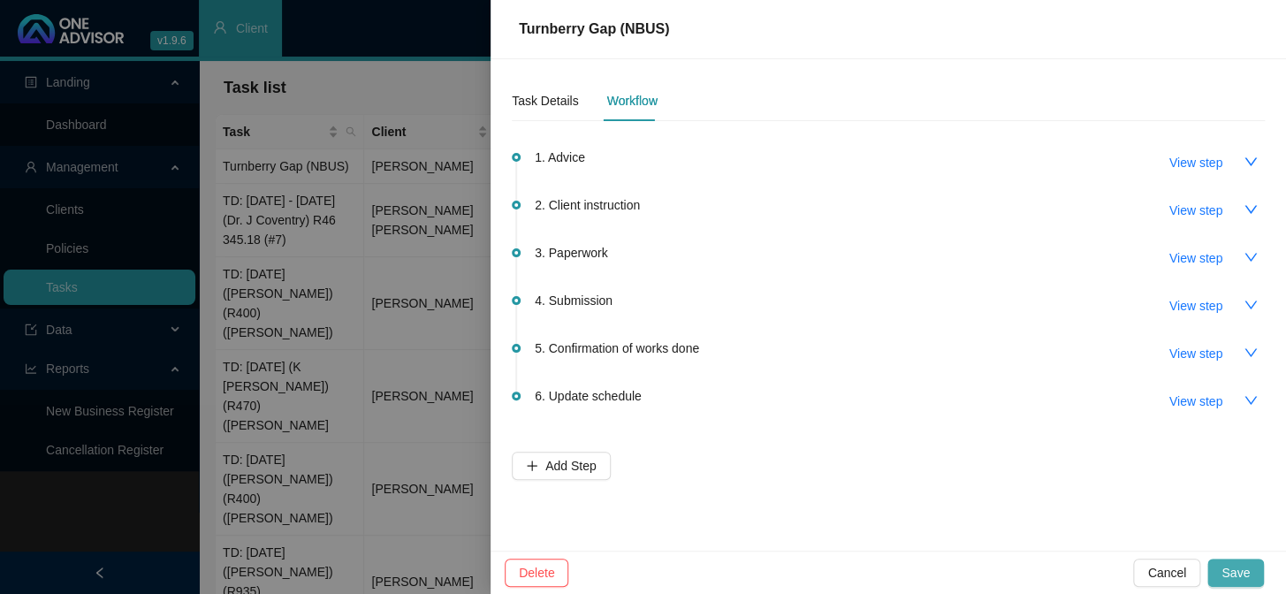
click at [1096, 487] on span "Save" at bounding box center [1235, 572] width 28 height 19
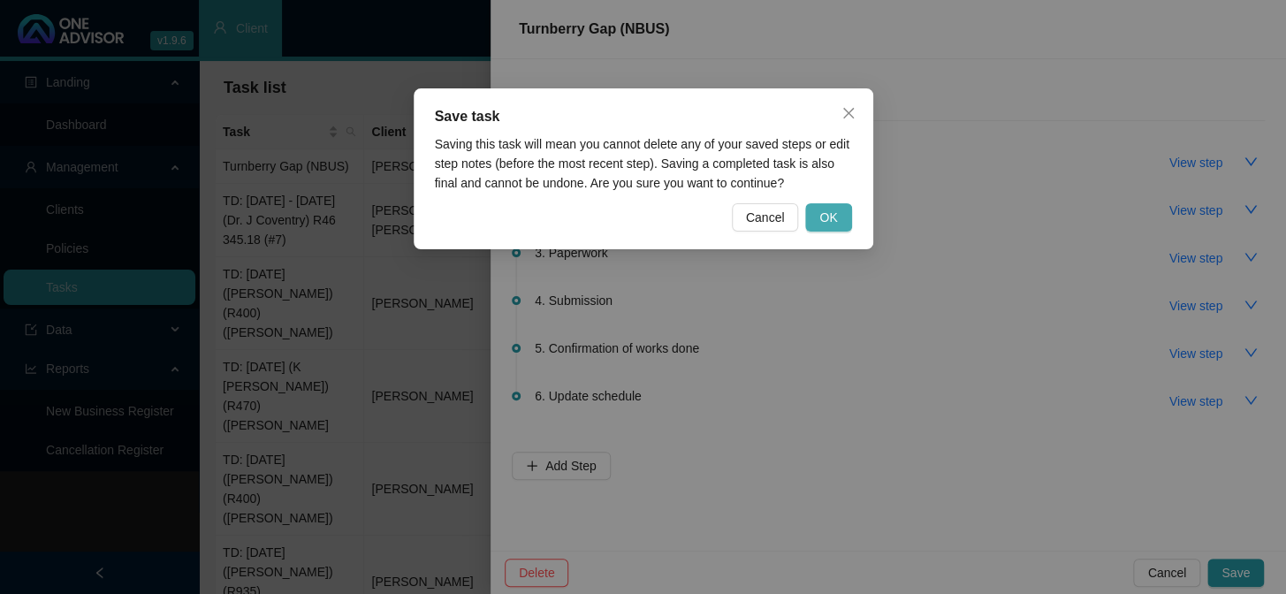
click at [827, 210] on span "OK" at bounding box center [828, 217] width 18 height 19
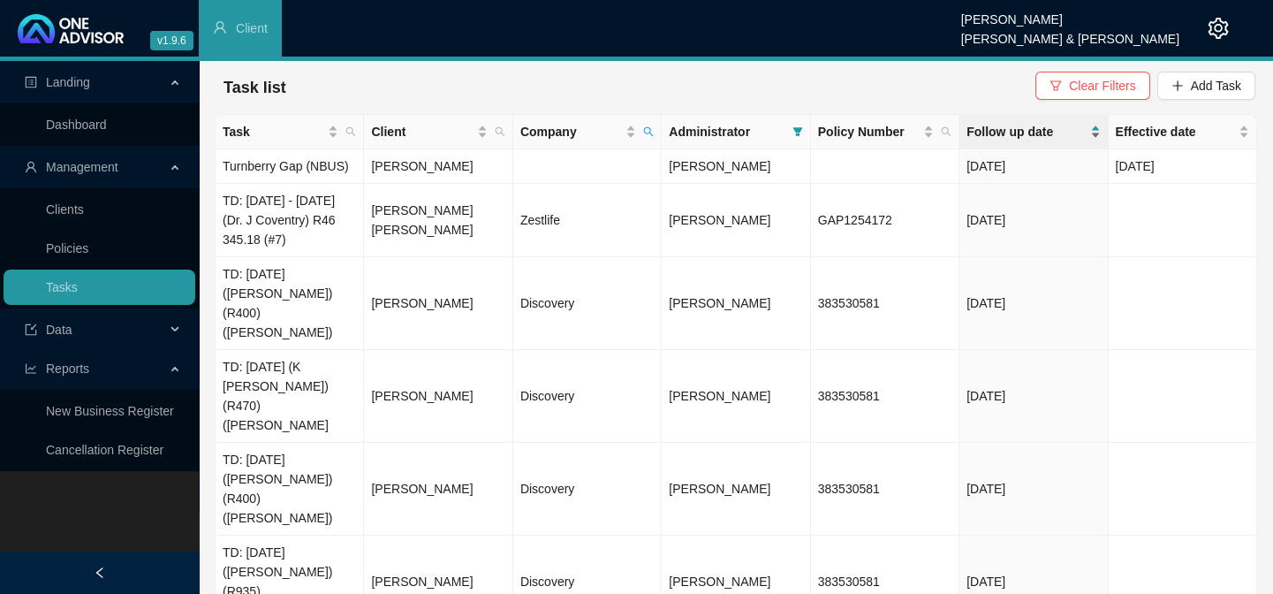
click at [1037, 132] on span "Follow up date" at bounding box center [1026, 131] width 119 height 19
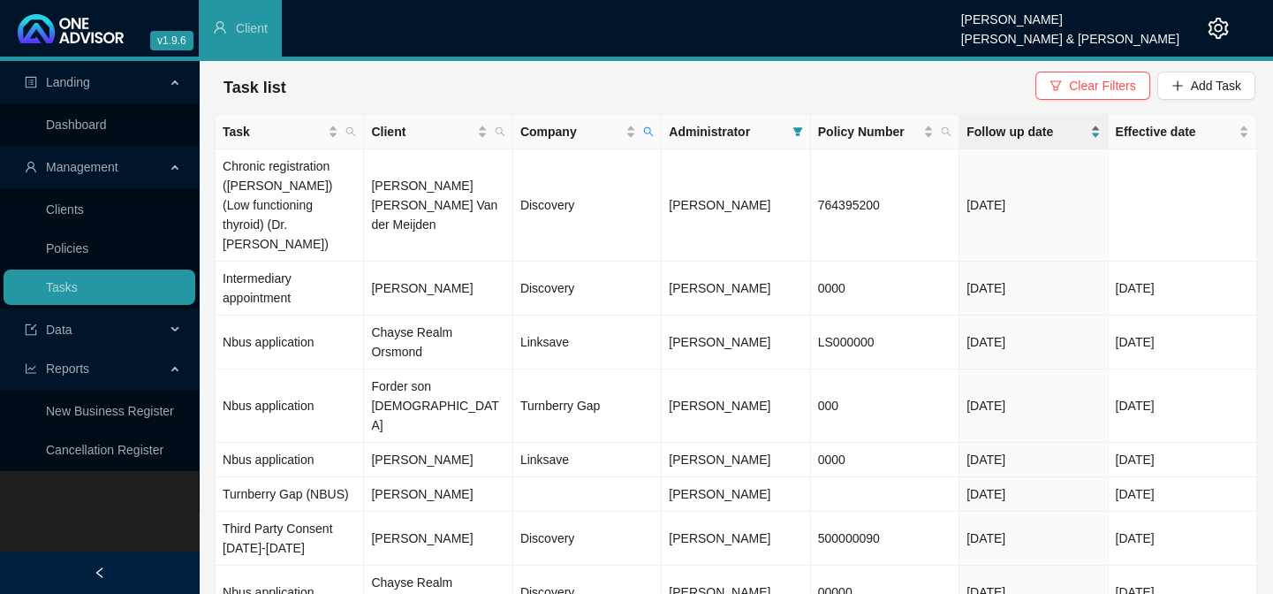
click at [1005, 133] on span "Follow up date" at bounding box center [1026, 131] width 119 height 19
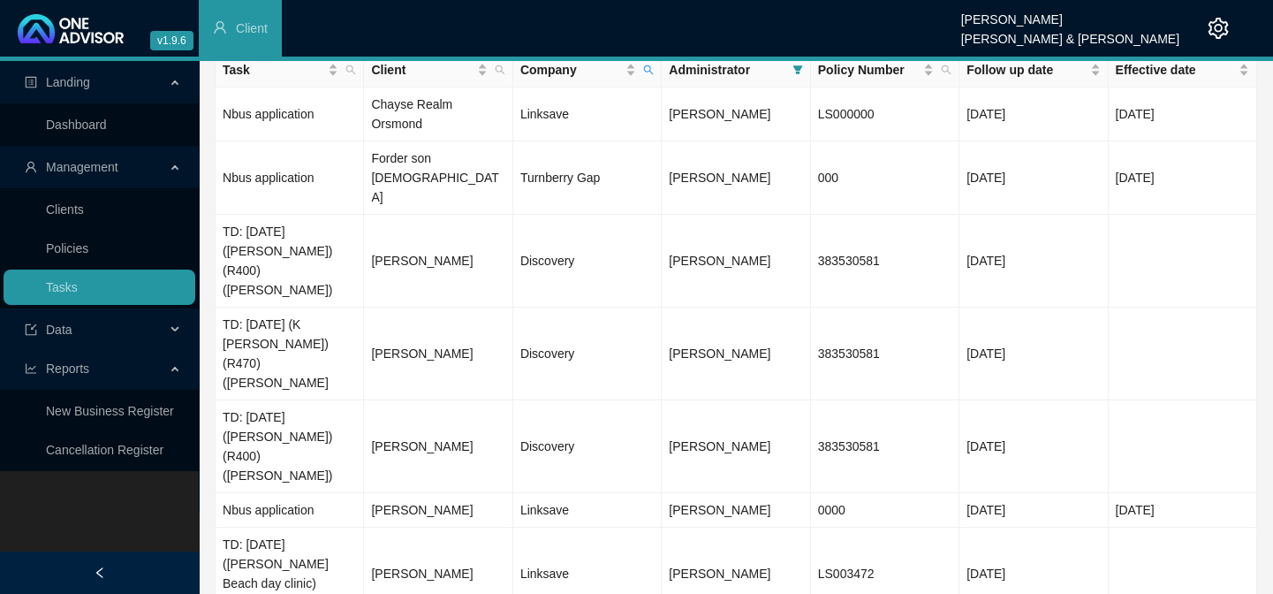
scroll to position [124, 0]
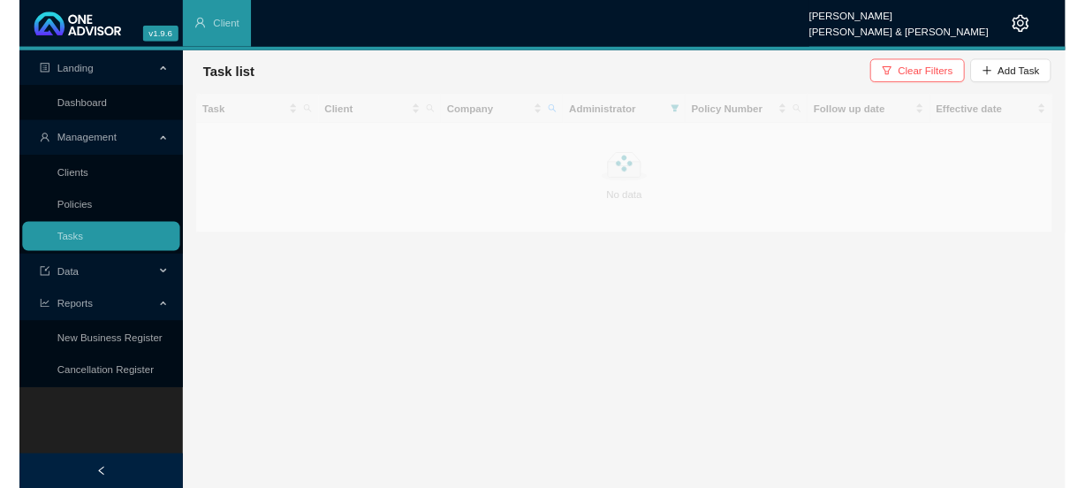
scroll to position [0, 0]
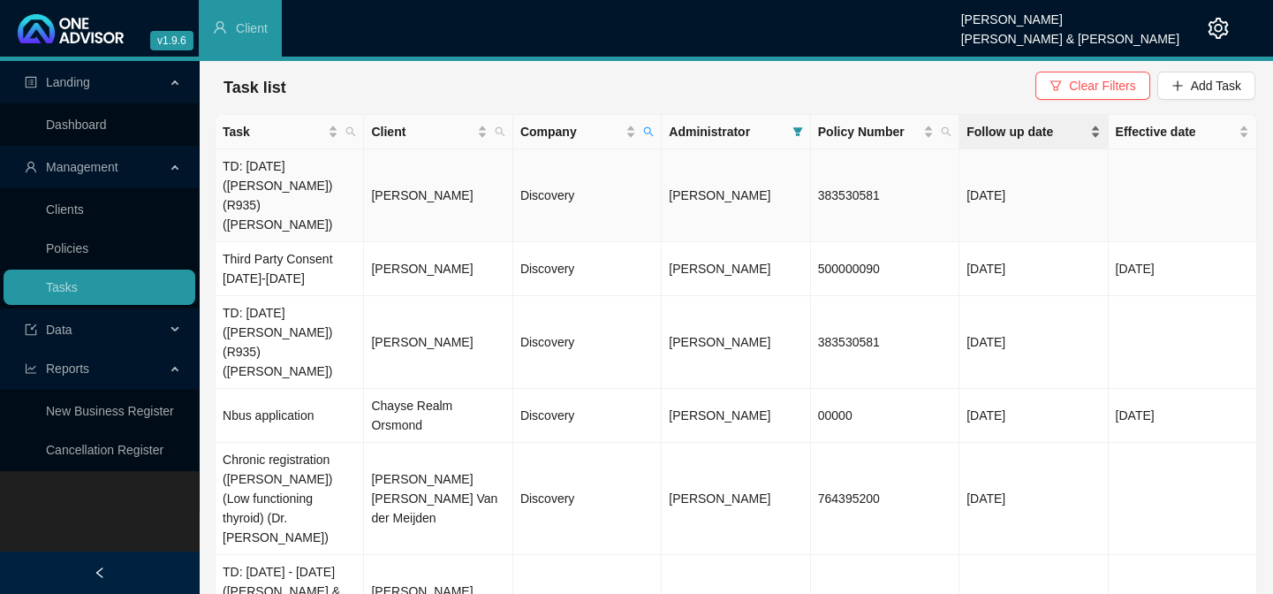
click at [991, 133] on span "Follow up date" at bounding box center [1026, 131] width 119 height 19
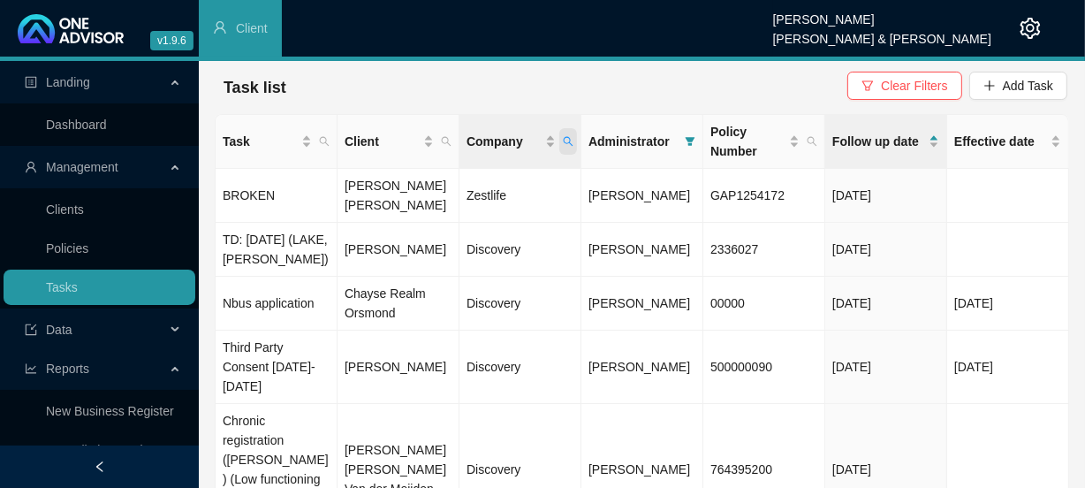
click at [572, 140] on icon "search" at bounding box center [568, 141] width 11 height 11
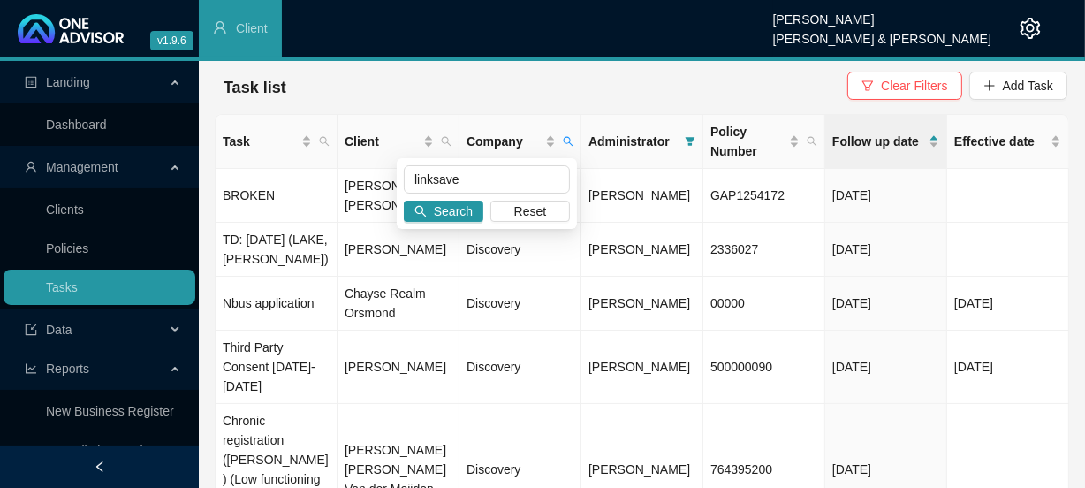
click at [588, 78] on div "Task list Clear Filters Add Task" at bounding box center [641, 87] width 851 height 39
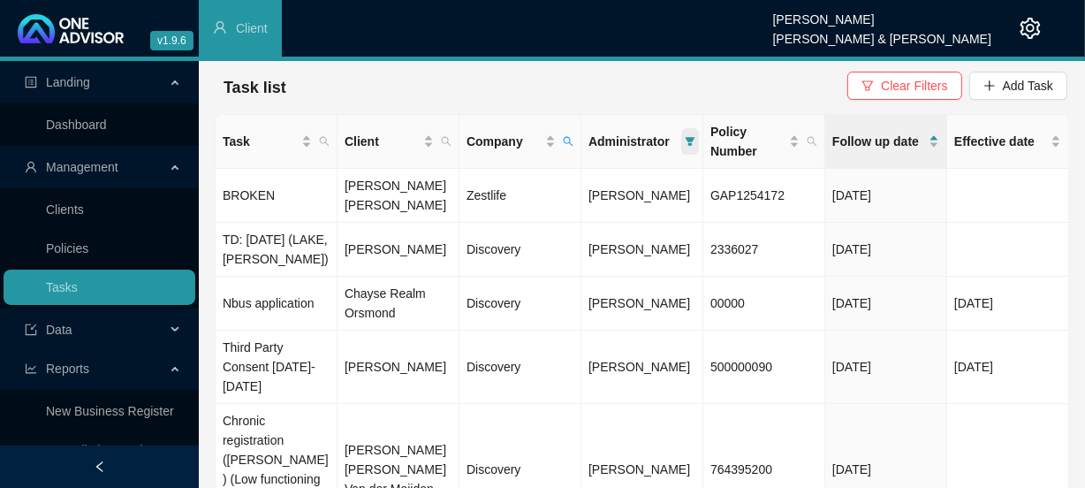
click at [687, 136] on icon "filter" at bounding box center [690, 141] width 11 height 11
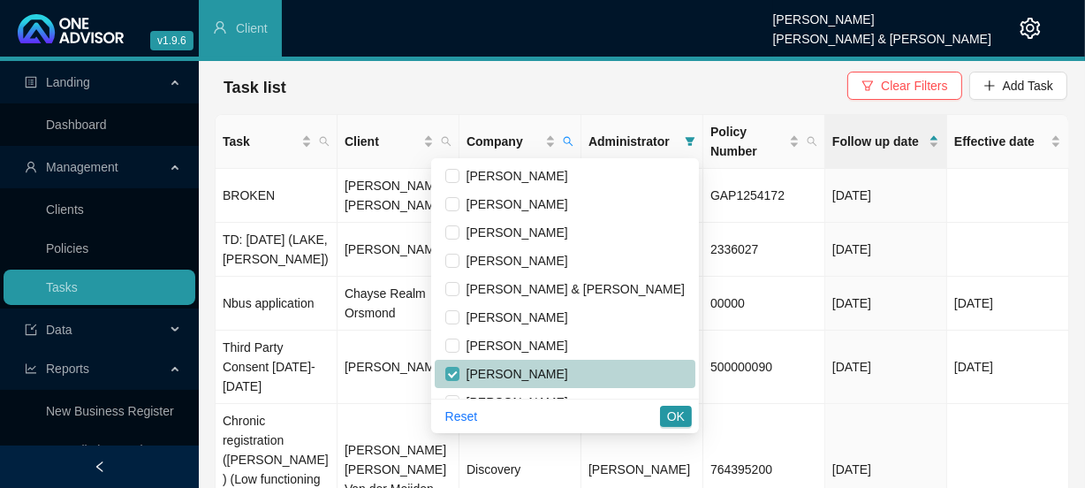
click at [459, 375] on input "checkbox" at bounding box center [452, 374] width 14 height 14
checkbox input "false"
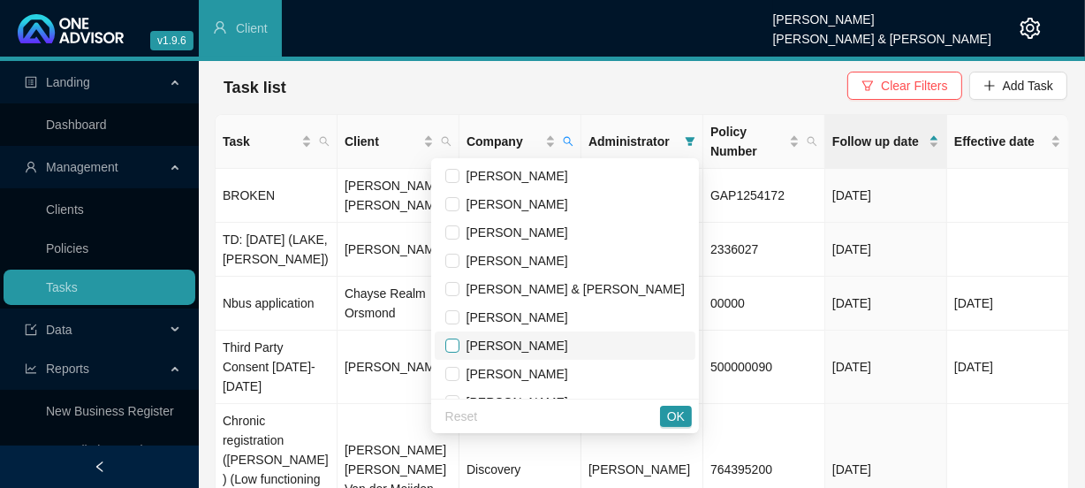
click at [459, 345] on input "checkbox" at bounding box center [452, 345] width 14 height 14
checkbox input "true"
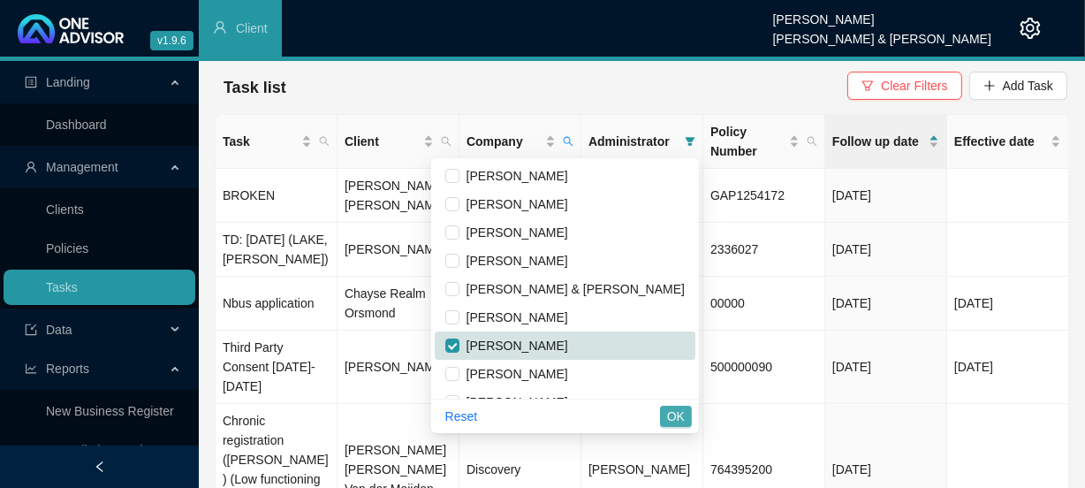
click at [686, 416] on button "OK" at bounding box center [676, 416] width 32 height 21
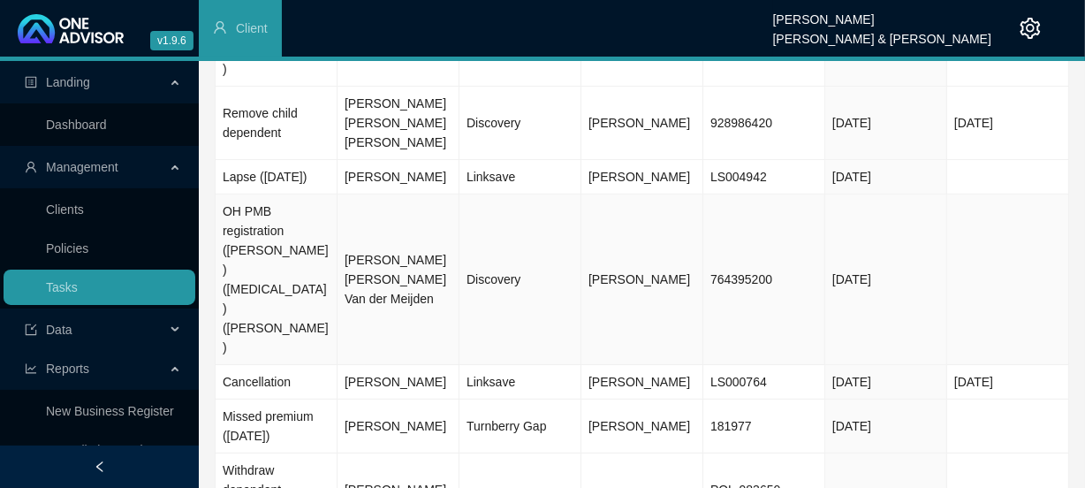
scroll to position [424, 0]
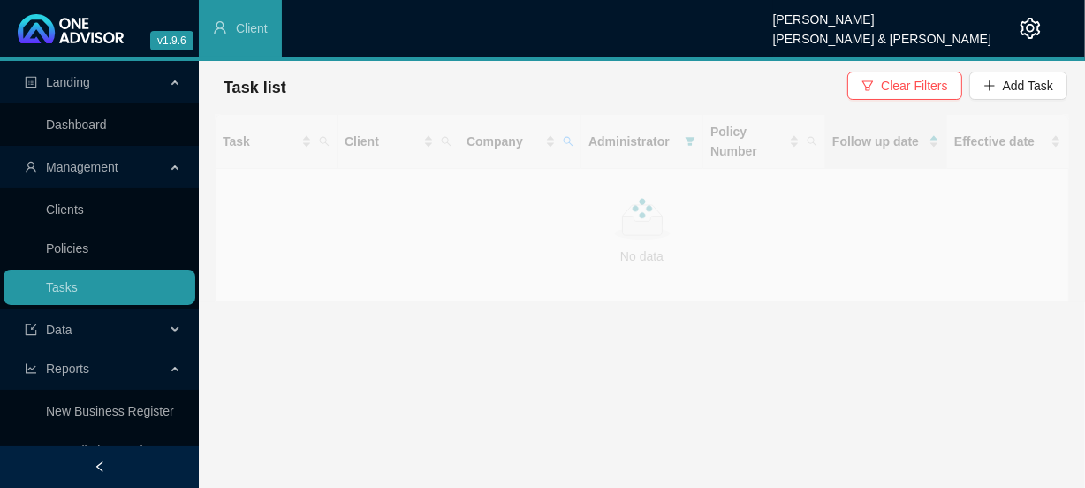
scroll to position [0, 0]
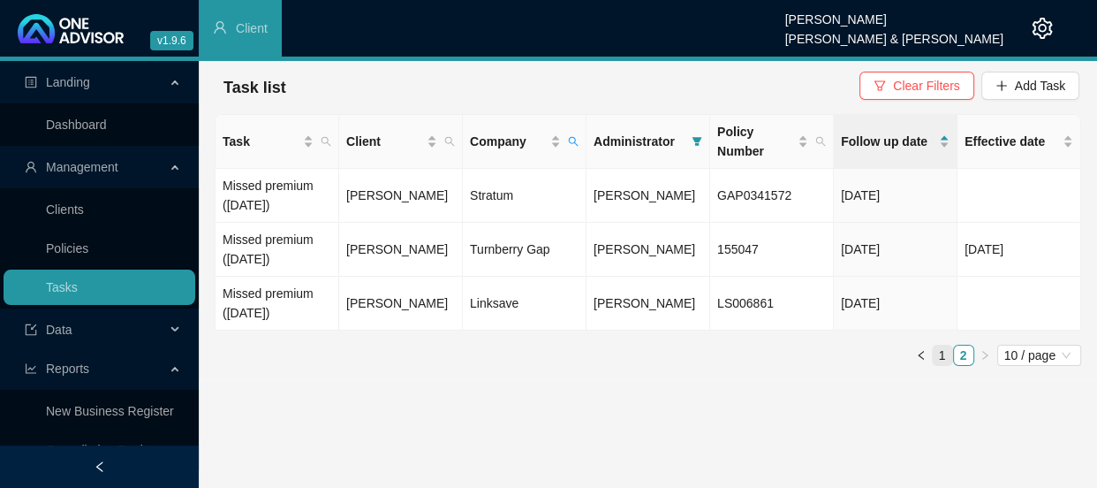
click at [943, 353] on link "1" at bounding box center [942, 354] width 19 height 19
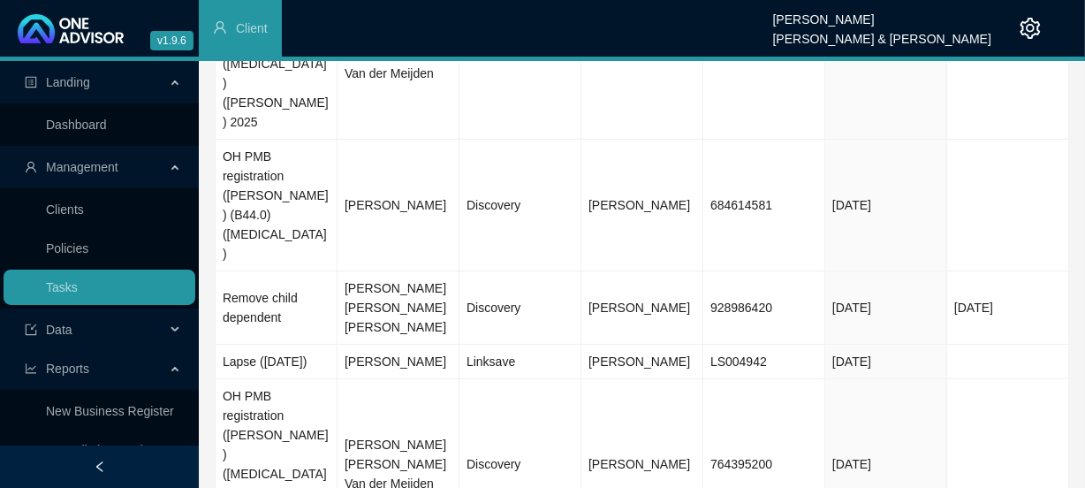
scroll to position [321, 0]
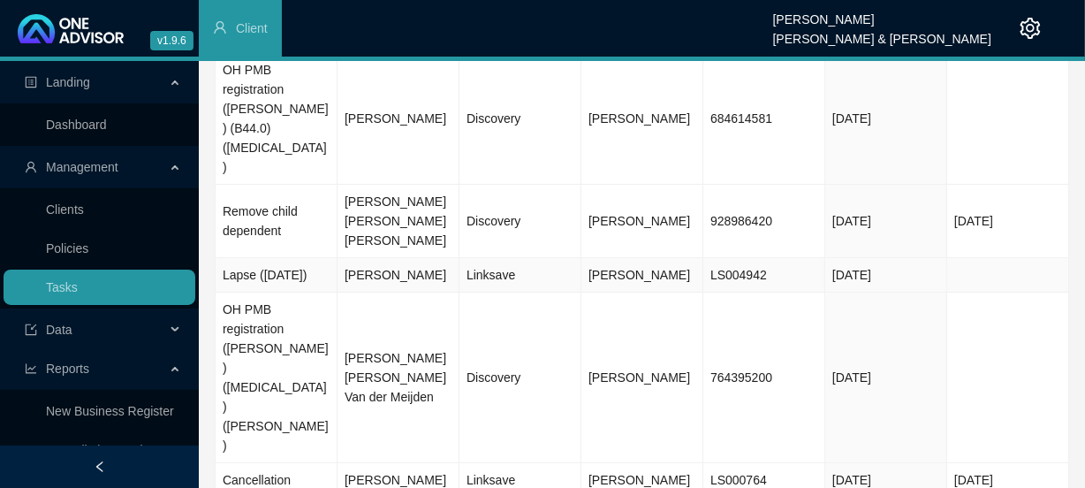
click at [304, 258] on td "Lapse ([DATE])" at bounding box center [277, 275] width 122 height 34
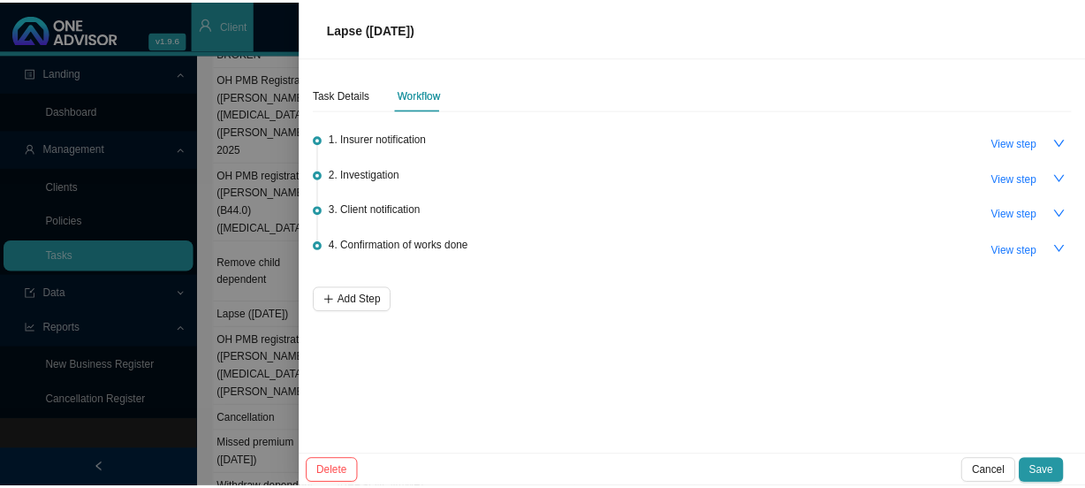
scroll to position [88, 0]
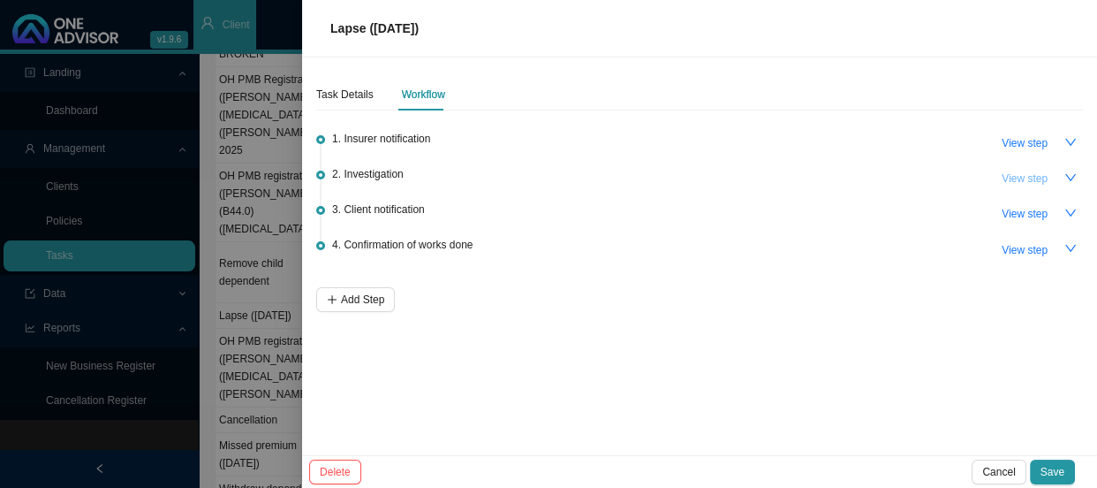
click at [1038, 178] on span "View step" at bounding box center [1025, 179] width 46 height 18
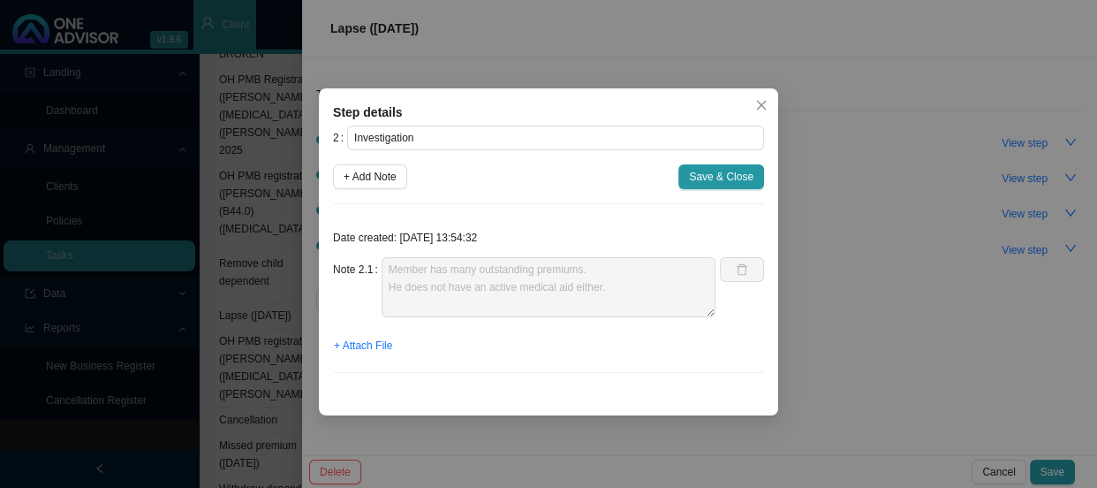
click at [941, 270] on div "Step details 2 Investigation + Add Note Save & Close Date created: [DATE] 13:54…" at bounding box center [548, 244] width 1097 height 488
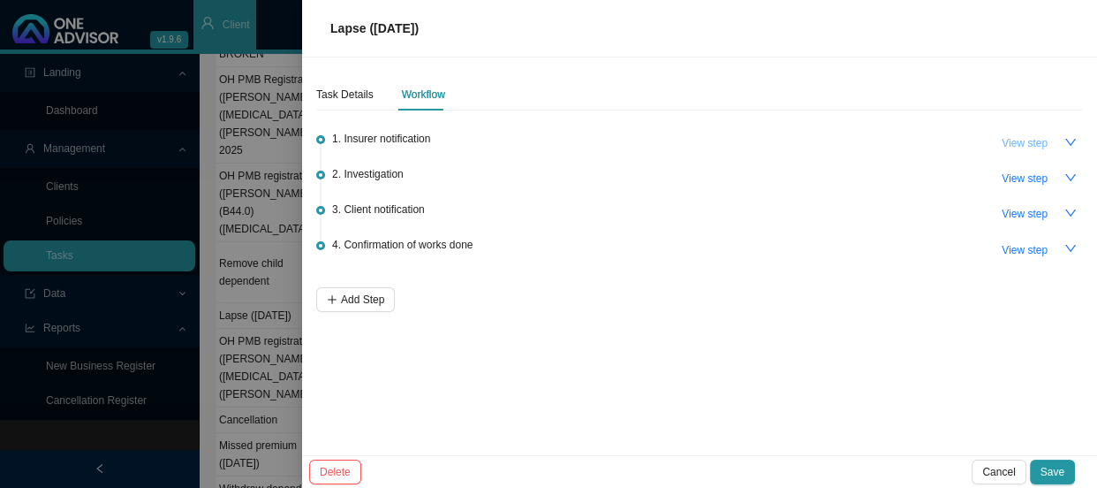
click at [1043, 137] on span "View step" at bounding box center [1025, 143] width 46 height 18
type input "Insurer notification"
type textarea "Policy has lapsed. Effective [DATE]."
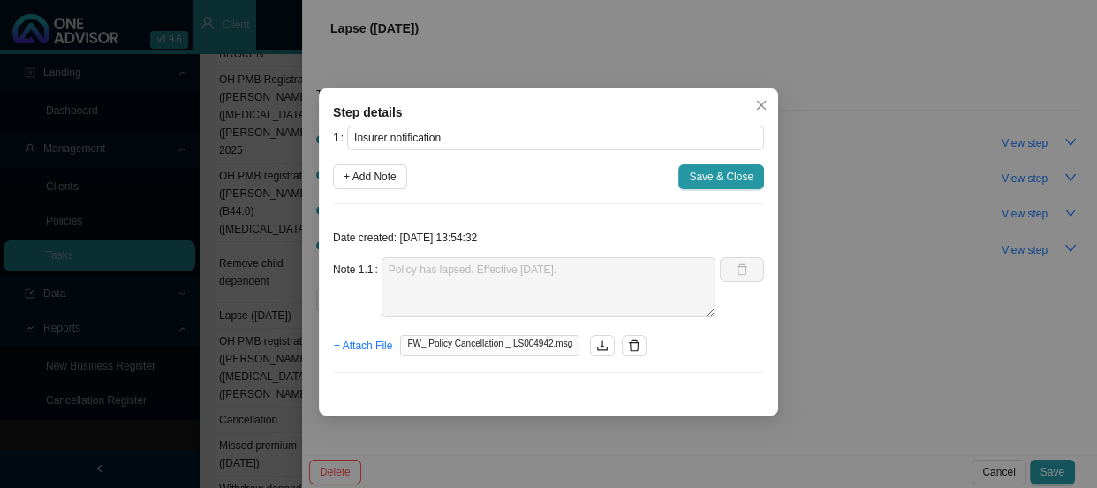
click at [952, 168] on div "Step details 1 Insurer notification + Add Note Save & Close Date created: [DATE…" at bounding box center [548, 244] width 1097 height 488
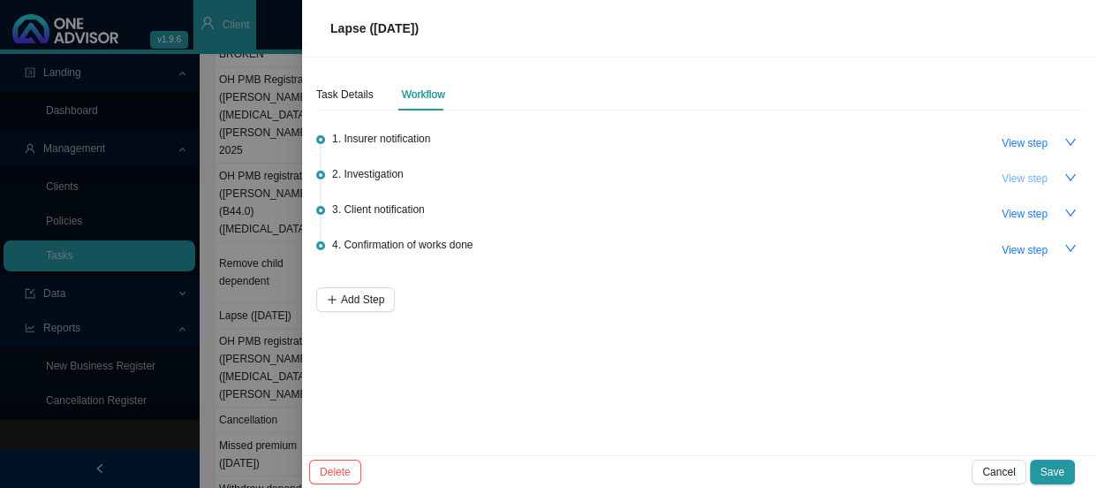
click at [1030, 182] on span "View step" at bounding box center [1025, 179] width 46 height 18
type input "Investigation"
type textarea "Member has many outstanding premiums. He does not have an active medical aid ei…"
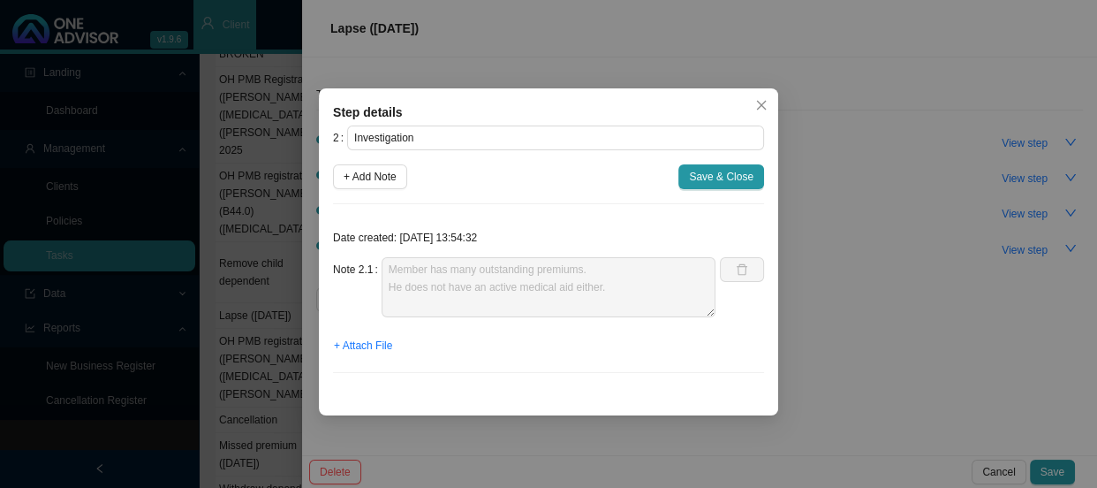
click at [911, 293] on div "Step details 2 Investigation + Add Note Save & Close Date created: [DATE] 13:54…" at bounding box center [548, 244] width 1097 height 488
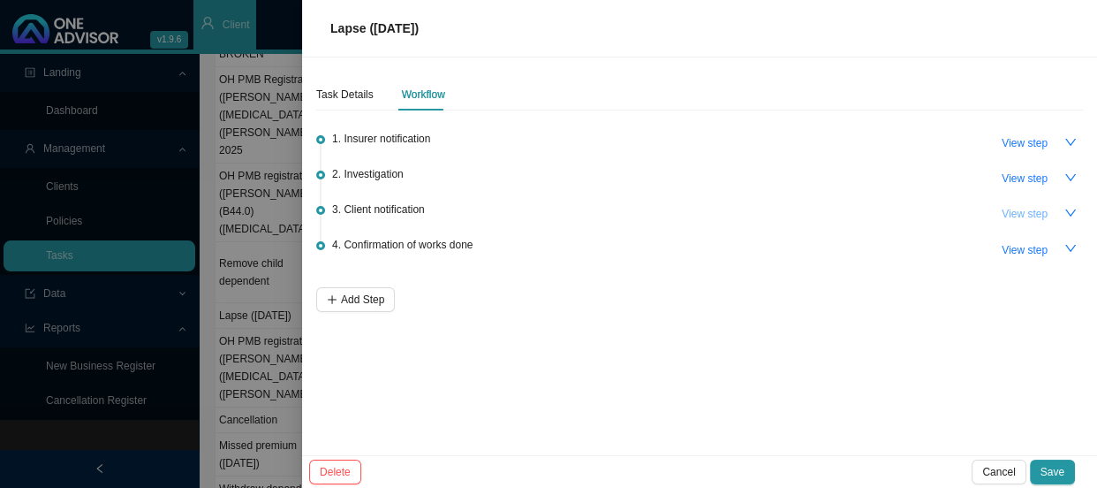
click at [1034, 216] on span "View step" at bounding box center [1025, 214] width 46 height 18
type input "Client notification"
type textarea "Informed client - policy has lapsed."
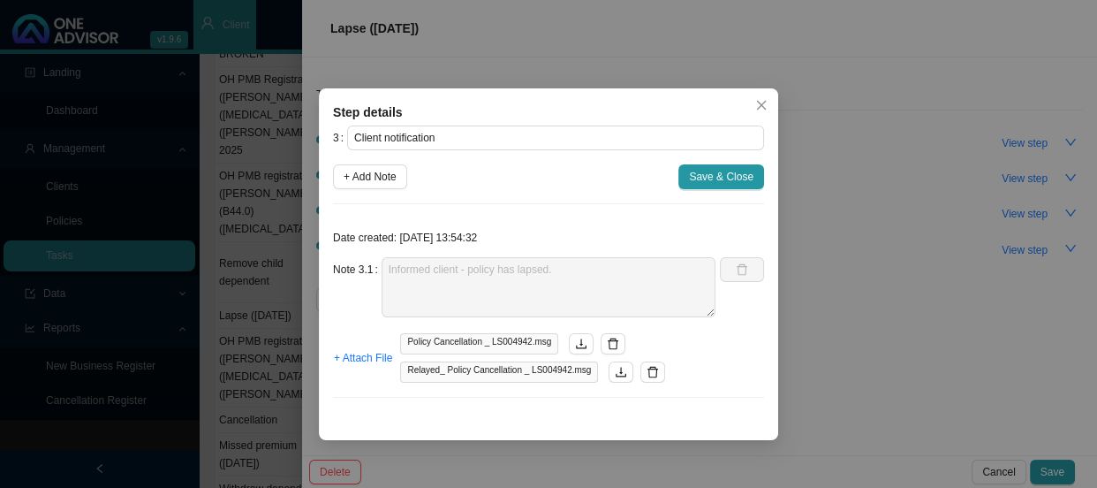
click at [874, 282] on div "Step details 3 Client notification + Add Note Save & Close Date created: [DATE]…" at bounding box center [548, 244] width 1097 height 488
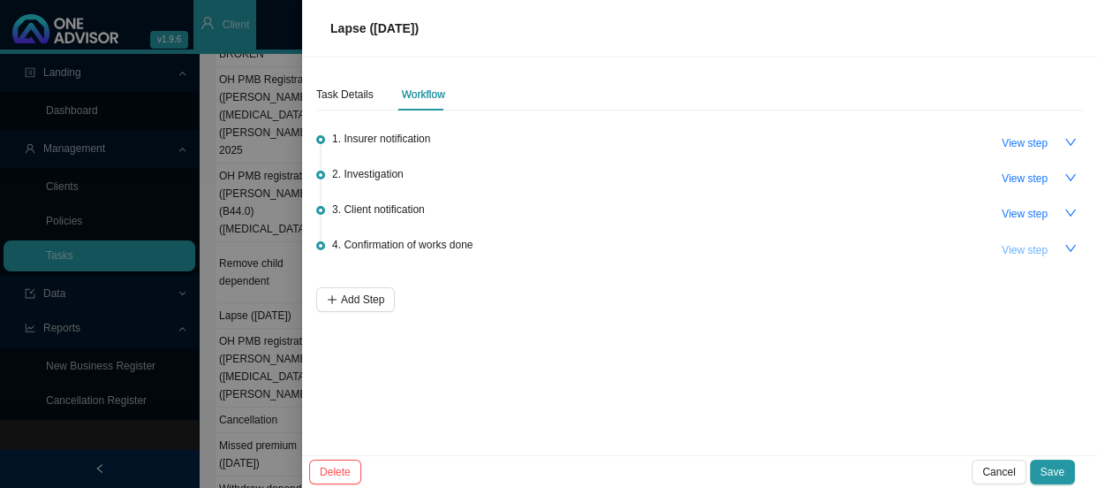
click at [1007, 253] on span "View step" at bounding box center [1025, 250] width 46 height 18
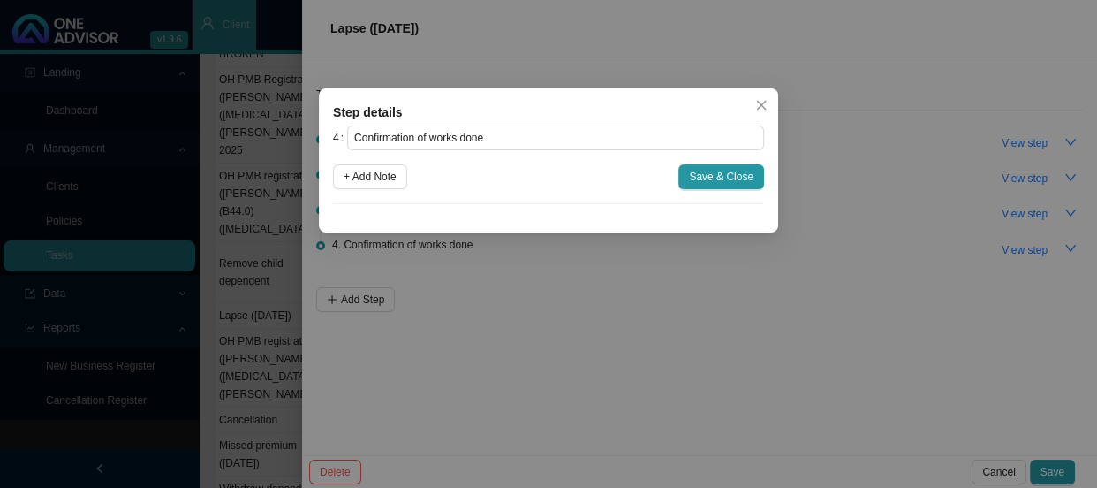
click at [849, 257] on div "Step details 4 Confirmation of works done + Add Note Save & Close Cancel OK" at bounding box center [548, 244] width 1097 height 488
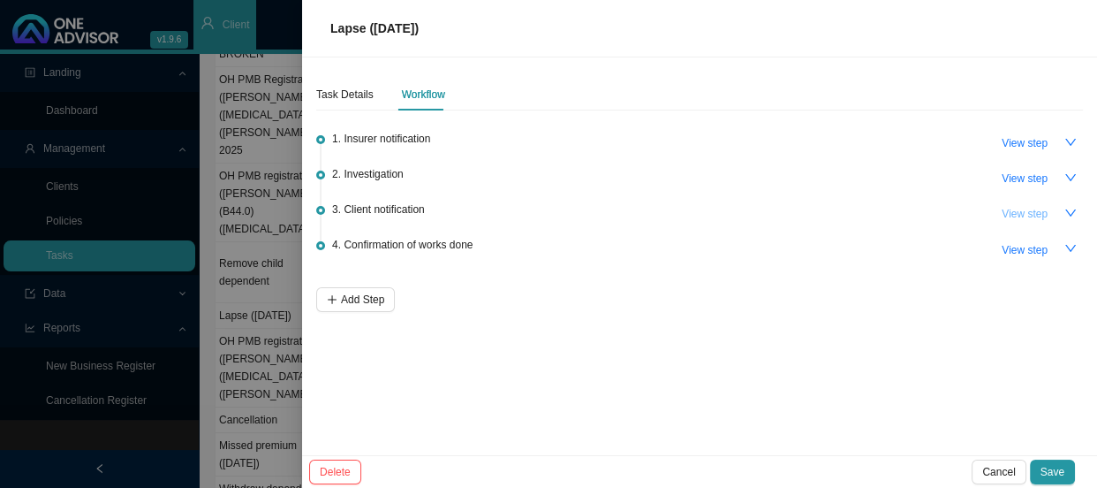
click at [1023, 216] on span "View step" at bounding box center [1025, 214] width 46 height 18
type input "Client notification"
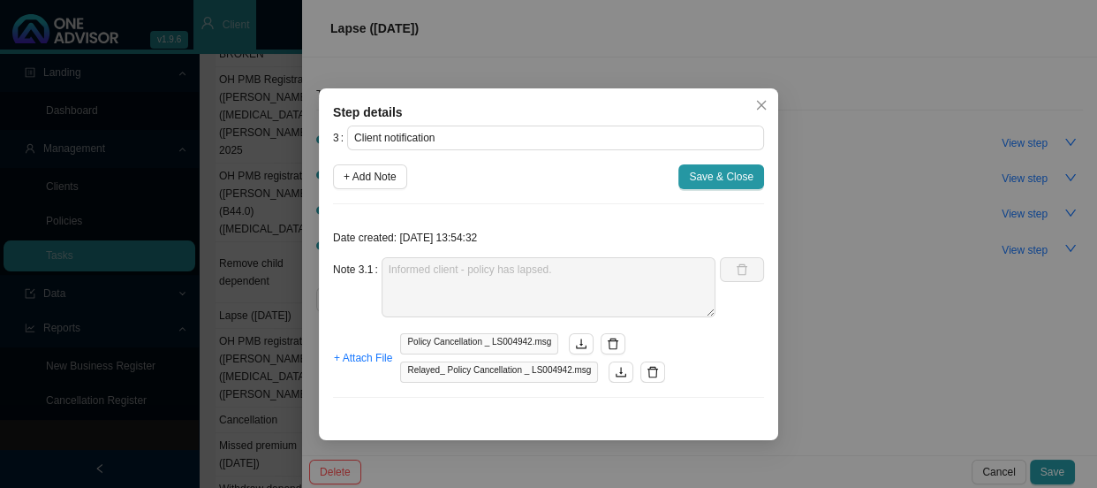
click at [827, 292] on div "Step details 3 Client notification + Add Note Save & Close Date created: [DATE]…" at bounding box center [548, 244] width 1097 height 488
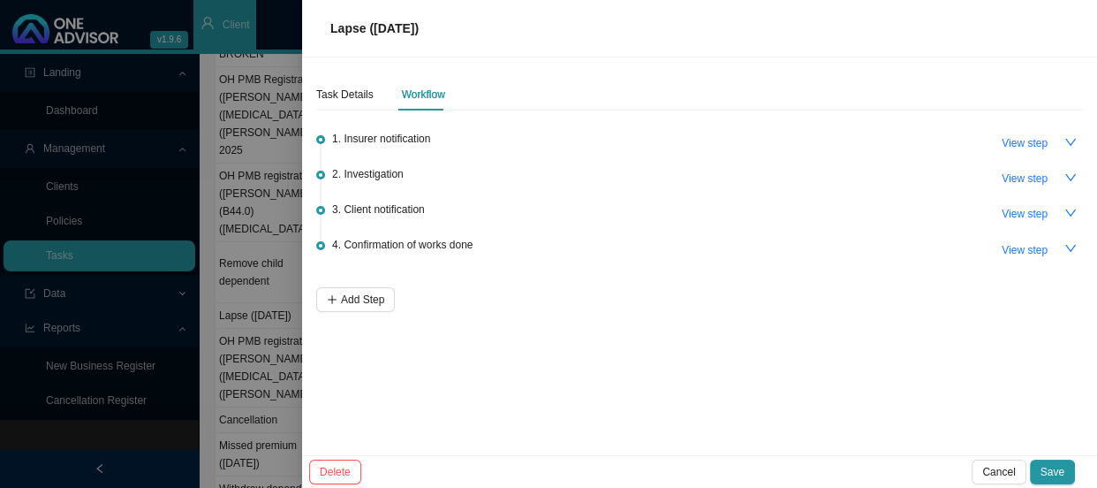
drag, startPoint x: 216, startPoint y: 150, endPoint x: 275, endPoint y: 148, distance: 58.4
click at [216, 150] on div at bounding box center [548, 244] width 1097 height 488
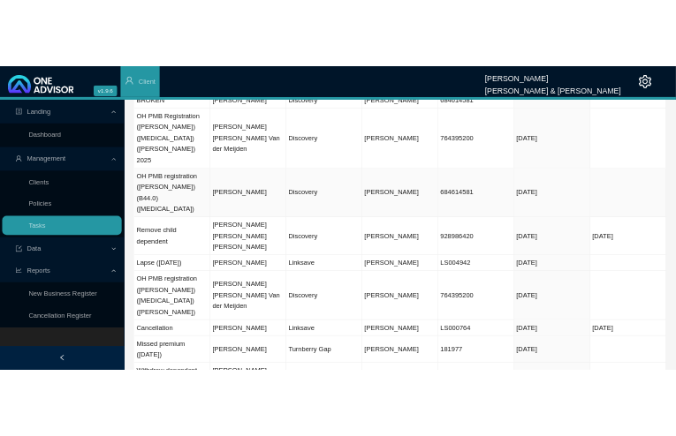
scroll to position [9, 0]
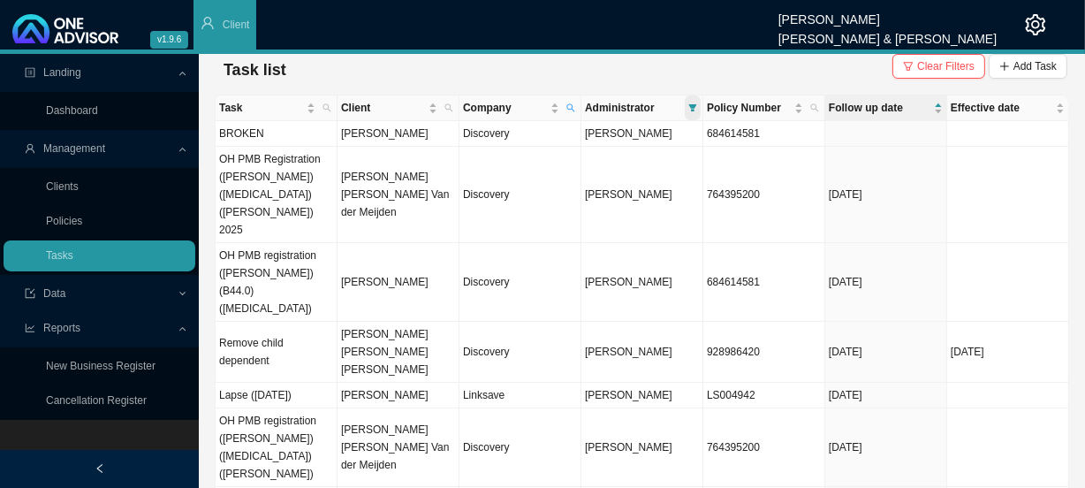
click at [693, 104] on icon "filter" at bounding box center [693, 107] width 8 height 7
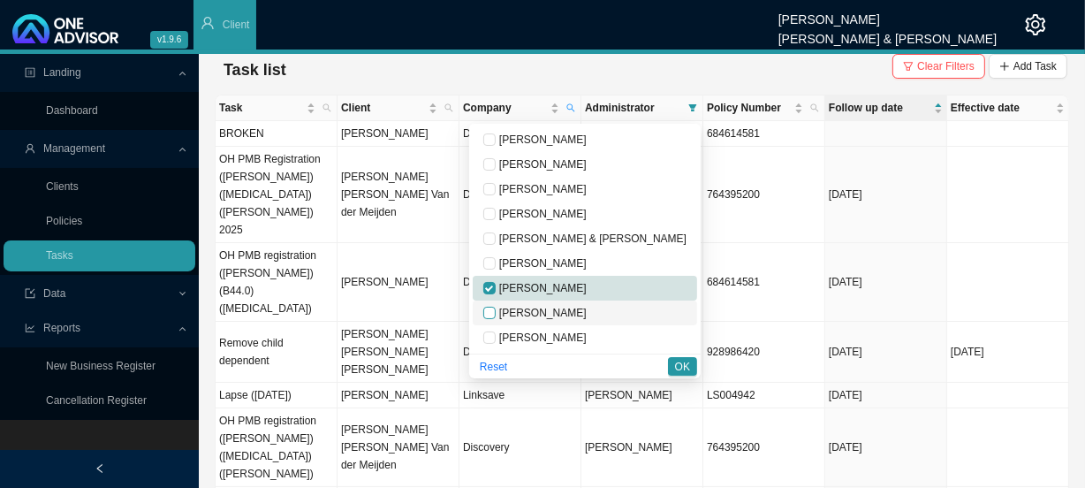
click at [496, 317] on input "checkbox" at bounding box center [489, 313] width 12 height 12
checkbox input "true"
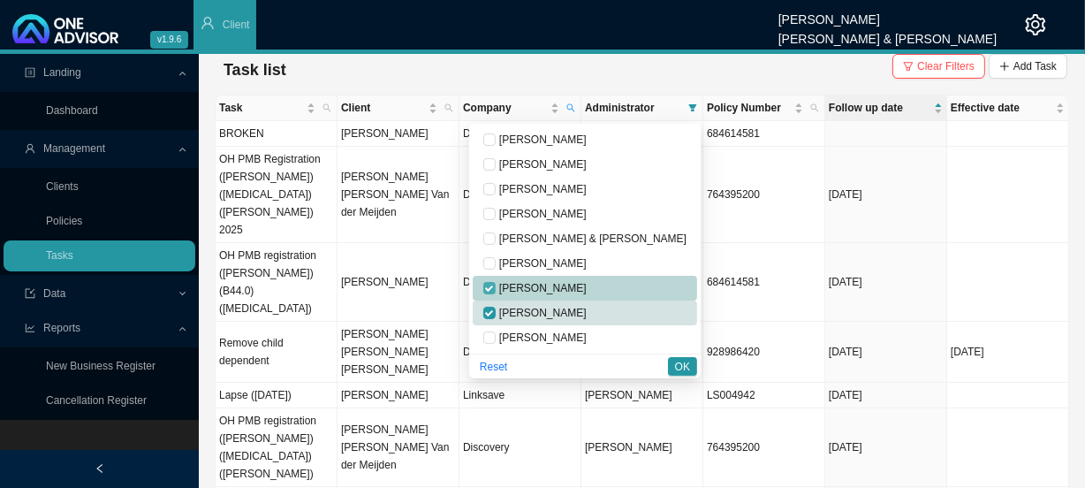
click at [496, 286] on input "checkbox" at bounding box center [489, 288] width 12 height 12
checkbox input "false"
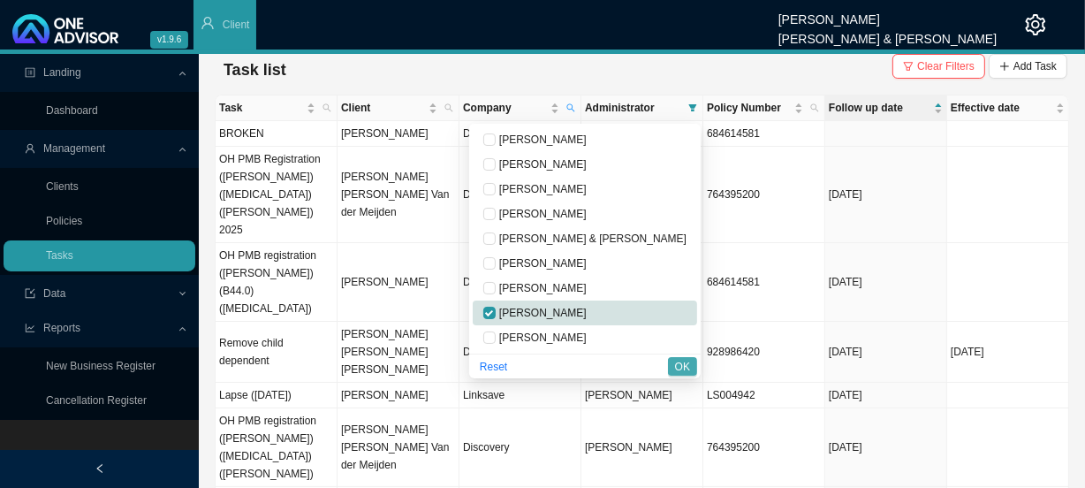
click at [682, 367] on span "OK" at bounding box center [682, 367] width 15 height 18
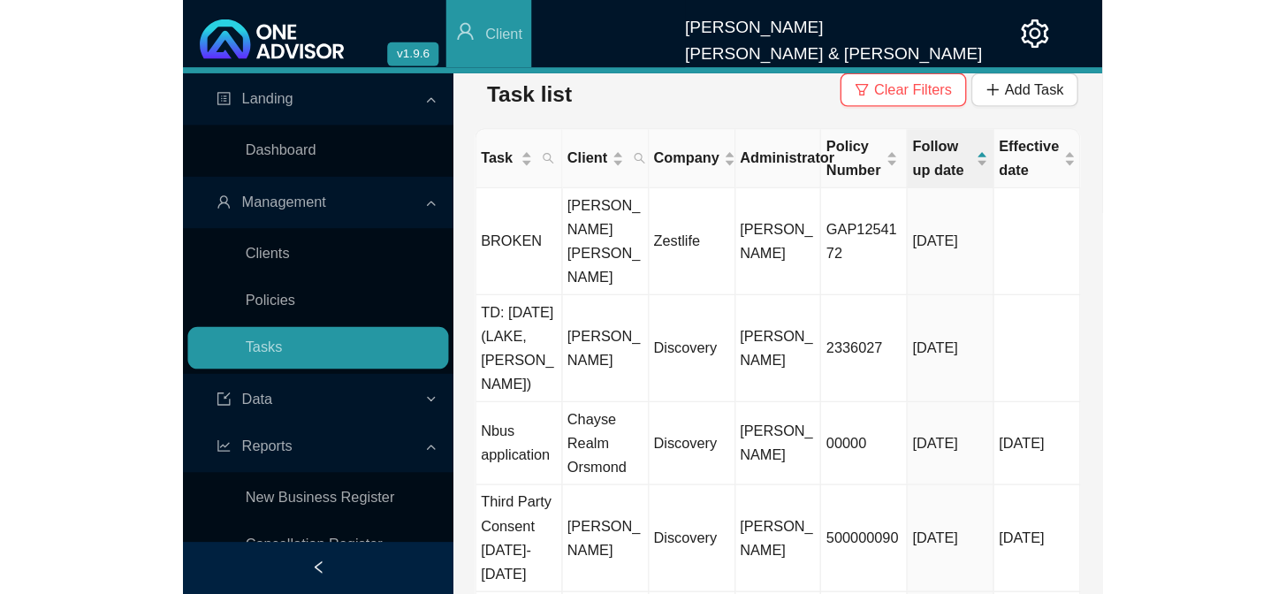
scroll to position [0, 0]
